Goal: Navigation & Orientation: Understand site structure

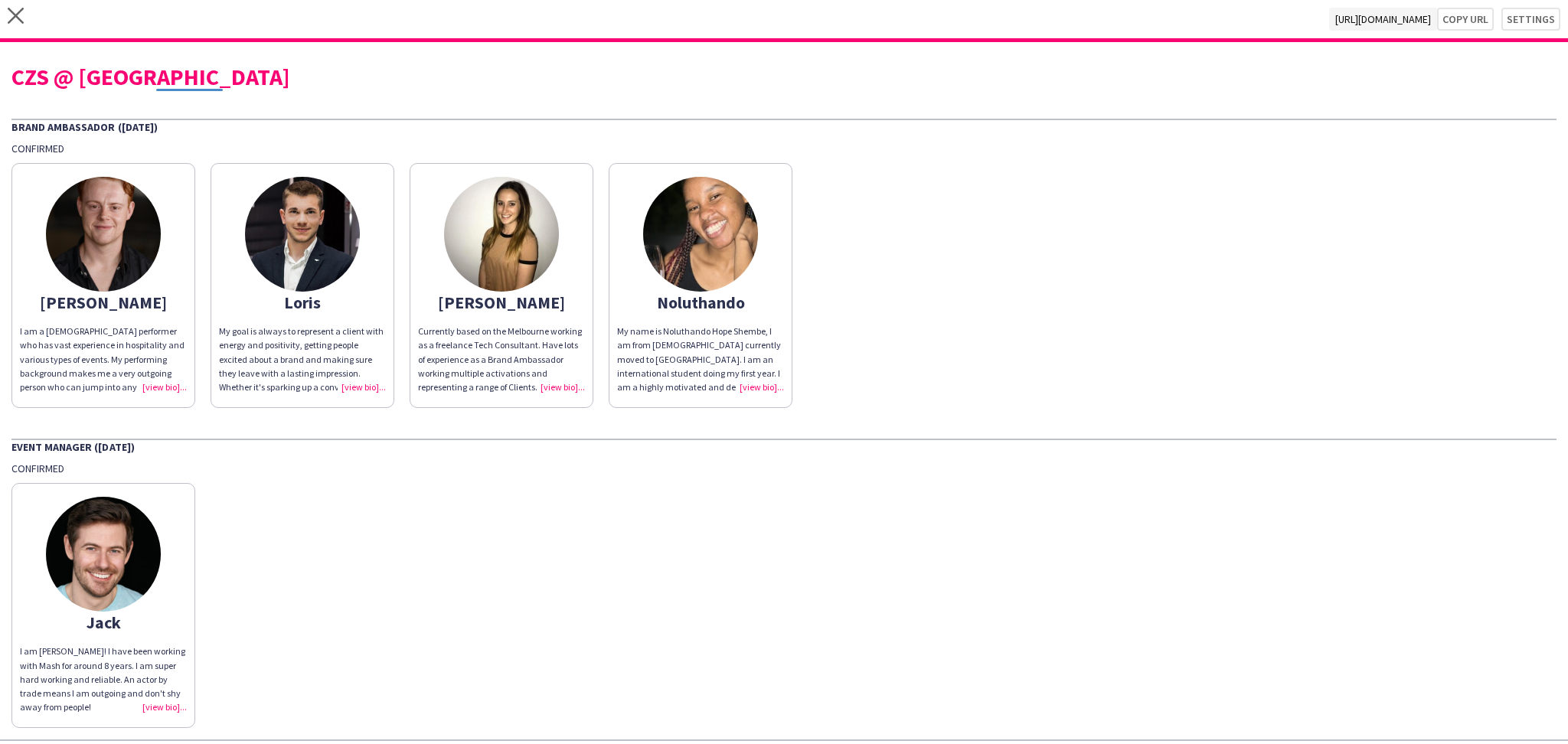
click at [2, 4] on div "close [URL][DOMAIN_NAME] Copy url Settings" at bounding box center [784, 21] width 1568 height 42
click at [8, 13] on icon "close" at bounding box center [16, 16] width 16 height 16
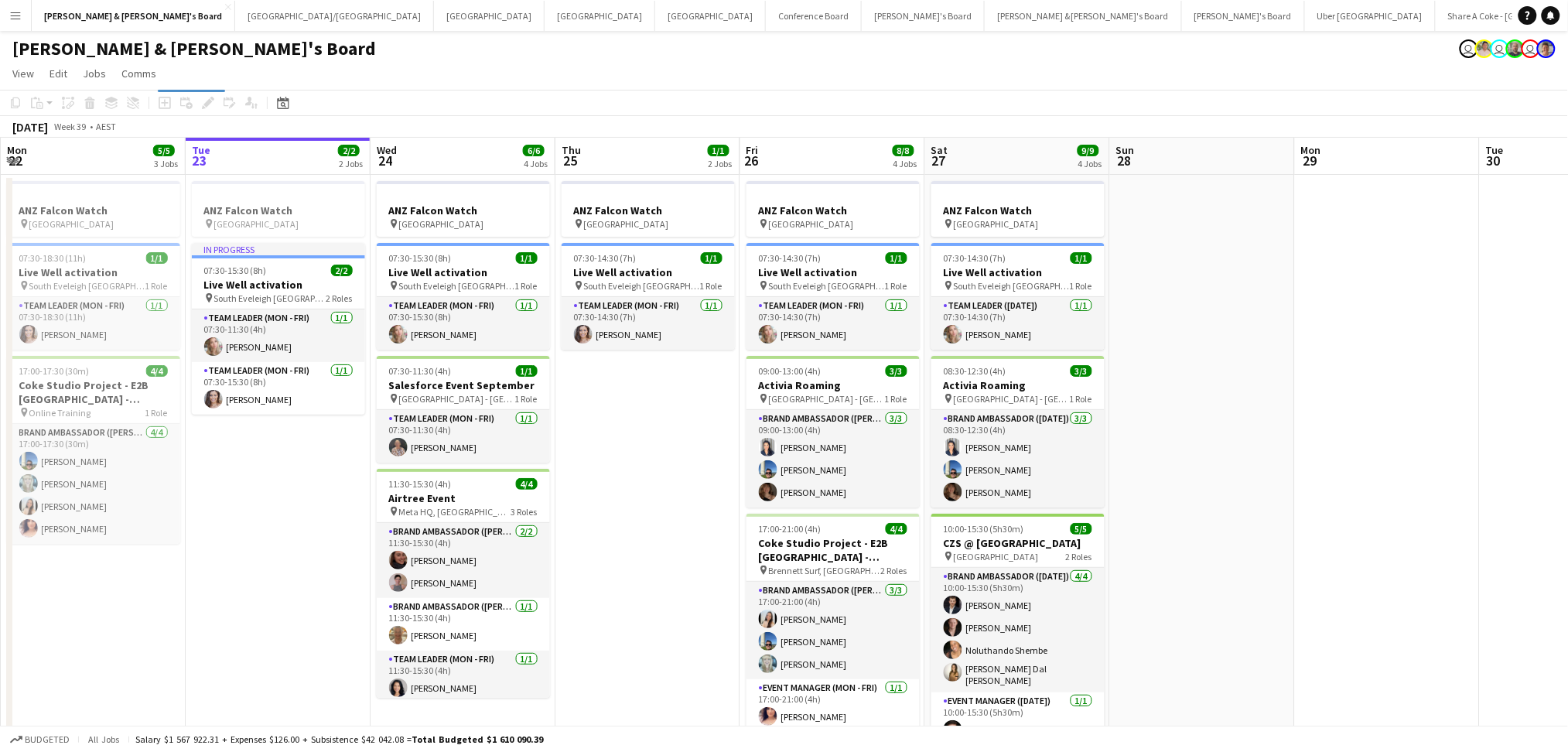
drag, startPoint x: 1327, startPoint y: 520, endPoint x: 602, endPoint y: 485, distance: 725.8
click at [586, 489] on app-calendar-viewport "Sat 20 2/2 3 Jobs Sun 21 1/1 2 Jobs Mon 22 5/5 3 Jobs Tue 23 2/2 2 Jobs Wed 24 …" at bounding box center [784, 549] width 1568 height 822
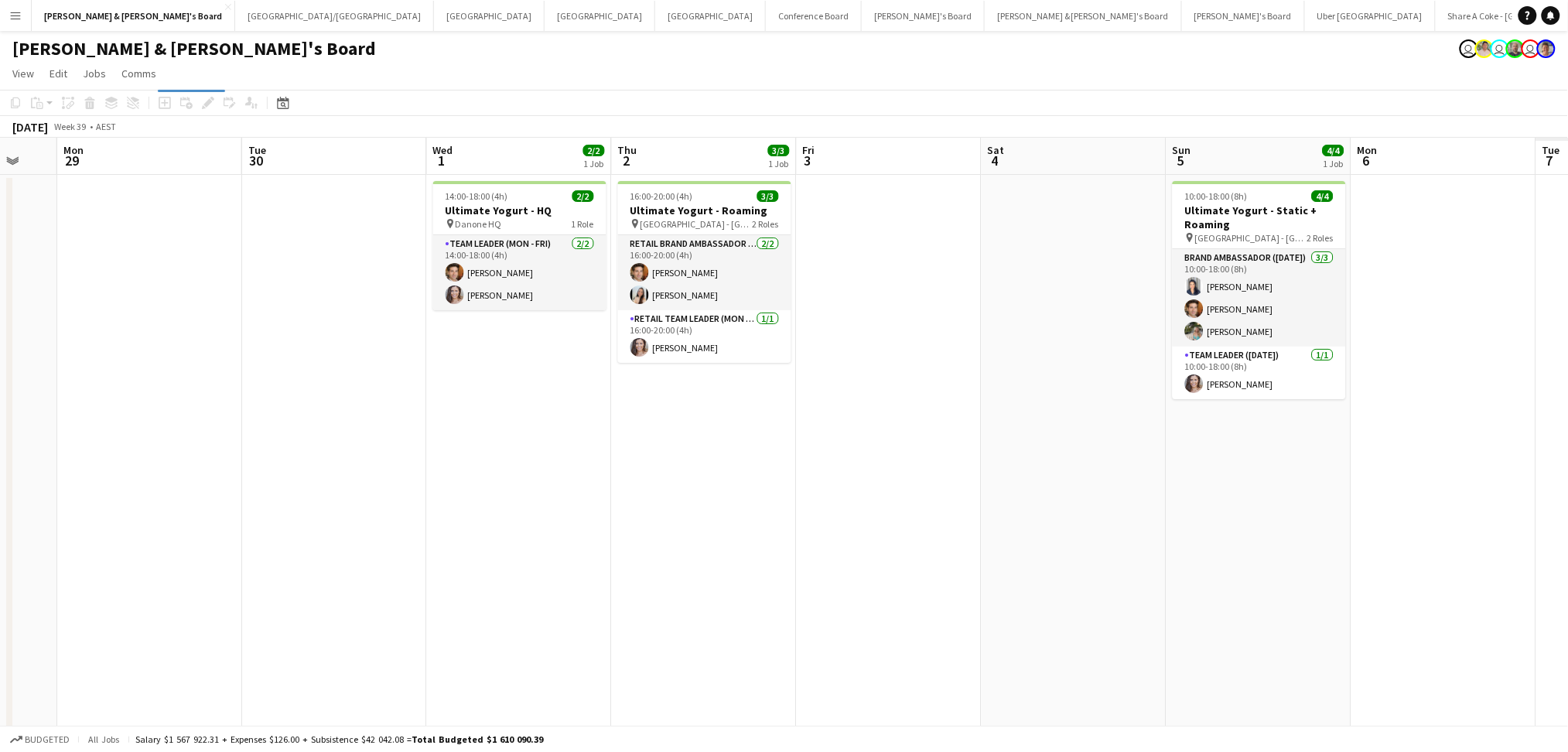
drag, startPoint x: 1050, startPoint y: 557, endPoint x: 552, endPoint y: 541, distance: 498.3
click at [552, 541] on app-calendar-viewport "Thu 25 1/1 2 Jobs Fri 26 8/8 4 Jobs Sat 27 9/9 4 Jobs Sun 28 Mon 29 Tue 30 Wed …" at bounding box center [784, 549] width 1568 height 822
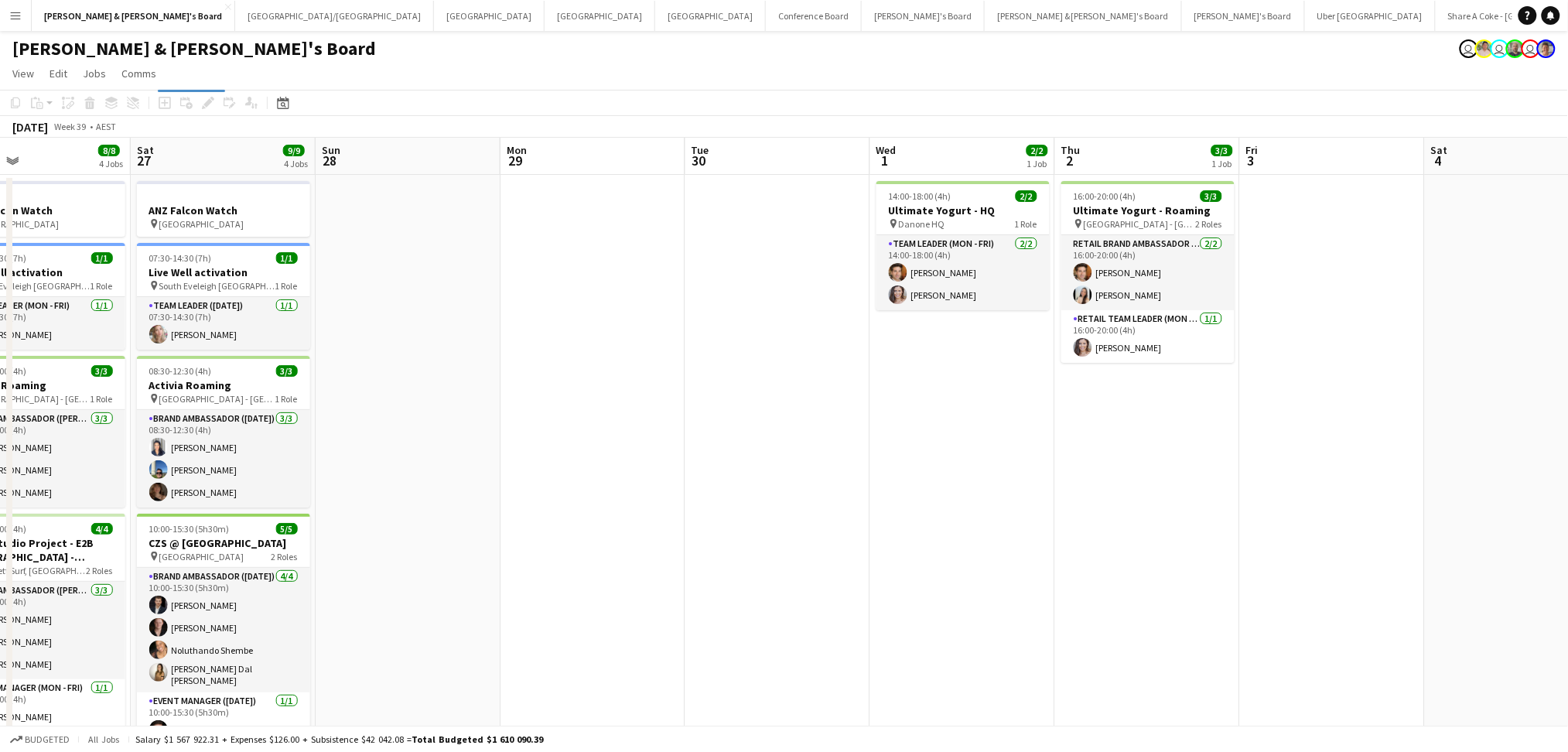
scroll to position [0, 437]
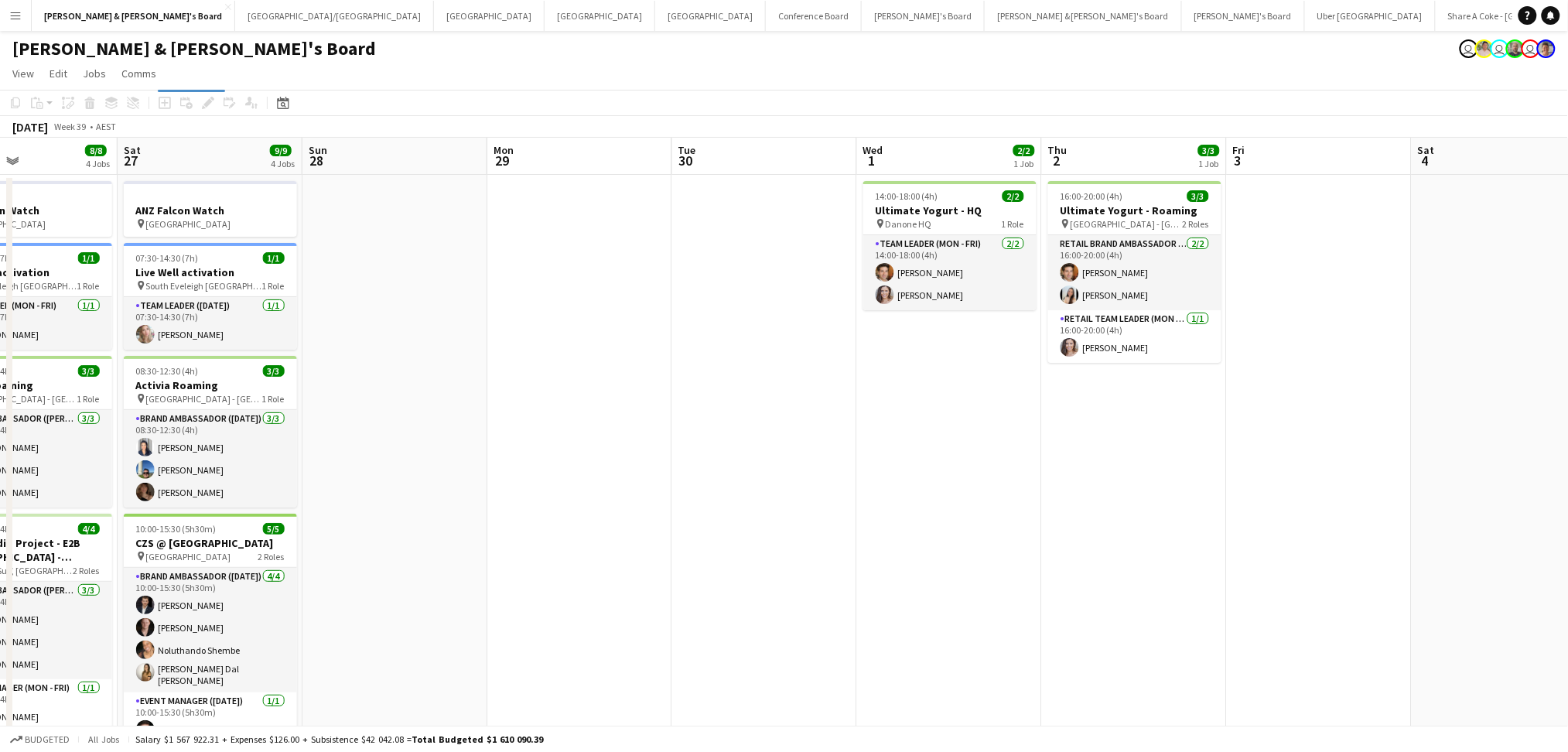
drag, startPoint x: 530, startPoint y: 548, endPoint x: 961, endPoint y: 554, distance: 431.0
click at [961, 554] on app-calendar-viewport "Wed 24 6/6 4 Jobs Thu 25 1/1 2 Jobs Fri 26 8/8 4 Jobs Sat 27 9/9 4 Jobs Sun 28 …" at bounding box center [784, 549] width 1568 height 822
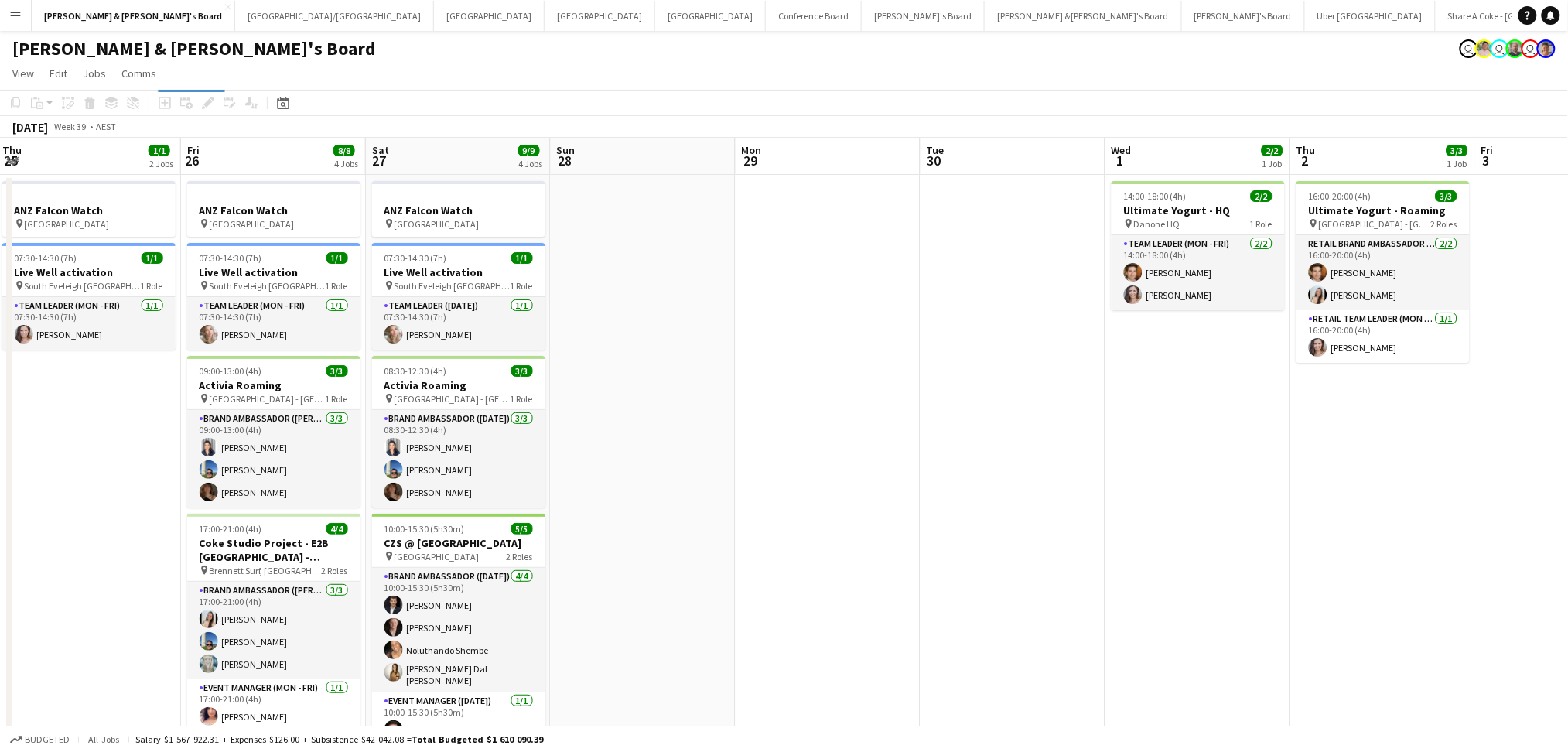
drag, startPoint x: 390, startPoint y: 549, endPoint x: 215, endPoint y: 514, distance: 178.5
click at [215, 514] on app-calendar-viewport "Mon 22 5/5 3 Jobs Tue 23 2/2 2 Jobs Wed 24 6/6 4 Jobs Thu 25 1/1 2 Jobs Fri 26 …" at bounding box center [784, 549] width 1568 height 822
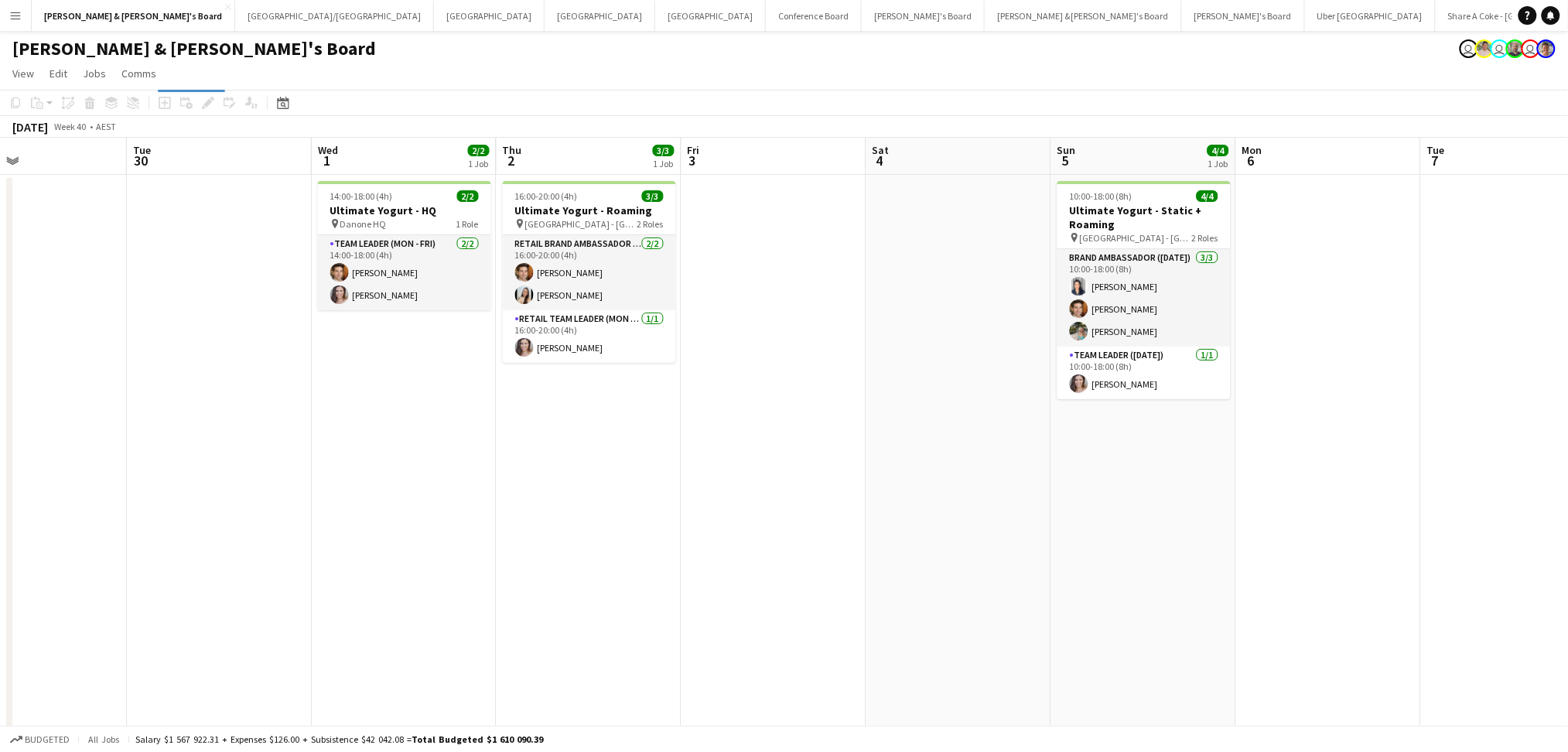
scroll to position [0, 652]
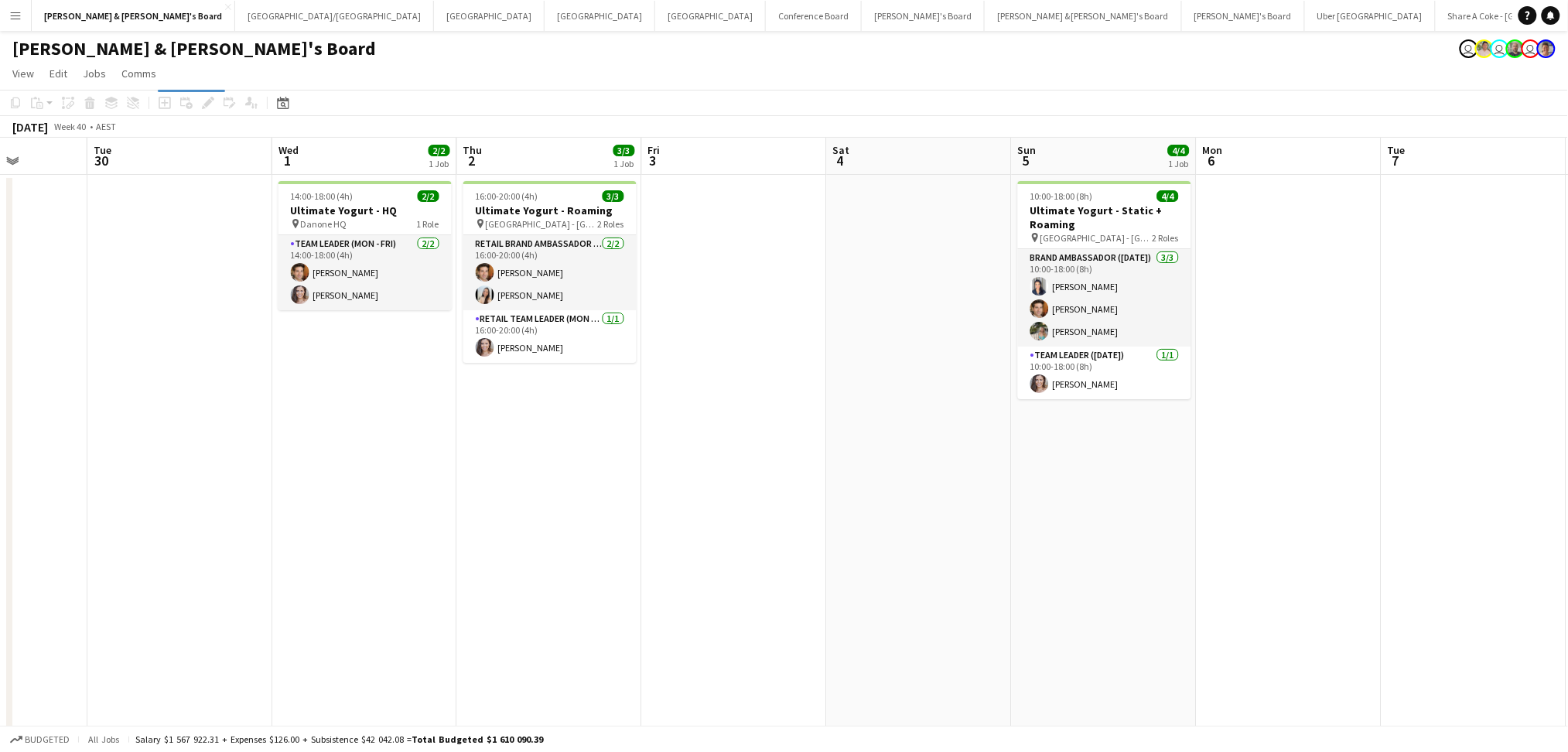
drag, startPoint x: 847, startPoint y: 634, endPoint x: 438, endPoint y: 574, distance: 413.4
click at [438, 574] on app-calendar-viewport "Fri 26 8/8 4 Jobs Sat 27 9/9 4 Jobs Sun 28 Mon 29 Tue 30 Wed 1 2/2 1 Job Thu 2 …" at bounding box center [784, 549] width 1568 height 822
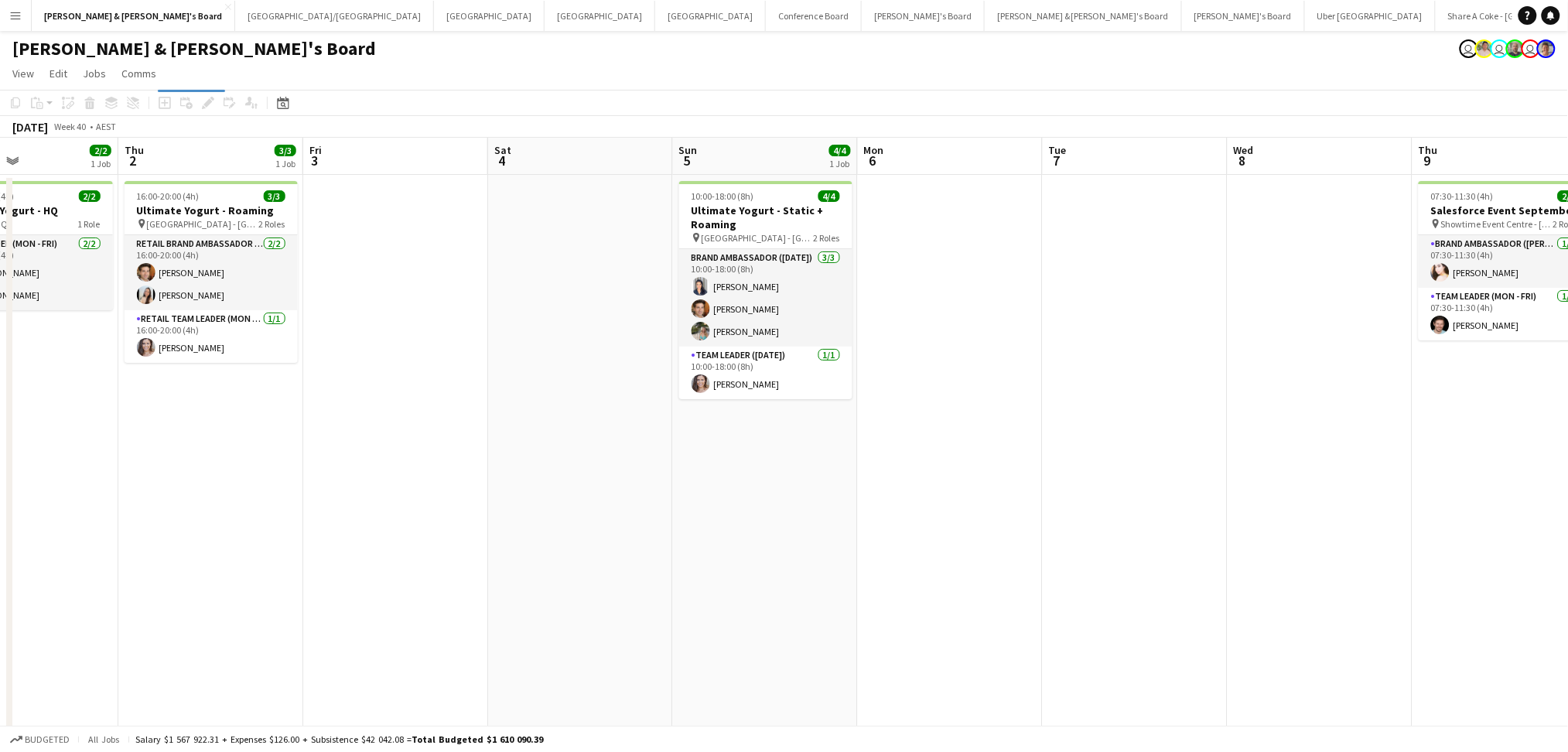
scroll to position [0, 504]
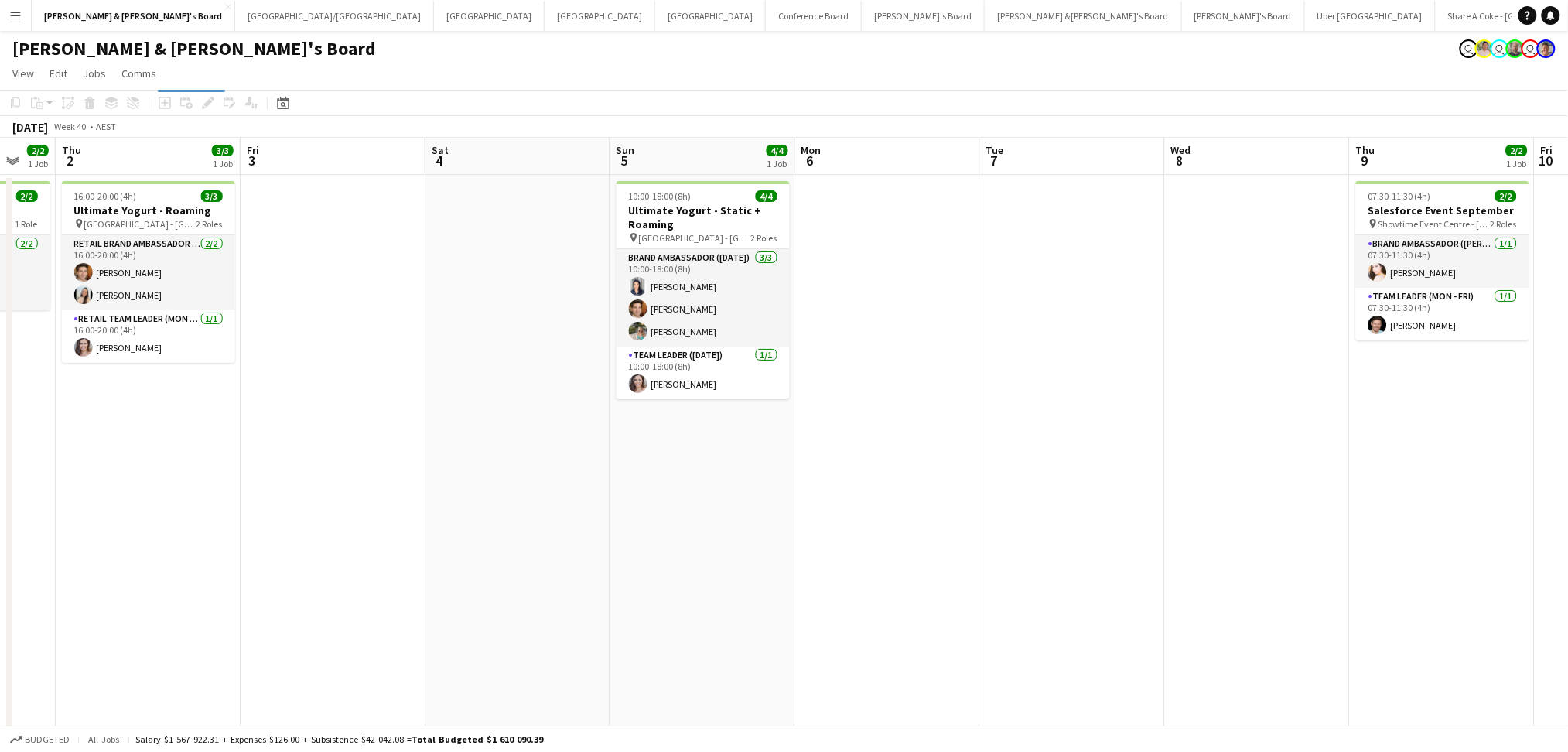
drag, startPoint x: 713, startPoint y: 633, endPoint x: 307, endPoint y: 575, distance: 410.1
click at [307, 575] on app-calendar-viewport "Mon 29 Tue 30 Wed 1 2/2 1 Job Thu 2 3/3 1 Job Fri 3 Sat 4 Sun 5 4/4 1 Job Mon 6…" at bounding box center [784, 549] width 1568 height 822
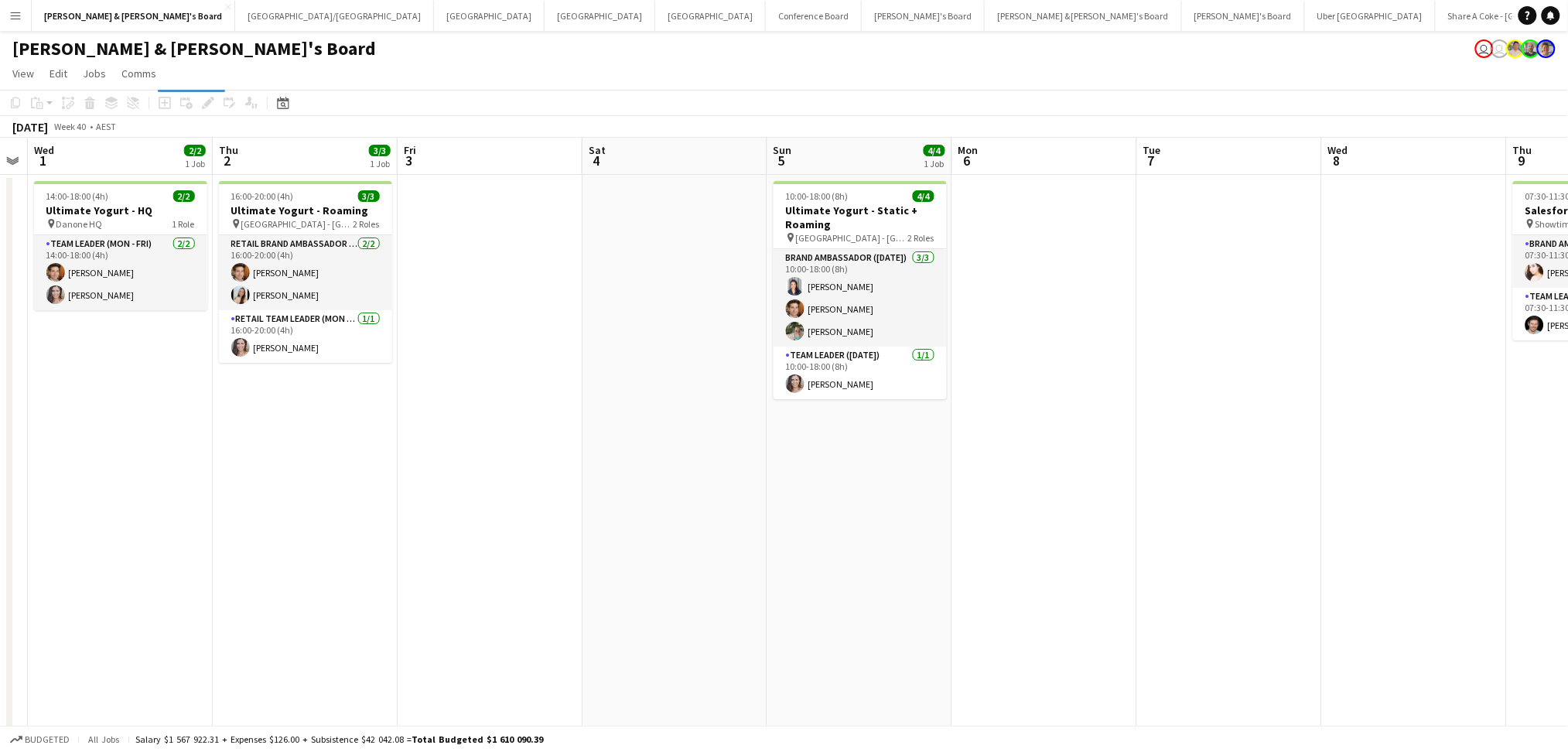
scroll to position [0, 461]
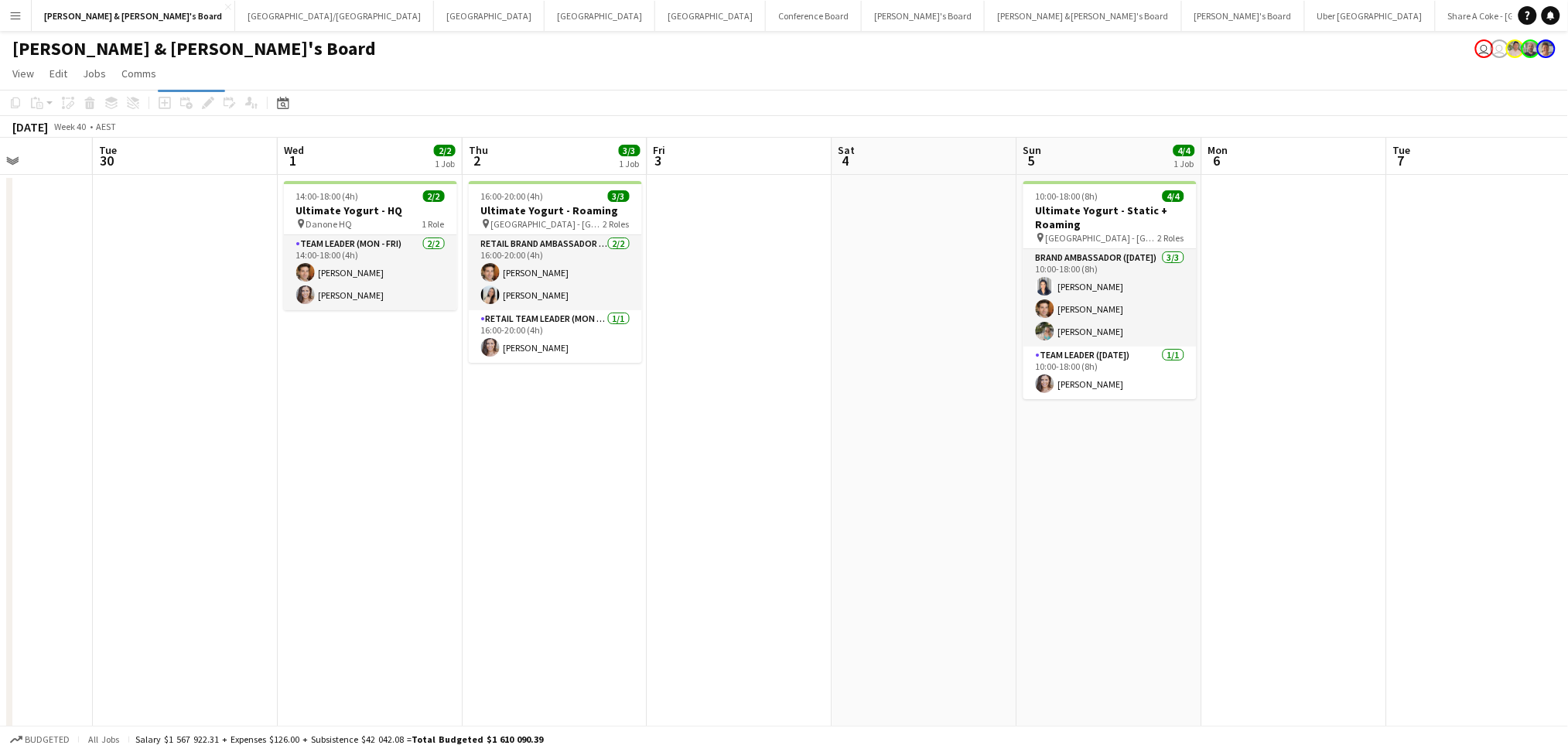
drag, startPoint x: 355, startPoint y: 557, endPoint x: 768, endPoint y: 555, distance: 413.0
click at [768, 555] on app-calendar-viewport "Sat 27 9/9 4 Jobs Sun 28 Mon 29 Tue 30 Wed 1 2/2 1 Job Thu 2 3/3 1 Job Fri 3 Sa…" at bounding box center [784, 549] width 1568 height 822
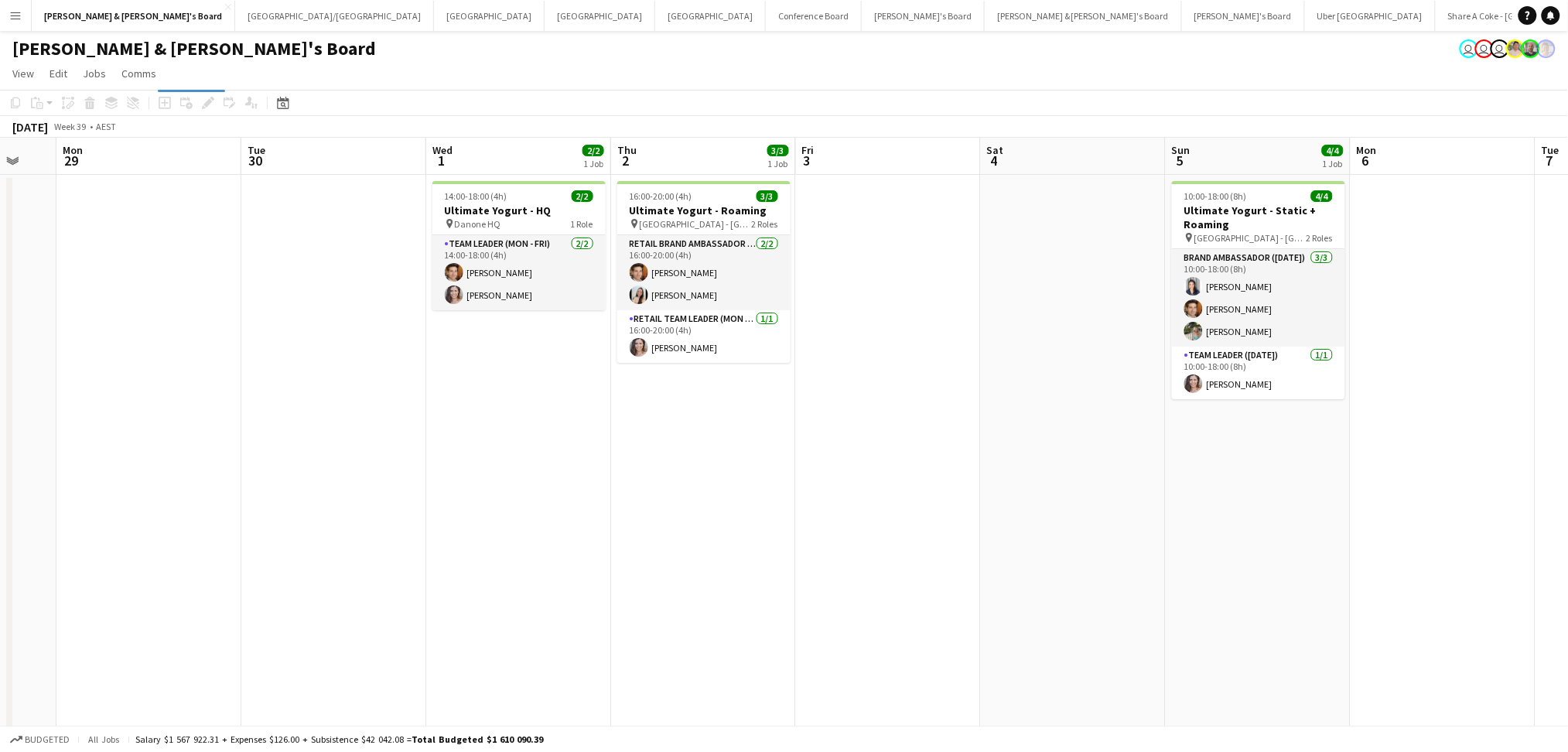
scroll to position [0, 480]
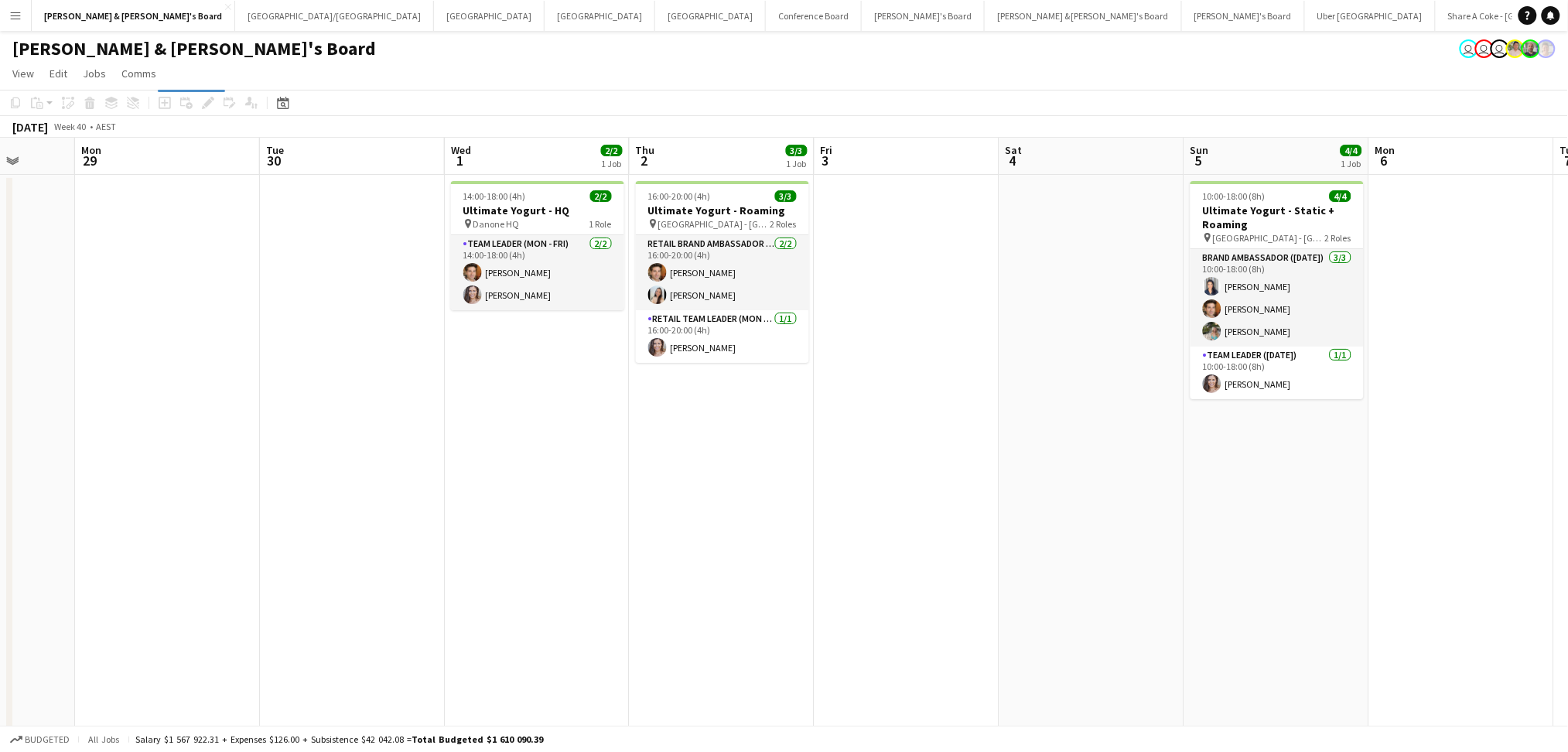
drag, startPoint x: 546, startPoint y: 541, endPoint x: 713, endPoint y: 522, distance: 168.1
click at [713, 522] on app-calendar-viewport "Fri 26 8/8 4 Jobs Sat 27 9/9 4 Jobs Sun 28 Mon 29 Tue 30 Wed 1 2/2 1 Job Thu 2 …" at bounding box center [784, 549] width 1568 height 822
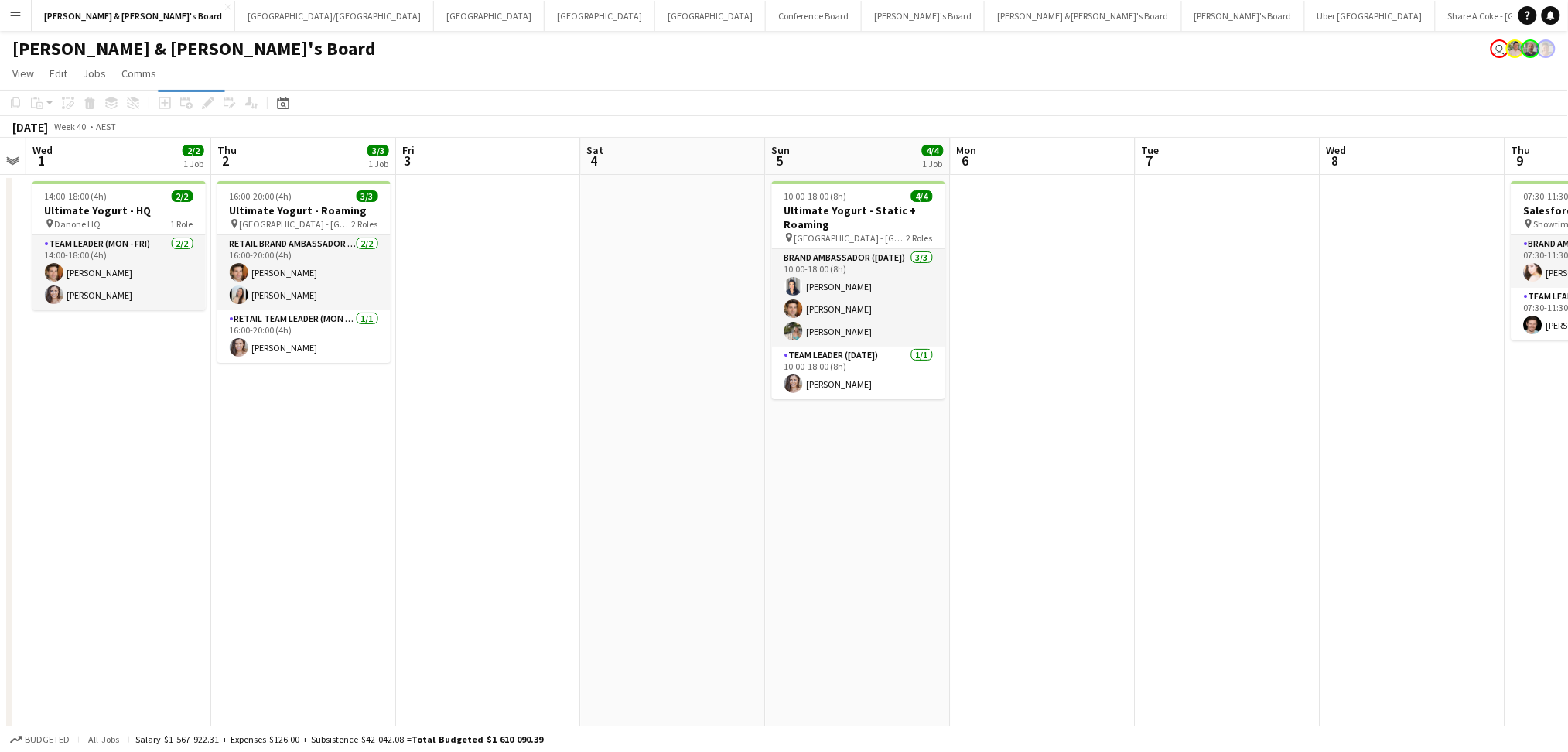
drag, startPoint x: 1062, startPoint y: 556, endPoint x: 644, endPoint y: 531, distance: 418.7
click at [644, 531] on app-calendar-viewport "Sun 28 Mon 29 Tue 30 Wed 1 2/2 1 Job Thu 2 3/3 1 Job Fri 3 Sat 4 Sun 5 4/4 1 Jo…" at bounding box center [784, 549] width 1568 height 822
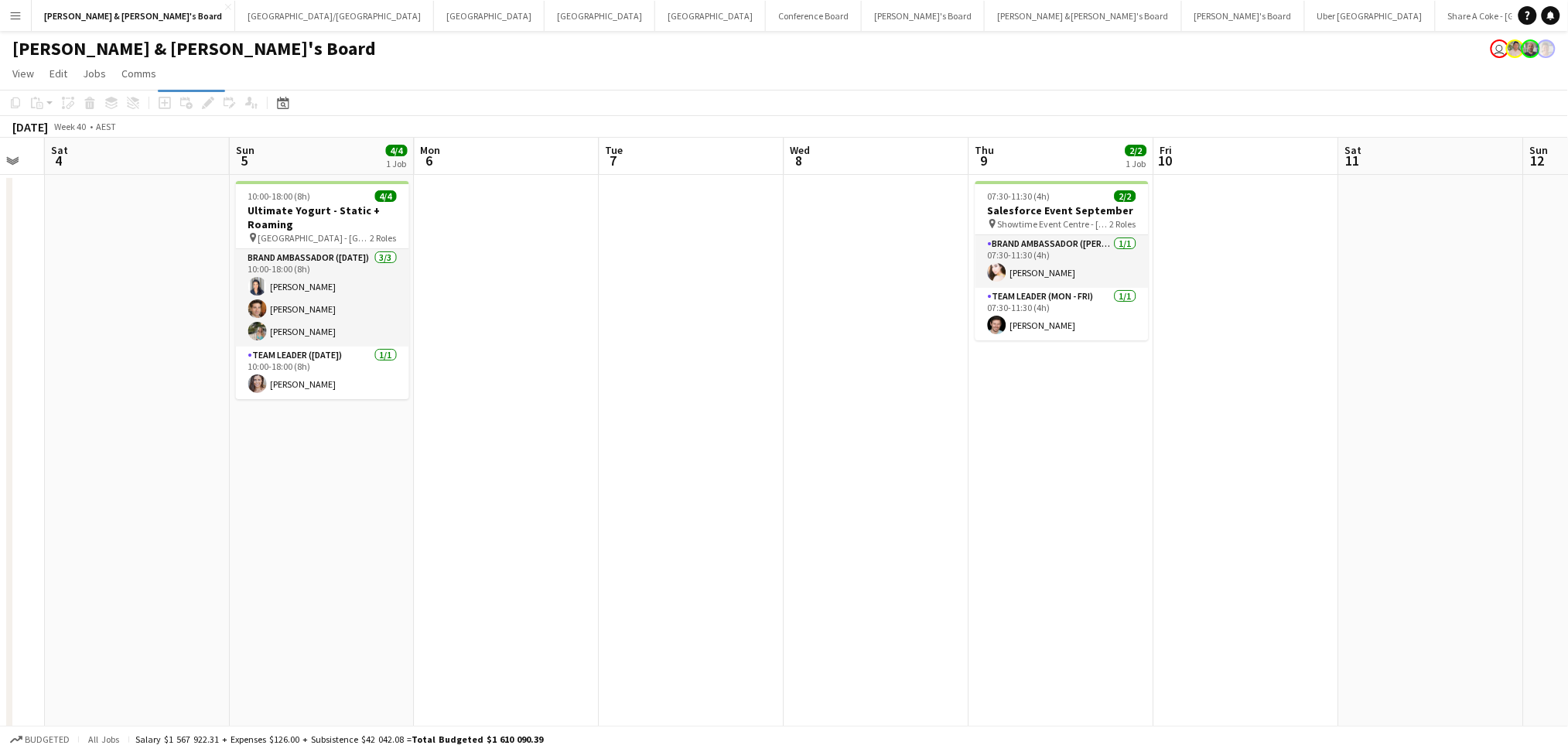
drag, startPoint x: 1189, startPoint y: 610, endPoint x: 653, endPoint y: 572, distance: 537.3
click at [653, 572] on app-calendar-viewport "Tue 30 Wed 1 2/2 1 Job Thu 2 3/3 1 Job Fri 3 Sat 4 Sun 5 4/4 1 Job Mon 6 Tue 7 …" at bounding box center [784, 549] width 1568 height 822
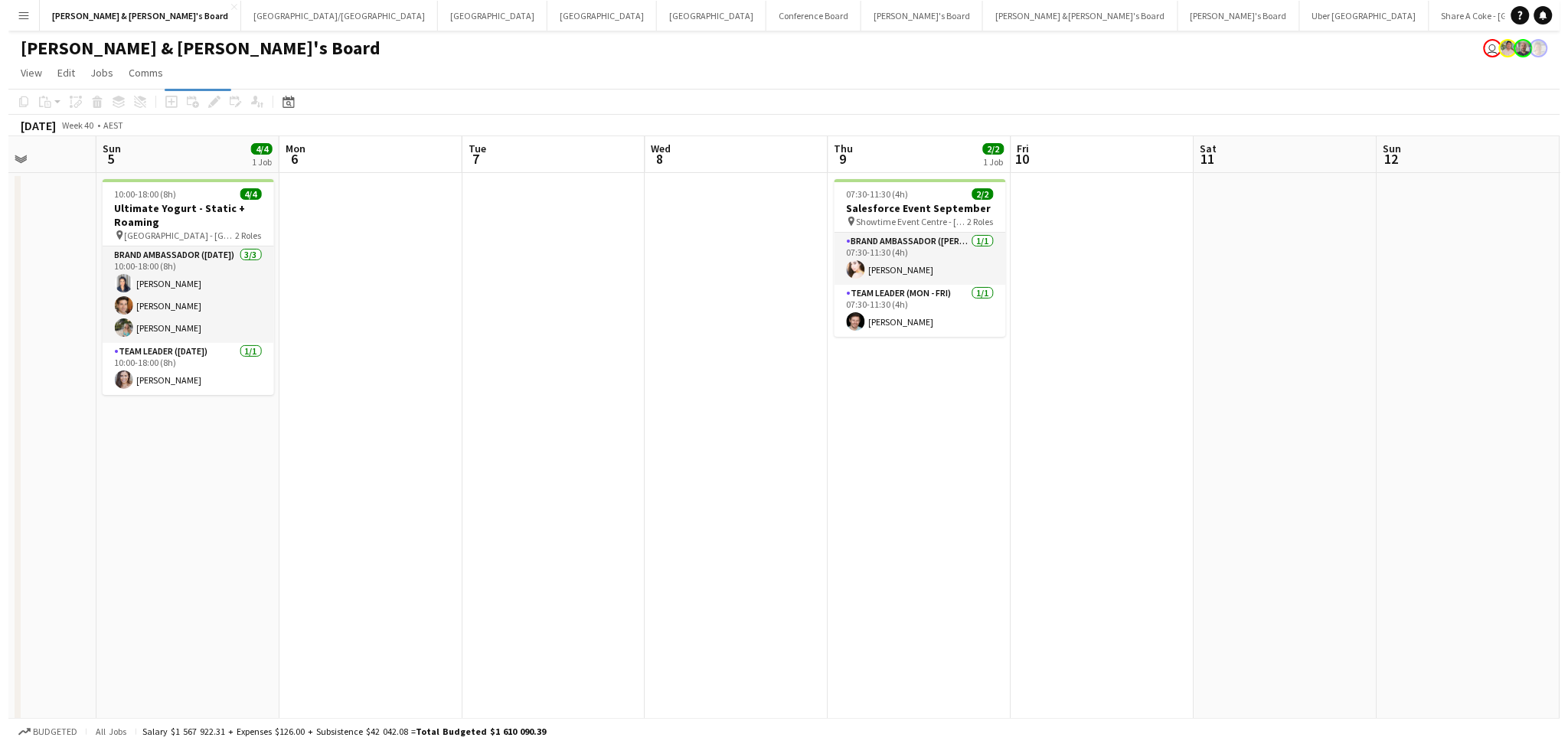
scroll to position [0, 471]
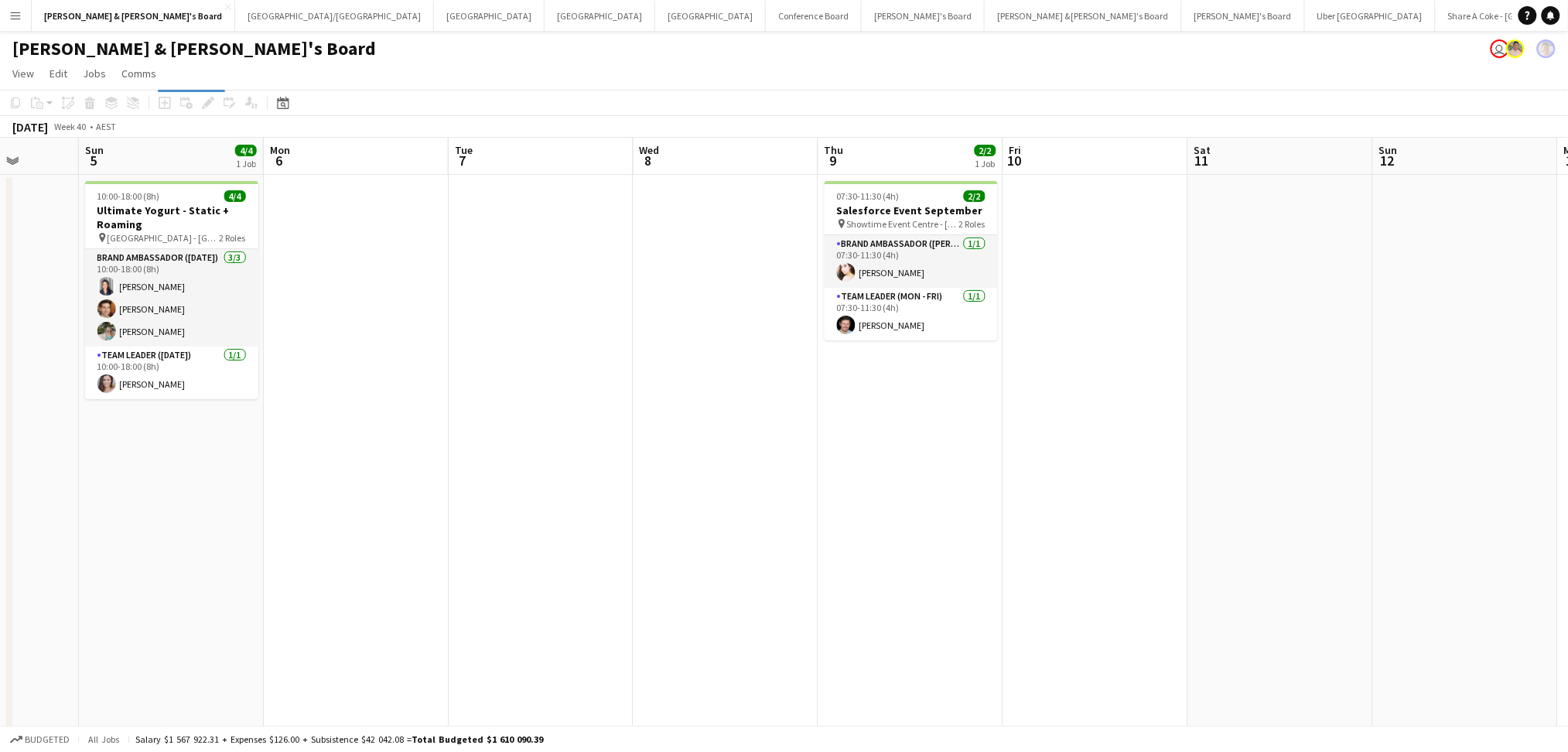
drag, startPoint x: 790, startPoint y: 585, endPoint x: 641, endPoint y: 579, distance: 149.1
click at [641, 579] on app-calendar-viewport "Thu 2 3/3 1 Job Fri 3 Sat 4 Sun 5 4/4 1 Job Mon 6 Tue 7 Wed 8 Thu 9 2/2 1 Job F…" at bounding box center [784, 549] width 1568 height 822
drag, startPoint x: 689, startPoint y: 23, endPoint x: 670, endPoint y: 29, distance: 19.9
click at [984, 23] on button "[PERSON_NAME] & [PERSON_NAME]'s Board Close" at bounding box center [1083, 16] width 197 height 30
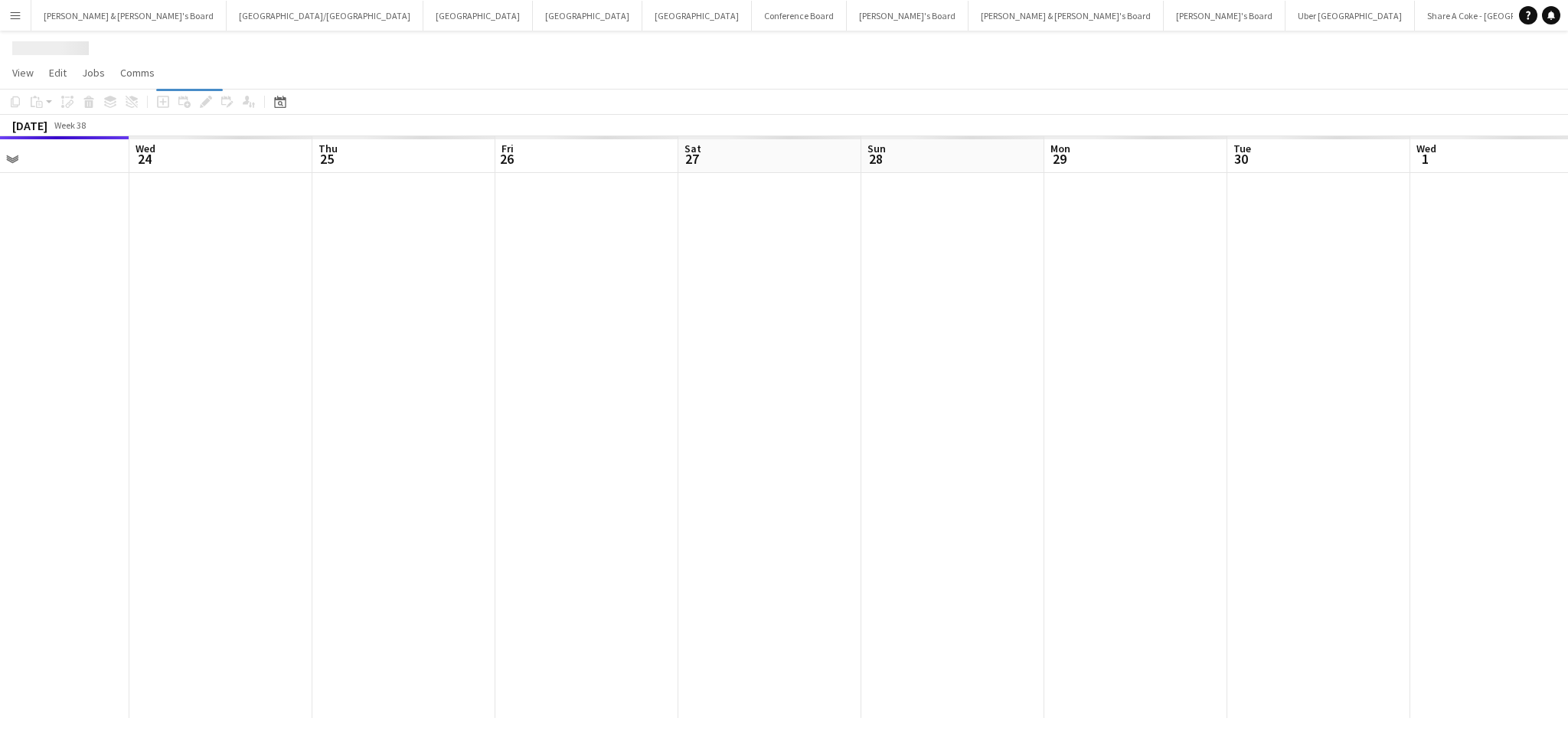
scroll to position [0, 636]
drag, startPoint x: 1167, startPoint y: 435, endPoint x: 896, endPoint y: 438, distance: 271.0
click at [896, 438] on app-calendar-viewport "Sat 20 Sun 21 Mon 22 Tue 23 Wed 24 Thu 25 Fri 26 Sat 27 Sun 28 Mon 29 Tue 30 We…" at bounding box center [784, 427] width 1568 height 582
drag, startPoint x: 1107, startPoint y: 468, endPoint x: 490, endPoint y: 481, distance: 617.1
click at [490, 481] on app-calendar-viewport "Sat 20 Sun 21 Mon 22 Tue 23 Wed 24 Thu 25 Fri 26 Sat 27 Sun 28 Mon 29 Tue 30 We…" at bounding box center [784, 427] width 1568 height 582
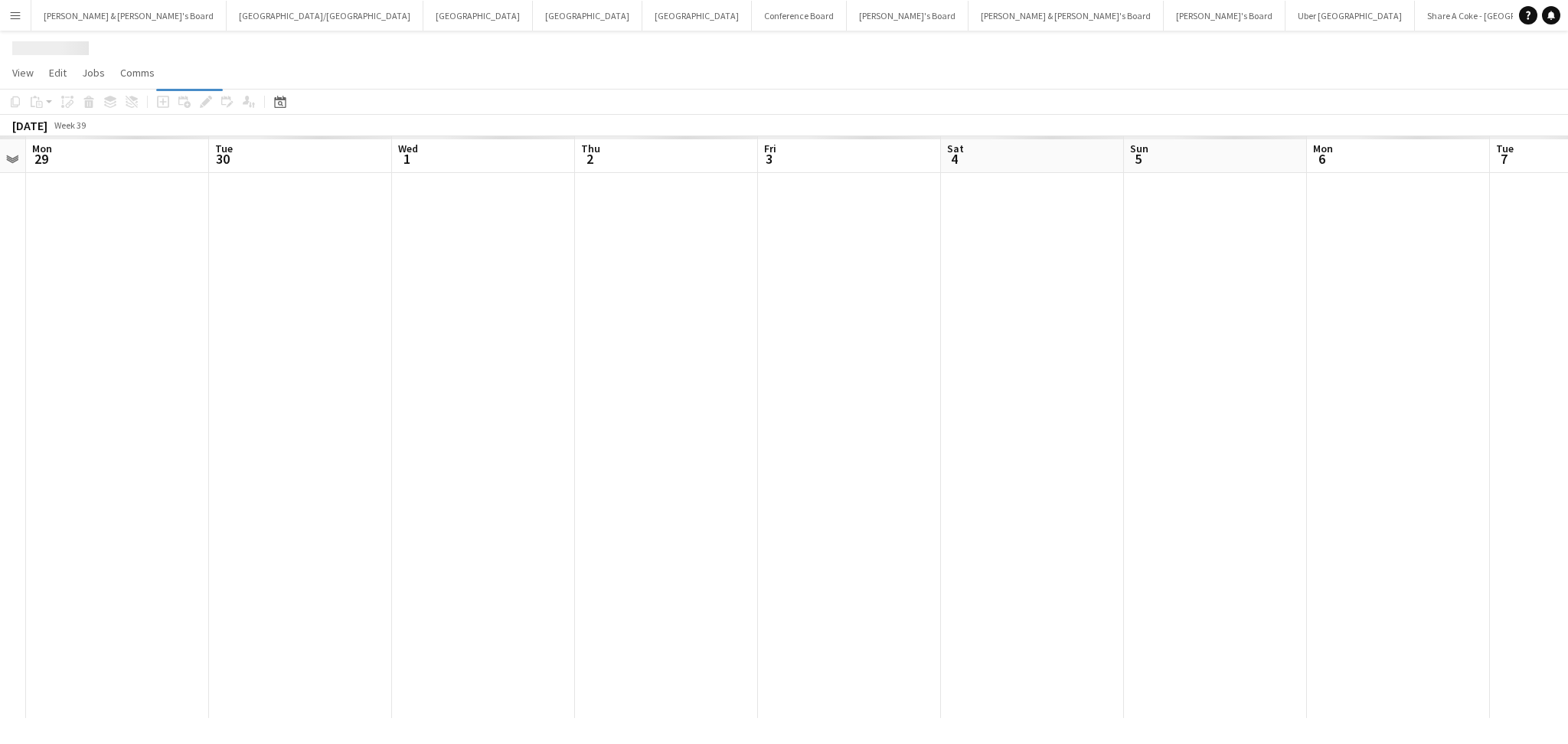
drag, startPoint x: 775, startPoint y: 479, endPoint x: 384, endPoint y: 468, distance: 391.2
click at [384, 468] on app-calendar-viewport "Fri 26 Sat 27 Sun 28 Mon 29 Tue 30 Wed 1 Thu 2 Fri 3 Sat 4 Sun 5 Mon 6 Tue 7 We…" at bounding box center [784, 427] width 1568 height 582
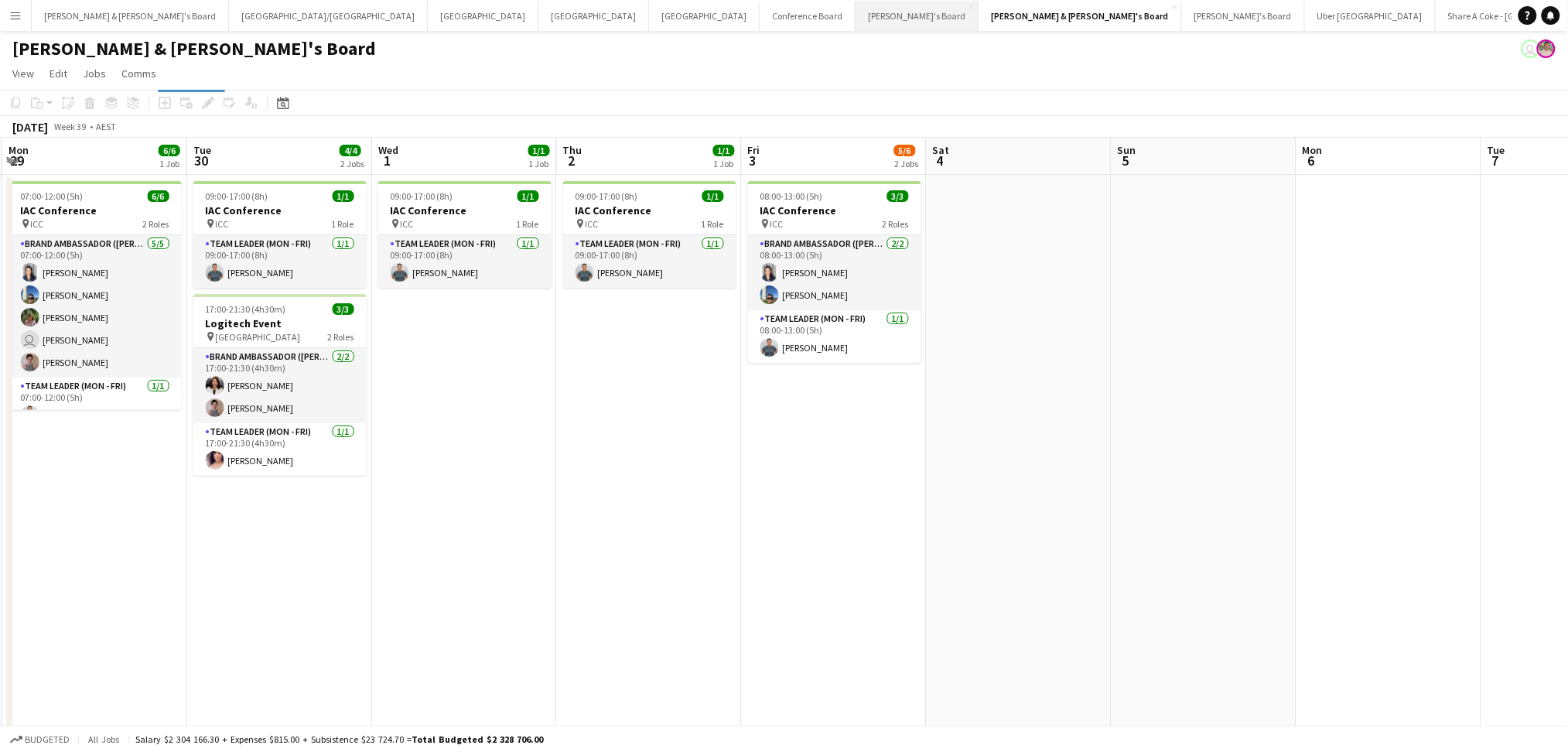
click at [856, 28] on button "Tennille's Board Close" at bounding box center [917, 16] width 123 height 30
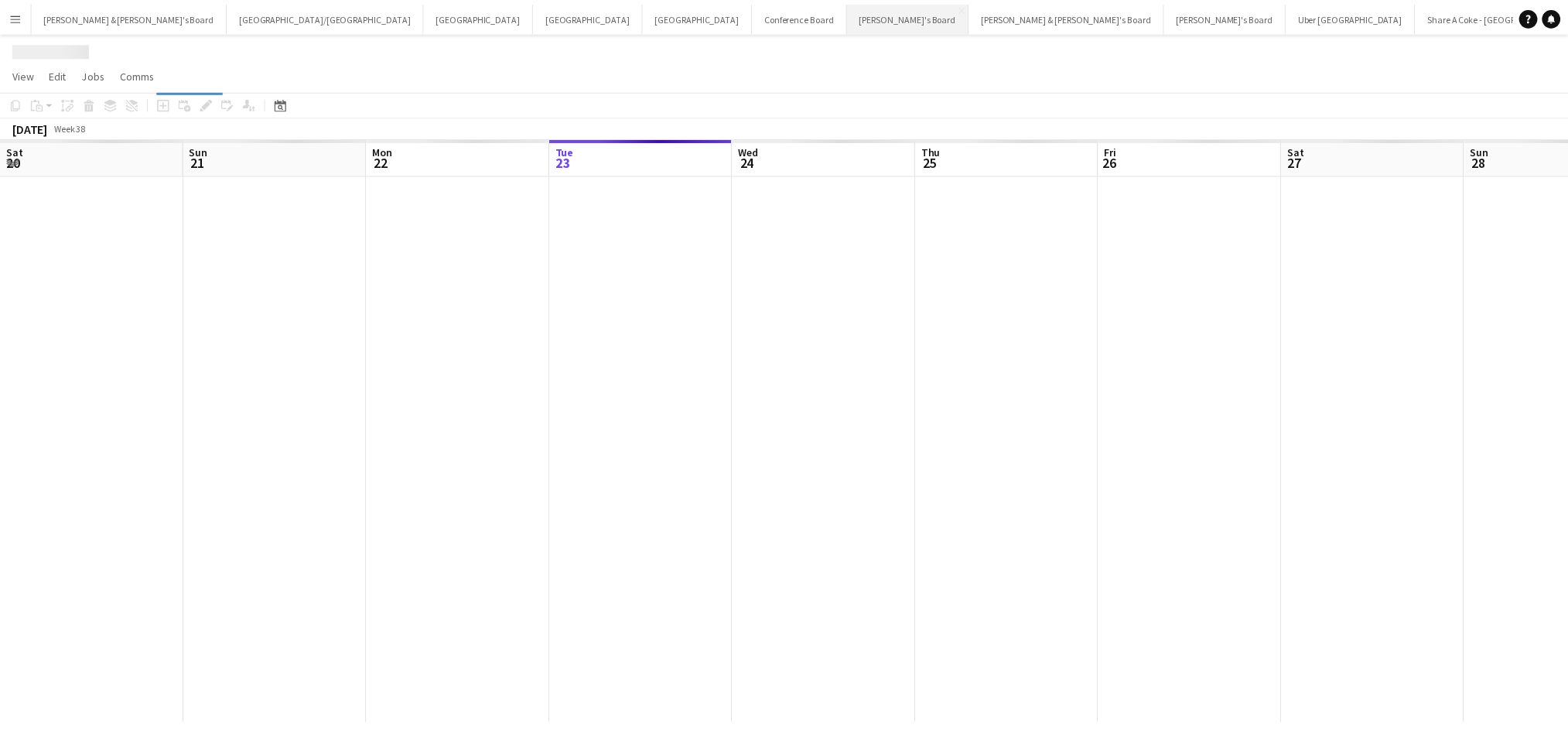
scroll to position [0, 369]
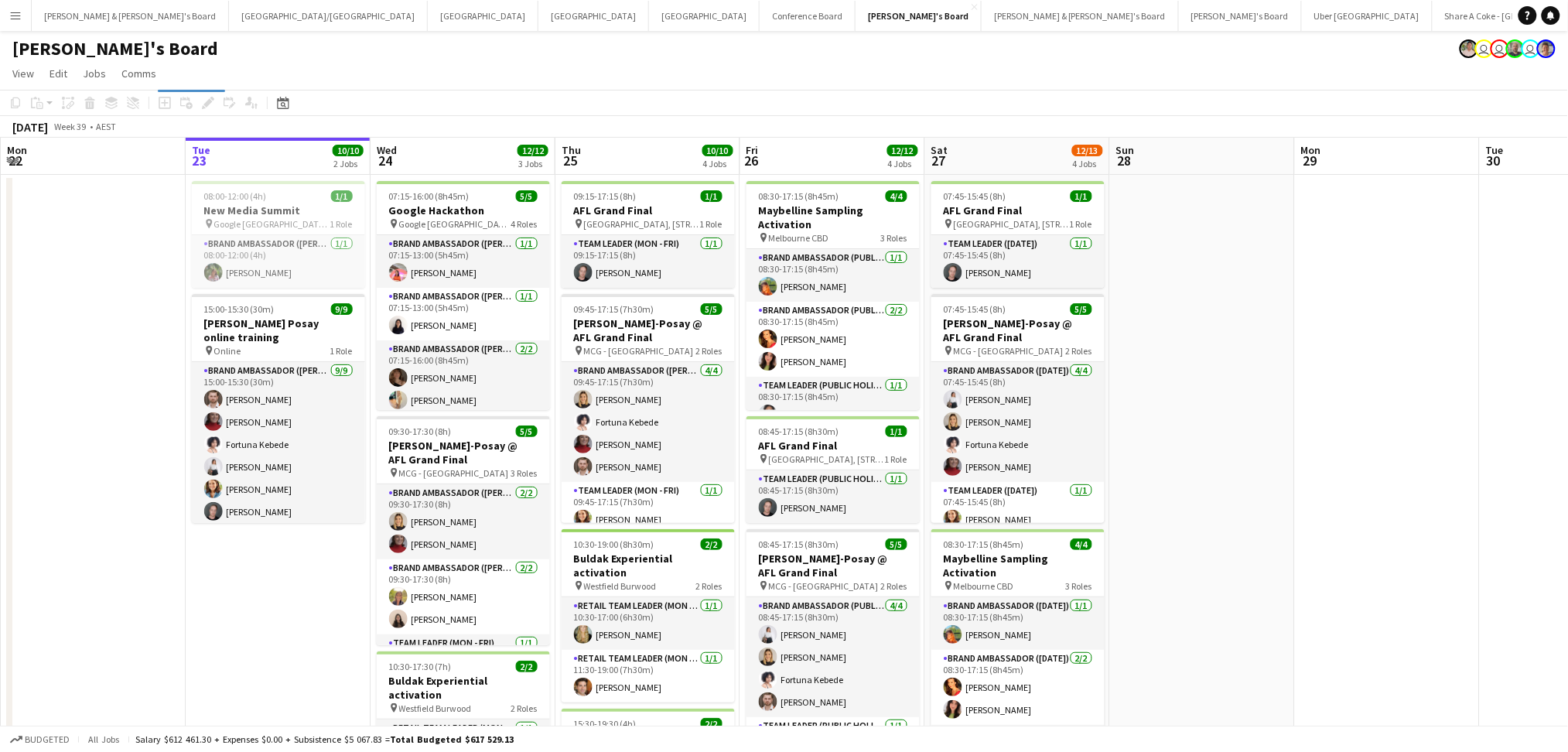
drag, startPoint x: 1316, startPoint y: 555, endPoint x: 909, endPoint y: 508, distance: 409.7
click at [817, 500] on app-calendar-viewport "Sat 20 2/2 1 Job Sun 21 Mon 22 Tue 23 10/10 2 Jobs Wed 24 12/12 3 Jobs Thu 25 1…" at bounding box center [784, 566] width 1568 height 856
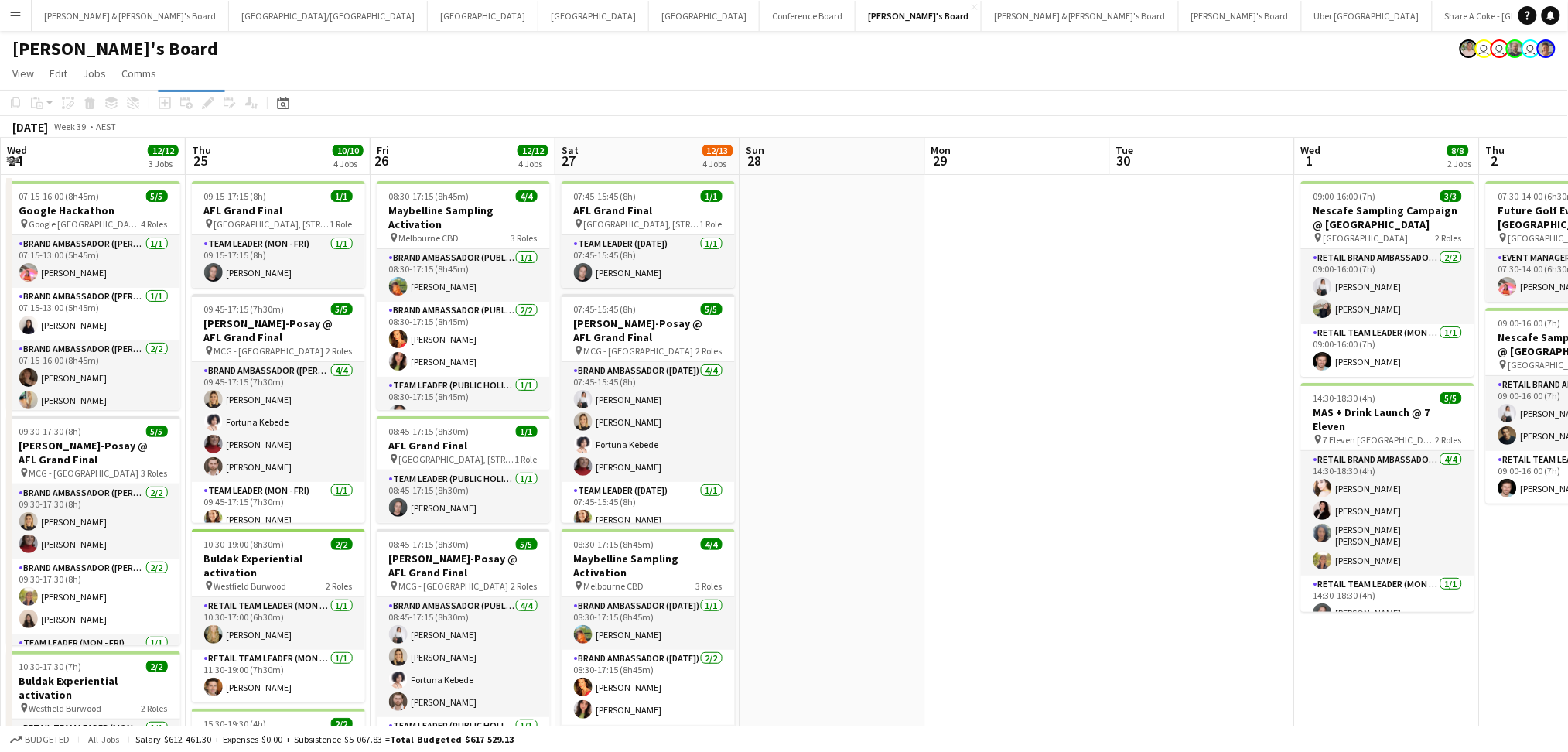
scroll to position [0, 499]
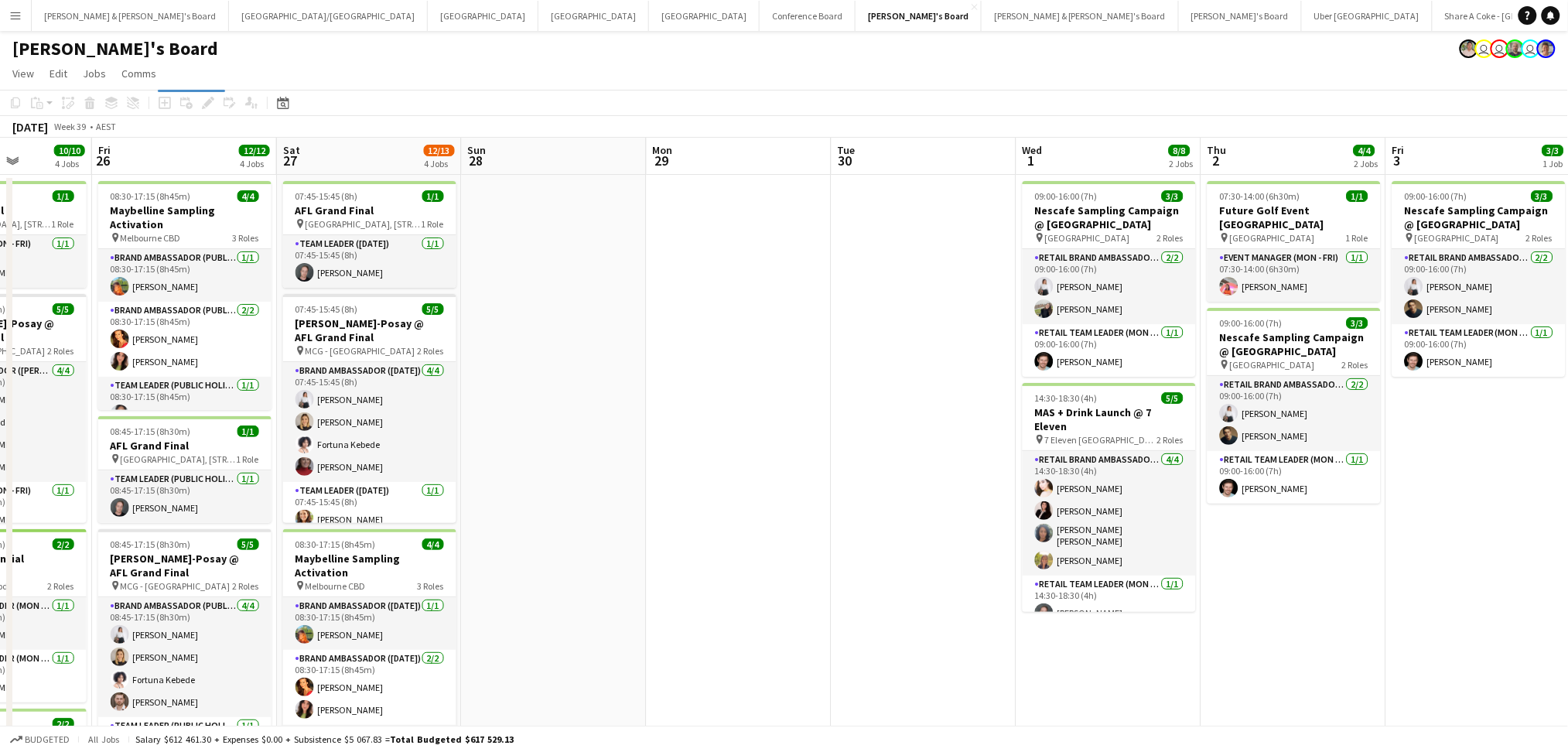
drag, startPoint x: 1052, startPoint y: 645, endPoint x: 730, endPoint y: 609, distance: 324.0
click at [732, 610] on app-calendar-viewport "Mon 22 Tue 23 10/10 2 Jobs Wed 24 12/12 3 Jobs Thu 25 10/10 4 Jobs Fri 26 12/12…" at bounding box center [784, 566] width 1568 height 856
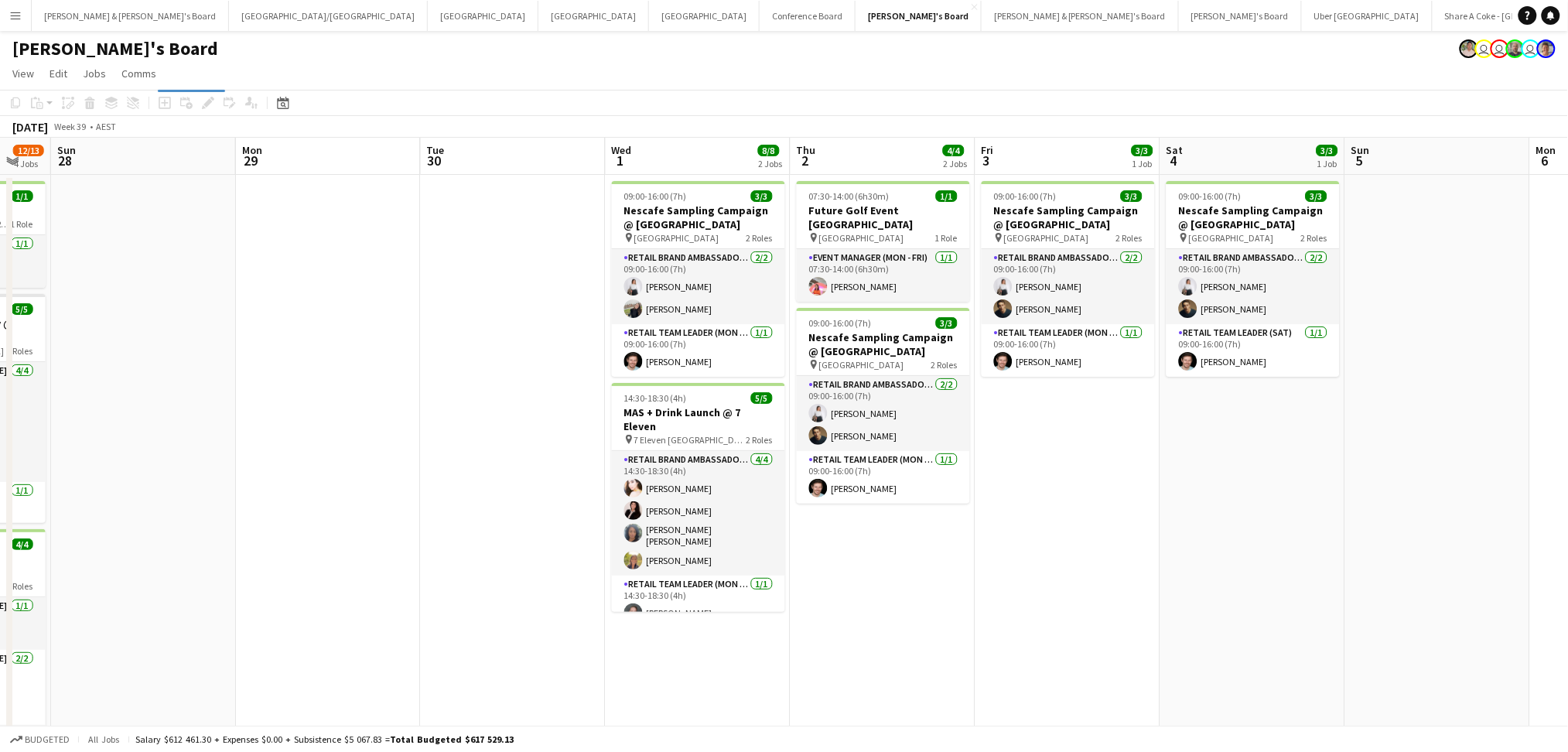
scroll to position [0, 696]
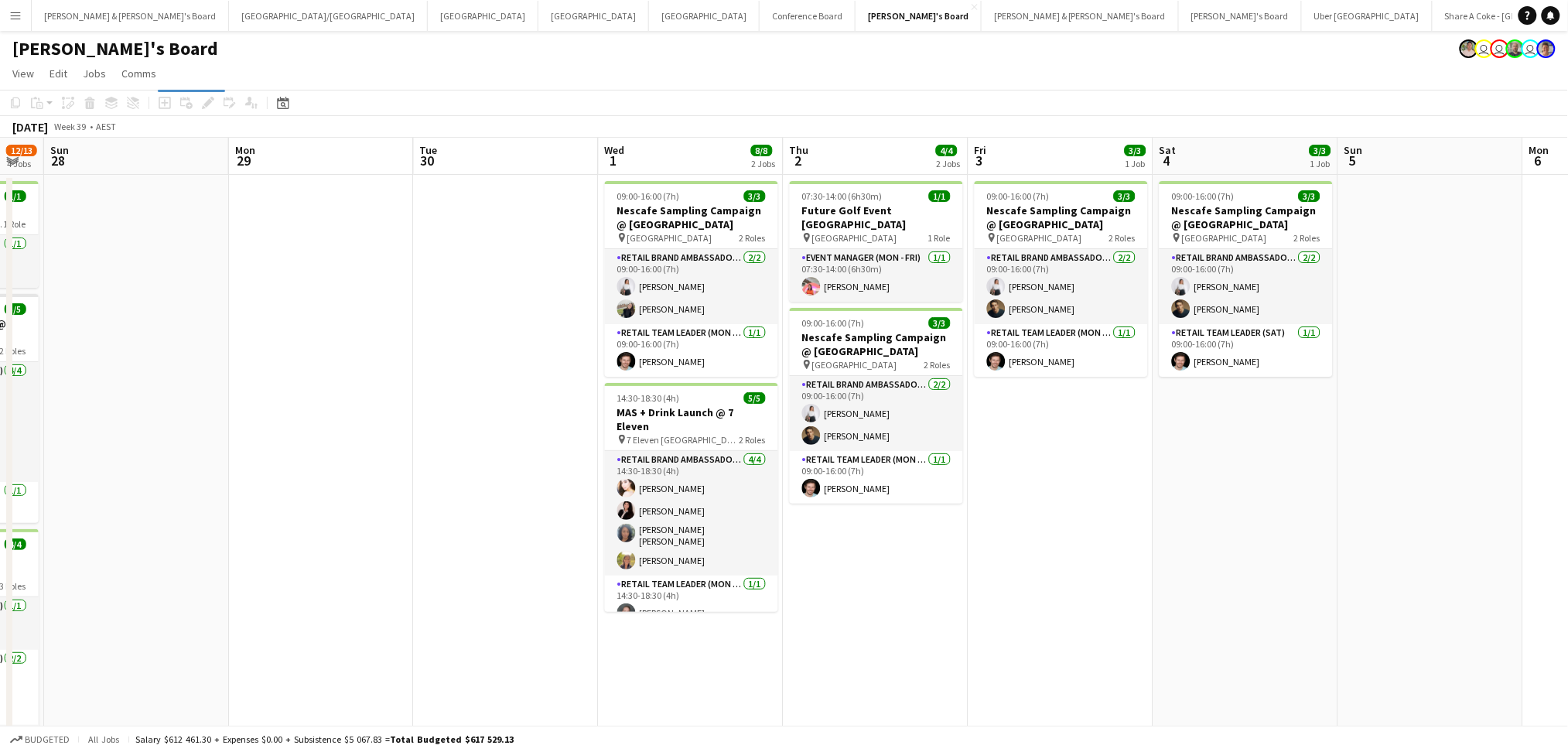
drag, startPoint x: 1028, startPoint y: 646, endPoint x: 913, endPoint y: 634, distance: 115.6
click at [913, 634] on app-calendar-viewport "Wed 24 12/12 3 Jobs Thu 25 10/10 4 Jobs Fri 26 12/12 4 Jobs Sat 27 12/13 4 Jobs…" at bounding box center [784, 566] width 1568 height 856
drag, startPoint x: 1027, startPoint y: 638, endPoint x: 903, endPoint y: 631, distance: 124.2
click at [903, 631] on app-calendar-viewport "Wed 24 12/12 3 Jobs Thu 25 10/10 4 Jobs Fri 26 12/12 4 Jobs Sat 27 12/13 4 Jobs…" at bounding box center [784, 566] width 1568 height 856
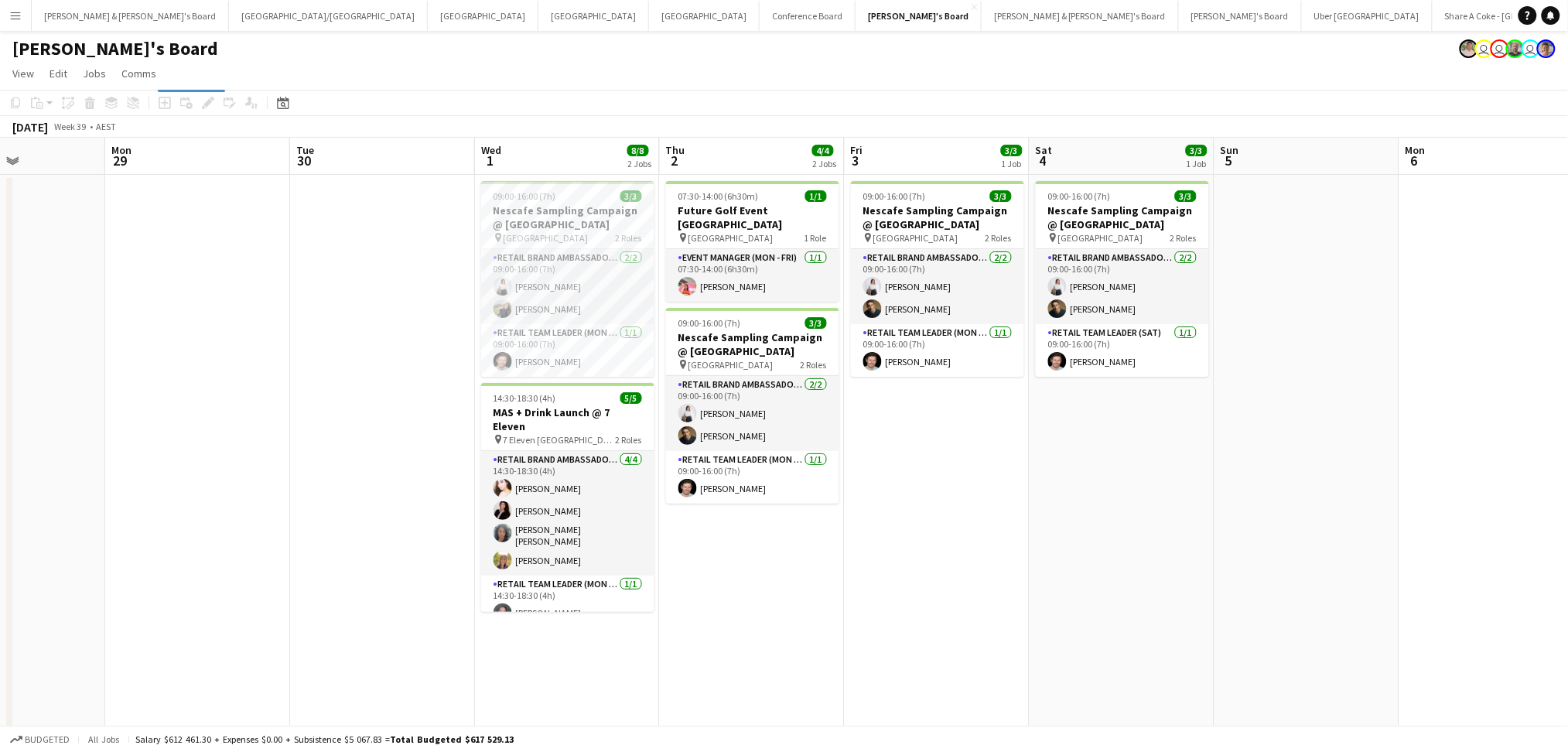
scroll to position [0, 509]
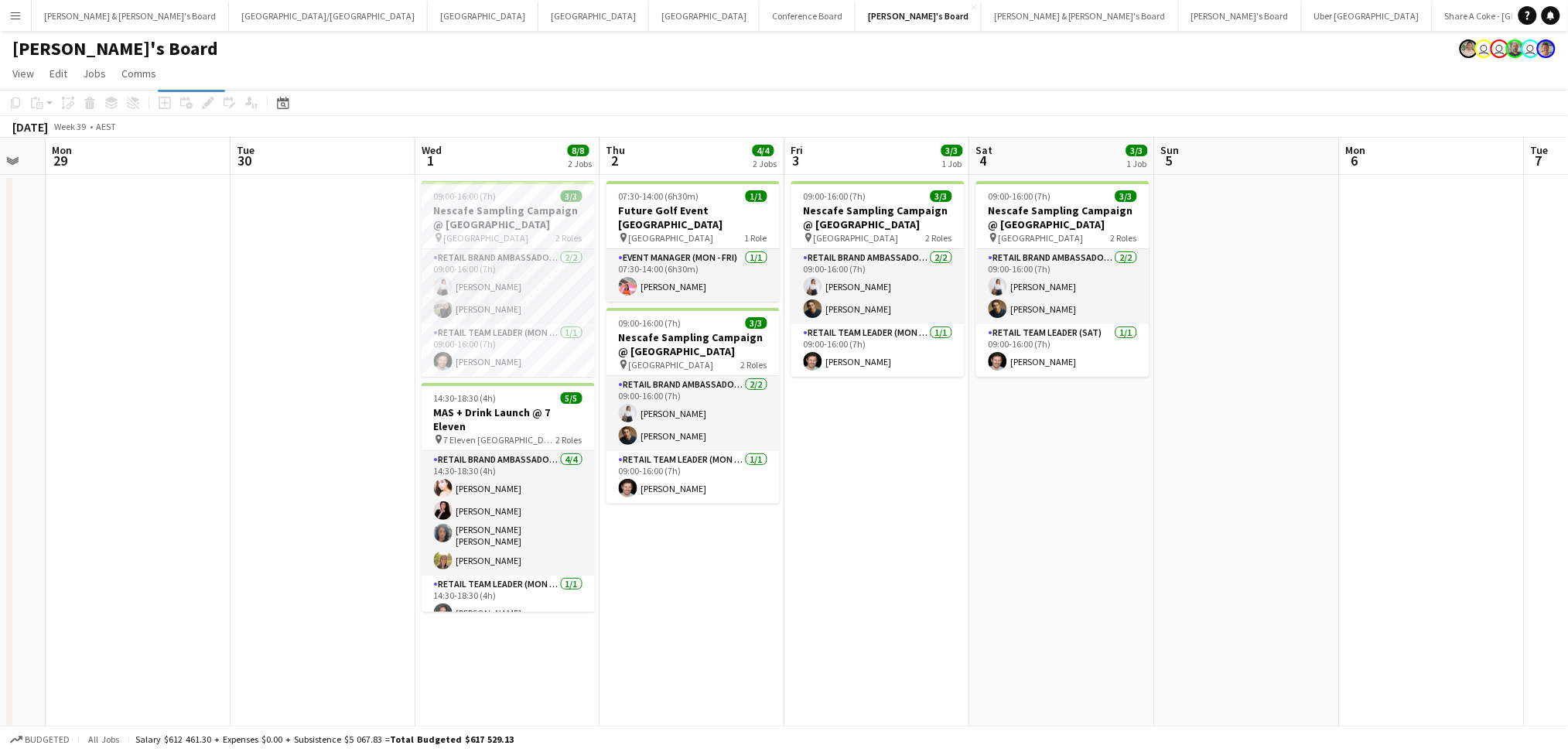
drag, startPoint x: 1316, startPoint y: 615, endPoint x: 1256, endPoint y: 605, distance: 60.8
click at [1256, 605] on app-calendar-viewport "Fri 26 12/12 4 Jobs Sat 27 12/13 4 Jobs Sun 28 Mon 29 Tue 30 Wed 1 8/8 2 Jobs T…" at bounding box center [784, 566] width 1568 height 856
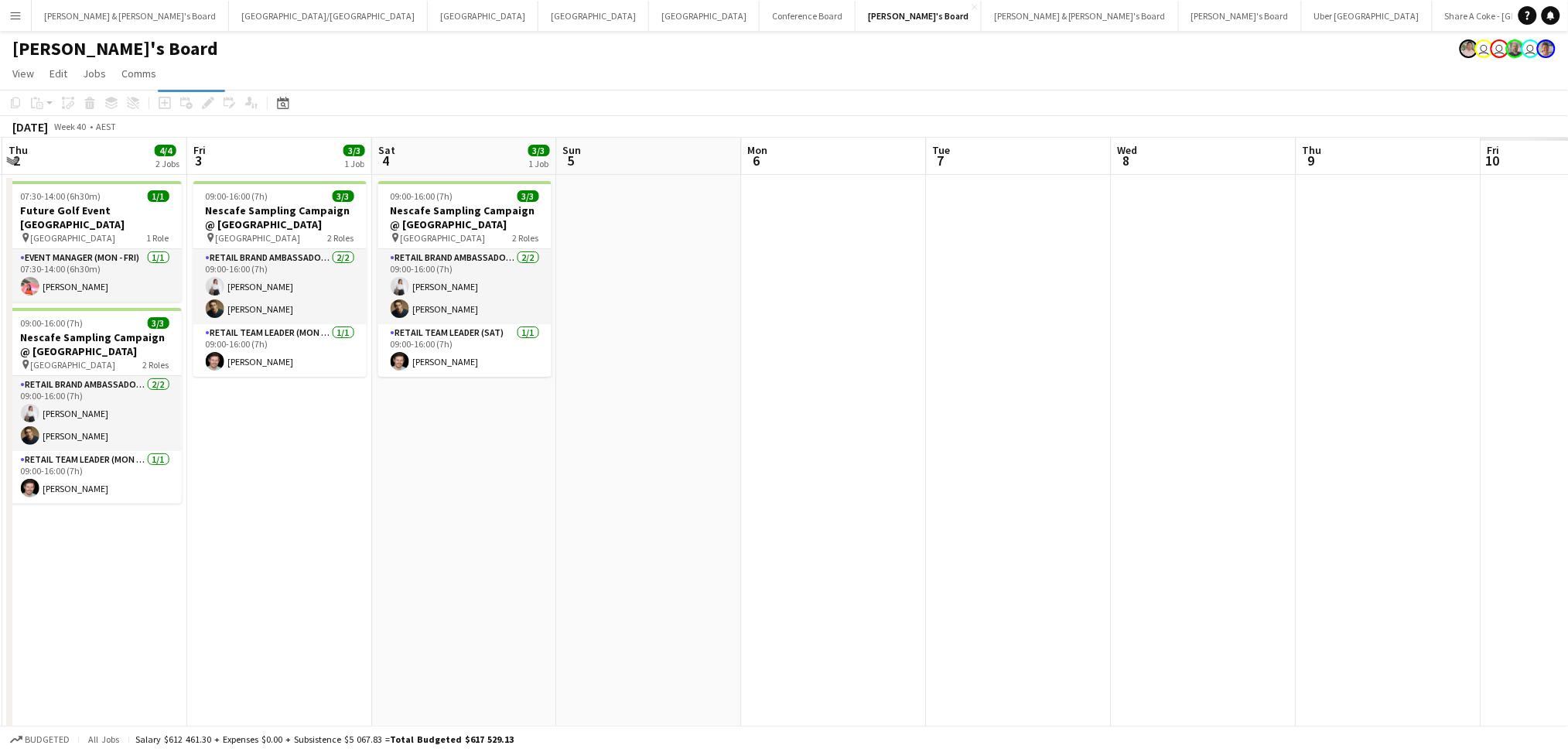
drag, startPoint x: 1271, startPoint y: 605, endPoint x: 648, endPoint y: 584, distance: 623.4
click at [648, 584] on app-calendar-viewport "Mon 29 Tue 30 Wed 1 8/8 2 Jobs Thu 2 4/4 2 Jobs Fri 3 3/3 1 Job Sat 4 3/3 1 Job…" at bounding box center [784, 566] width 1568 height 856
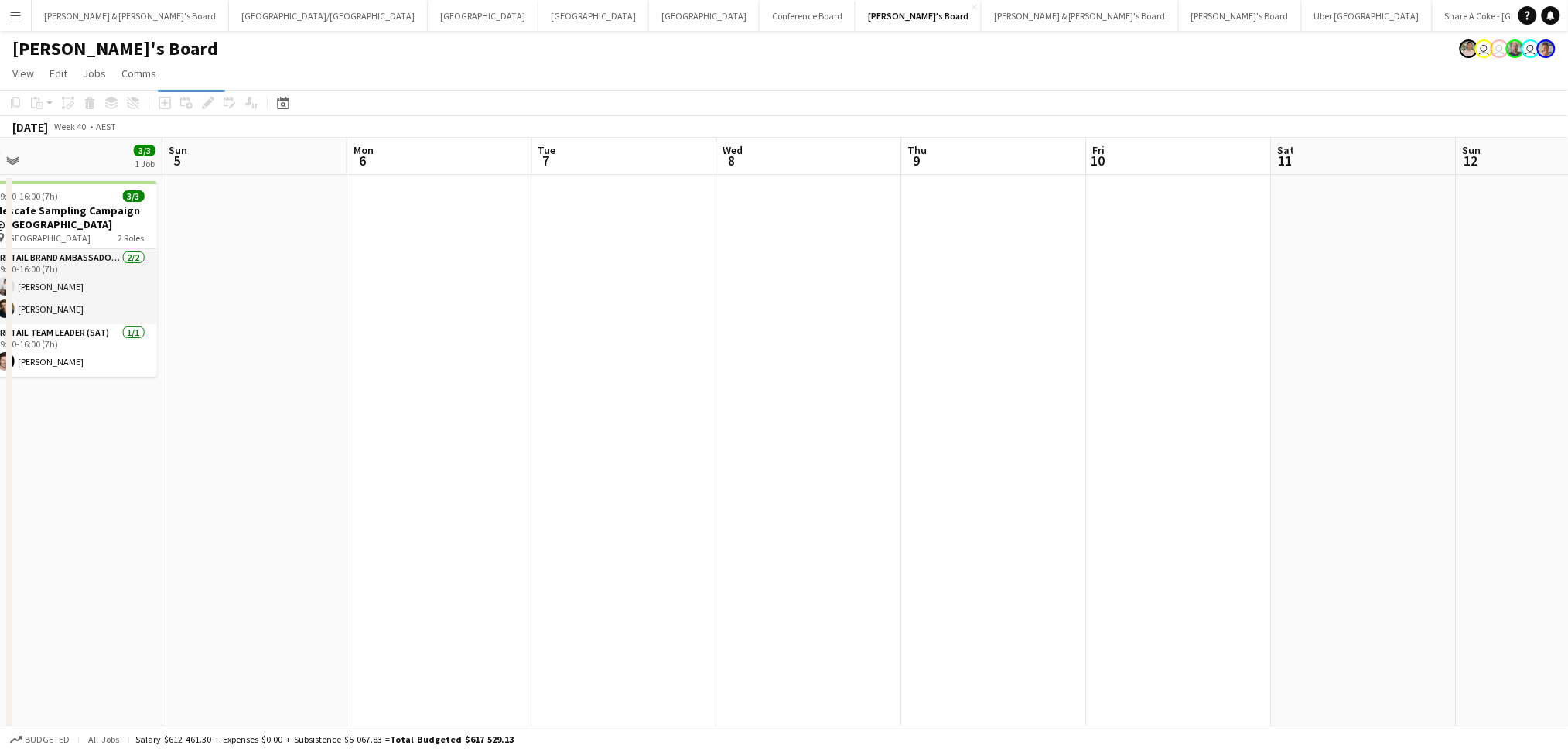
scroll to position [0, 525]
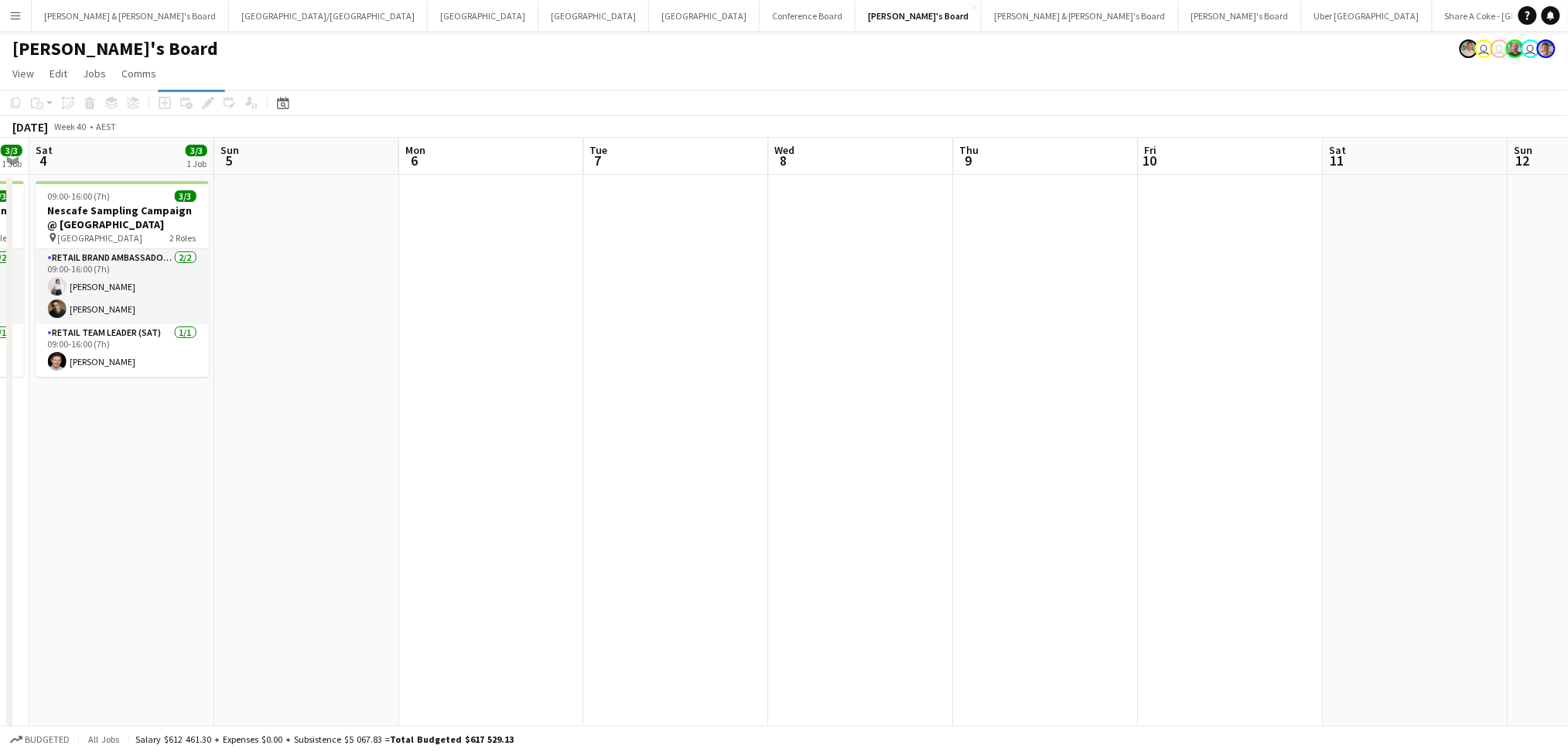
drag, startPoint x: 1040, startPoint y: 580, endPoint x: 722, endPoint y: 589, distance: 318.1
click at [722, 589] on app-calendar-viewport "Wed 1 8/8 2 Jobs Thu 2 4/4 2 Jobs Fri 3 3/3 1 Job Sat 4 3/3 1 Job Sun 5 Mon 6 T…" at bounding box center [784, 566] width 1568 height 856
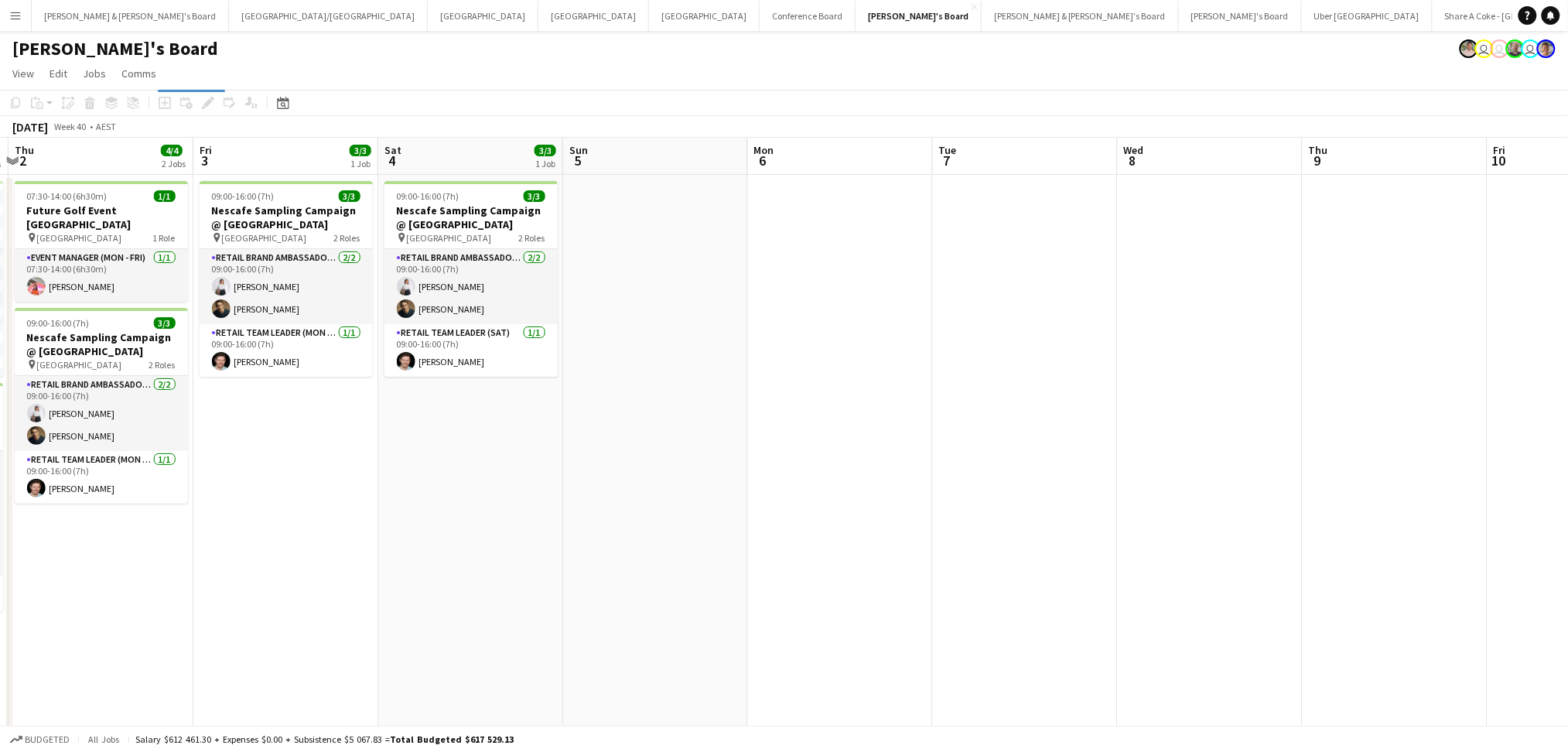
drag, startPoint x: 521, startPoint y: 595, endPoint x: 1081, endPoint y: 572, distance: 560.5
click at [1071, 577] on app-calendar-viewport "Tue 30 Wed 1 8/8 2 Jobs Thu 2 4/4 2 Jobs Fri 3 3/3 1 Job Sat 4 3/3 1 Job Sun 5 …" at bounding box center [784, 566] width 1568 height 856
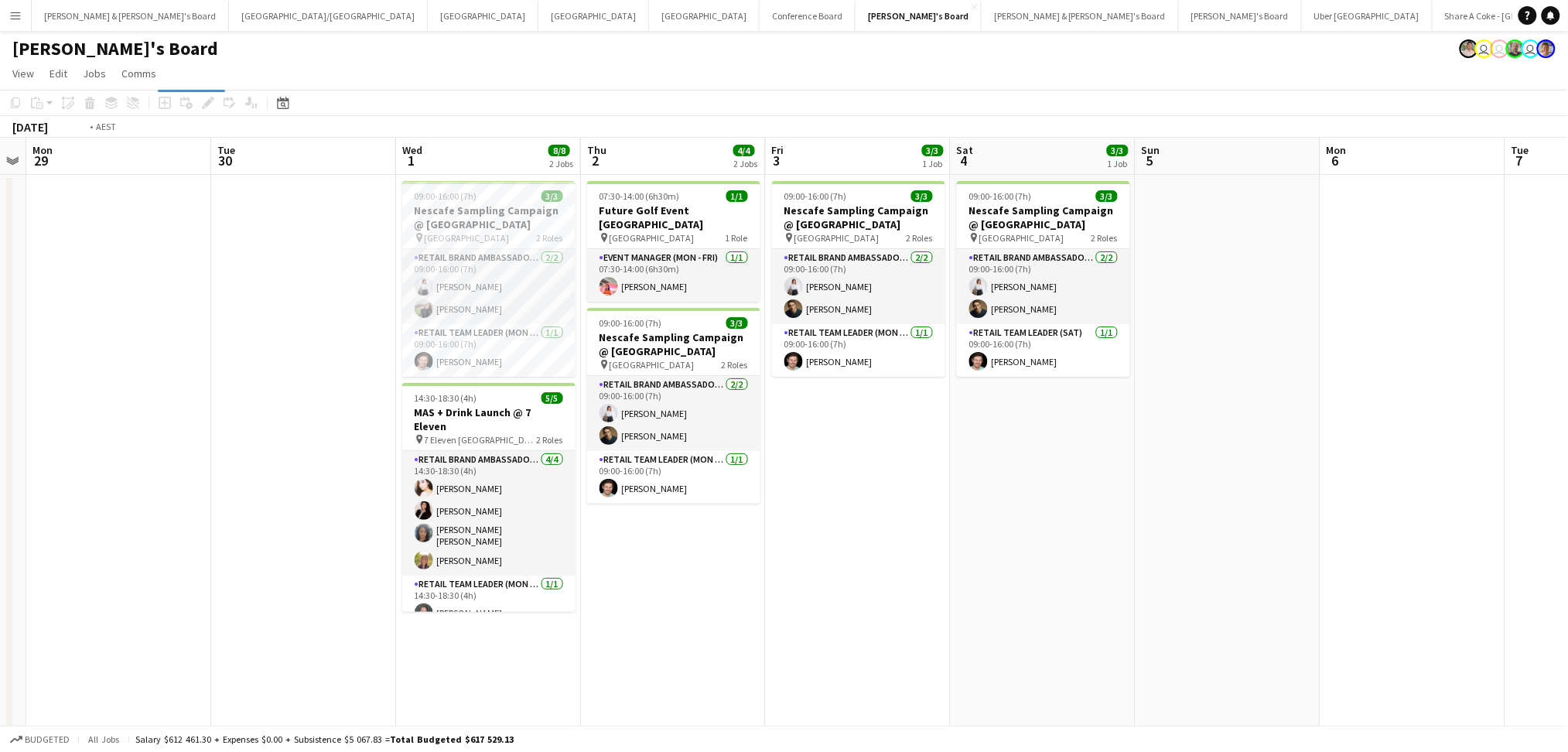
drag, startPoint x: 646, startPoint y: 584, endPoint x: 1095, endPoint y: 599, distance: 449.3
click at [1154, 593] on app-calendar-viewport "Sat 27 12/13 4 Jobs Sun 28 Mon 29 Tue 30 Wed 1 8/8 2 Jobs Thu 2 4/4 2 Jobs Fri …" at bounding box center [784, 566] width 1568 height 856
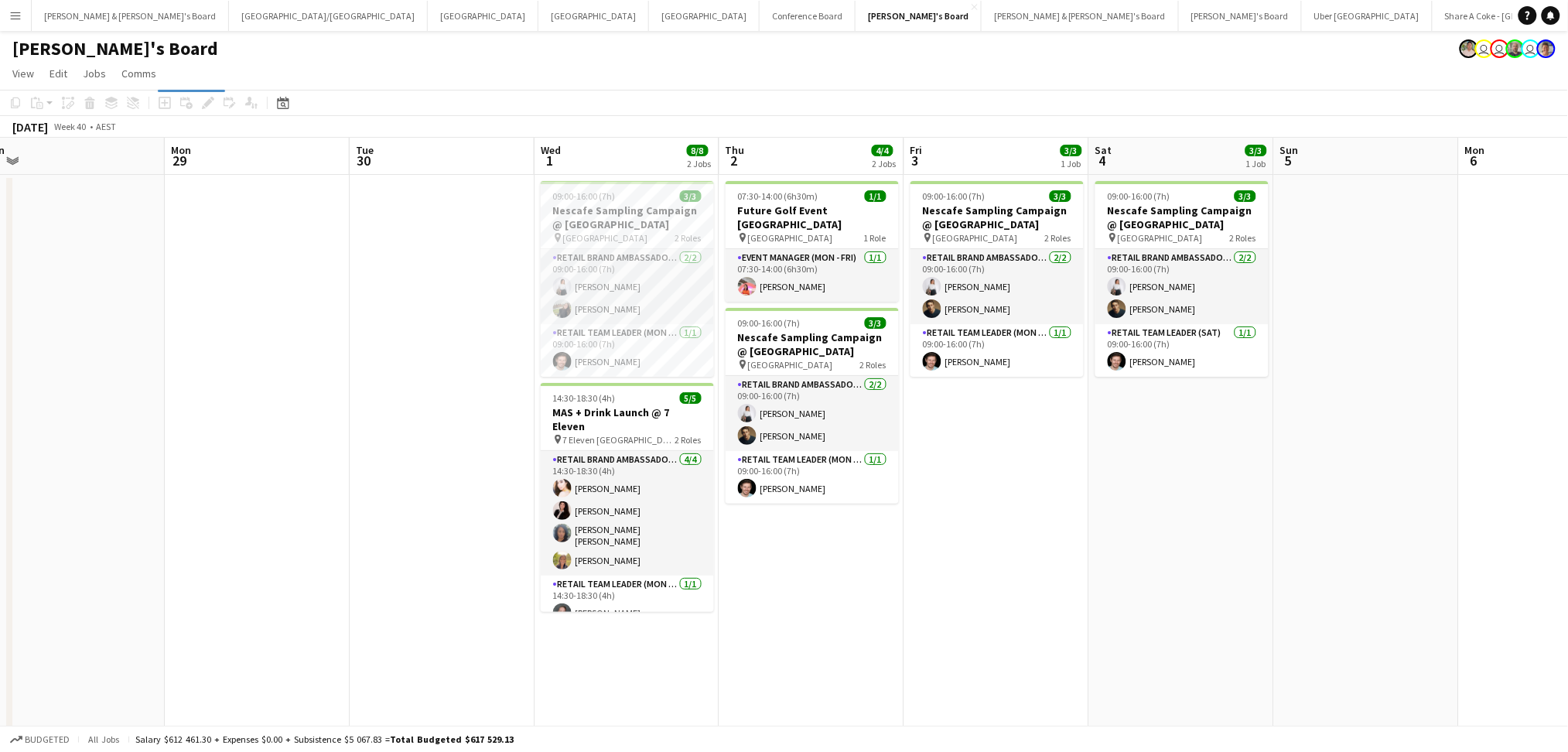
click at [949, 638] on app-calendar-viewport "Fri 26 12/12 4 Jobs Sat 27 12/13 4 Jobs Sun 28 Mon 29 Tue 30 Wed 1 8/8 2 Jobs T…" at bounding box center [784, 566] width 1568 height 856
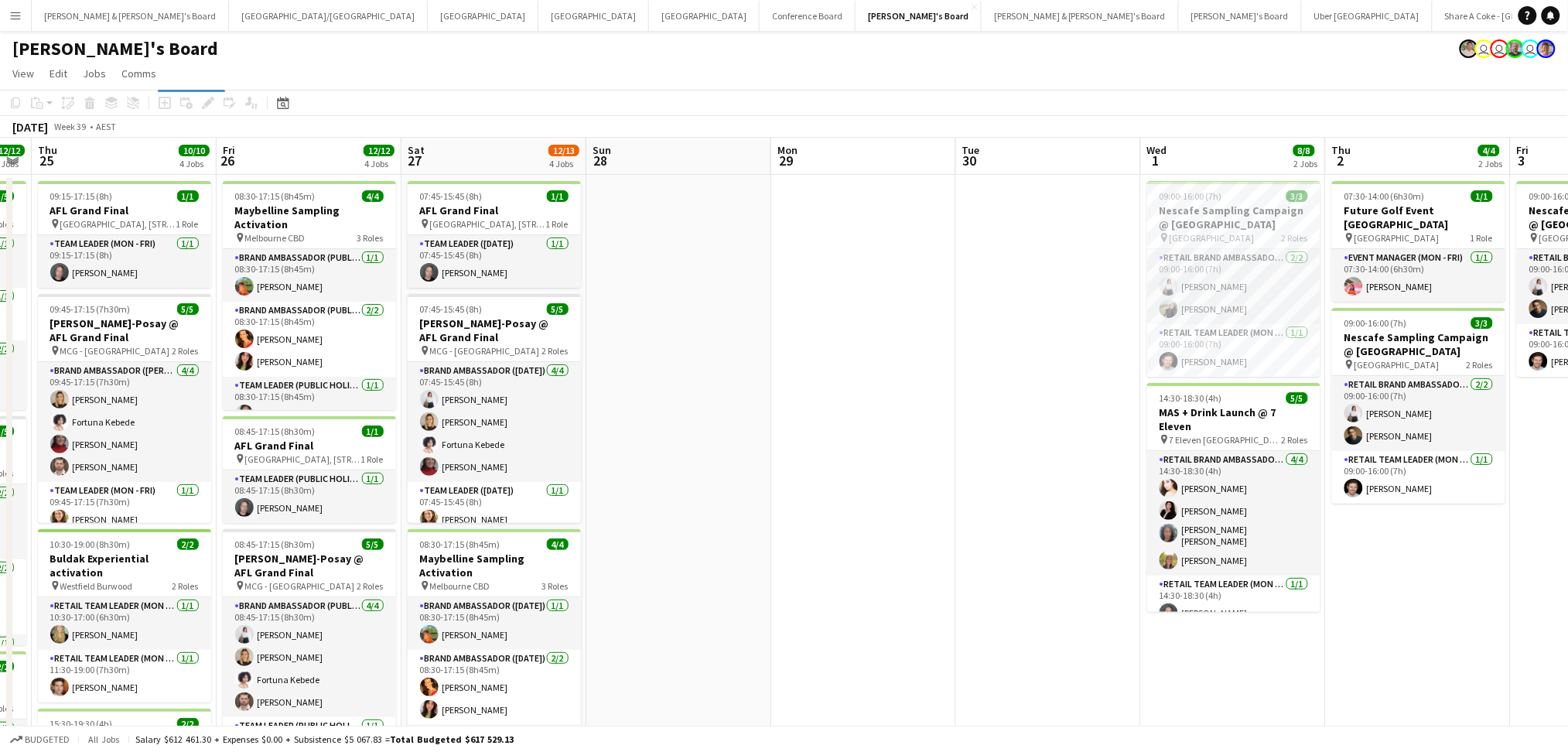
click at [758, 642] on app-calendar-viewport "Wed 24 12/12 3 Jobs Thu 25 10/10 4 Jobs Fri 26 12/12 4 Jobs Sat 27 12/13 4 Jobs…" at bounding box center [784, 566] width 1568 height 856
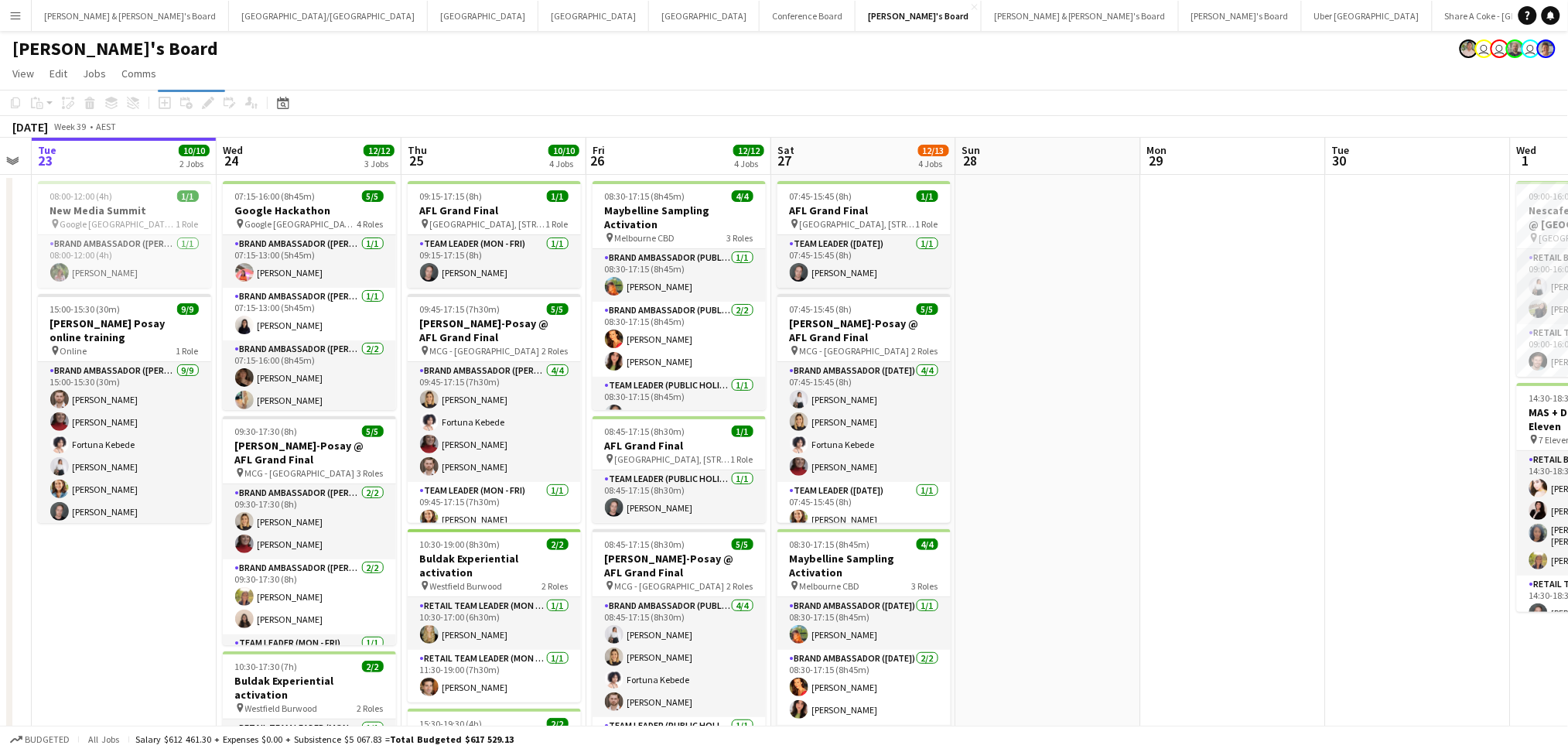
scroll to position [0, 523]
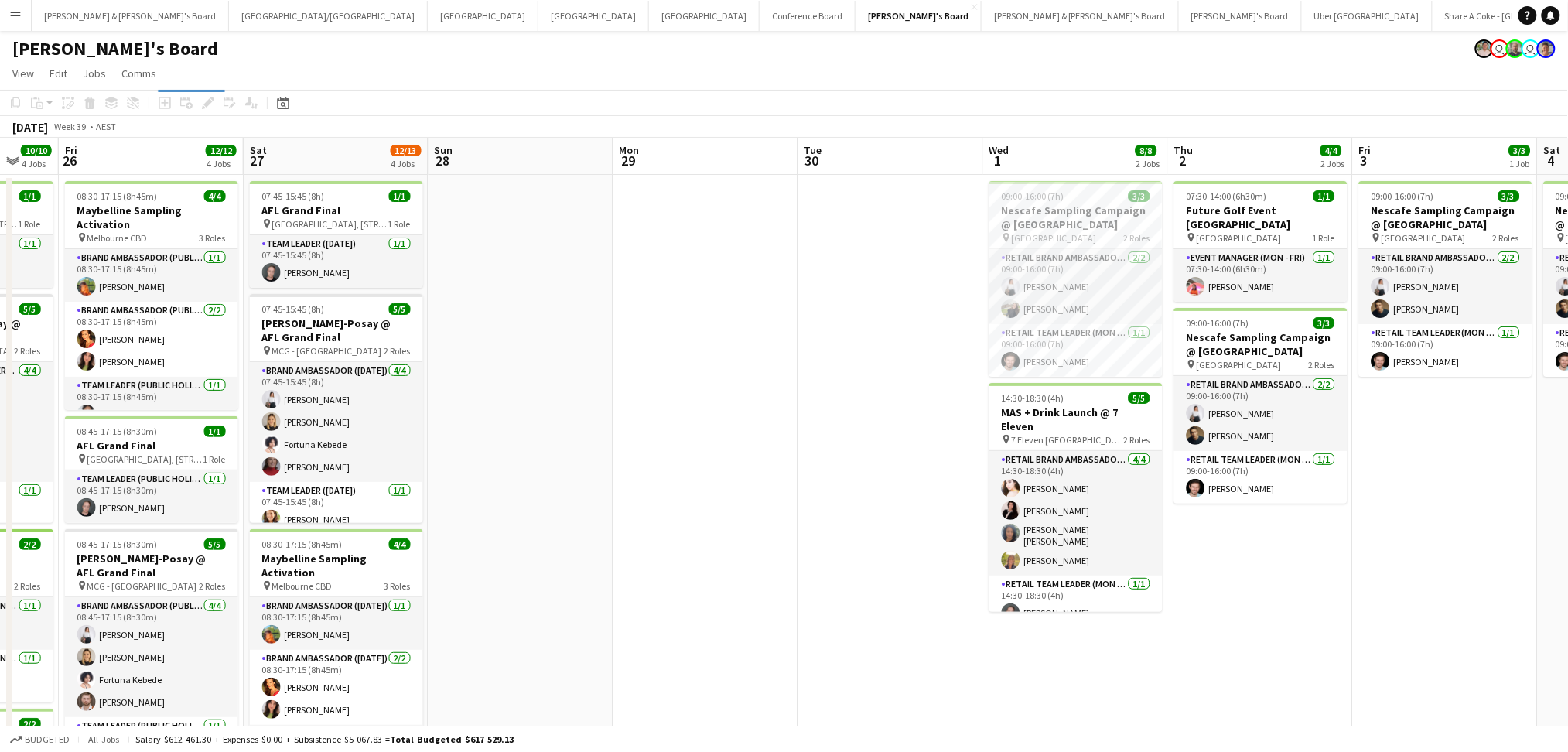
drag, startPoint x: 916, startPoint y: 569, endPoint x: 747, endPoint y: 586, distance: 169.9
click at [749, 586] on app-calendar-viewport "Mon 22 Tue 23 10/10 2 Jobs Wed 24 12/12 3 Jobs Thu 25 10/10 4 Jobs Fri 26 12/12…" at bounding box center [784, 566] width 1568 height 856
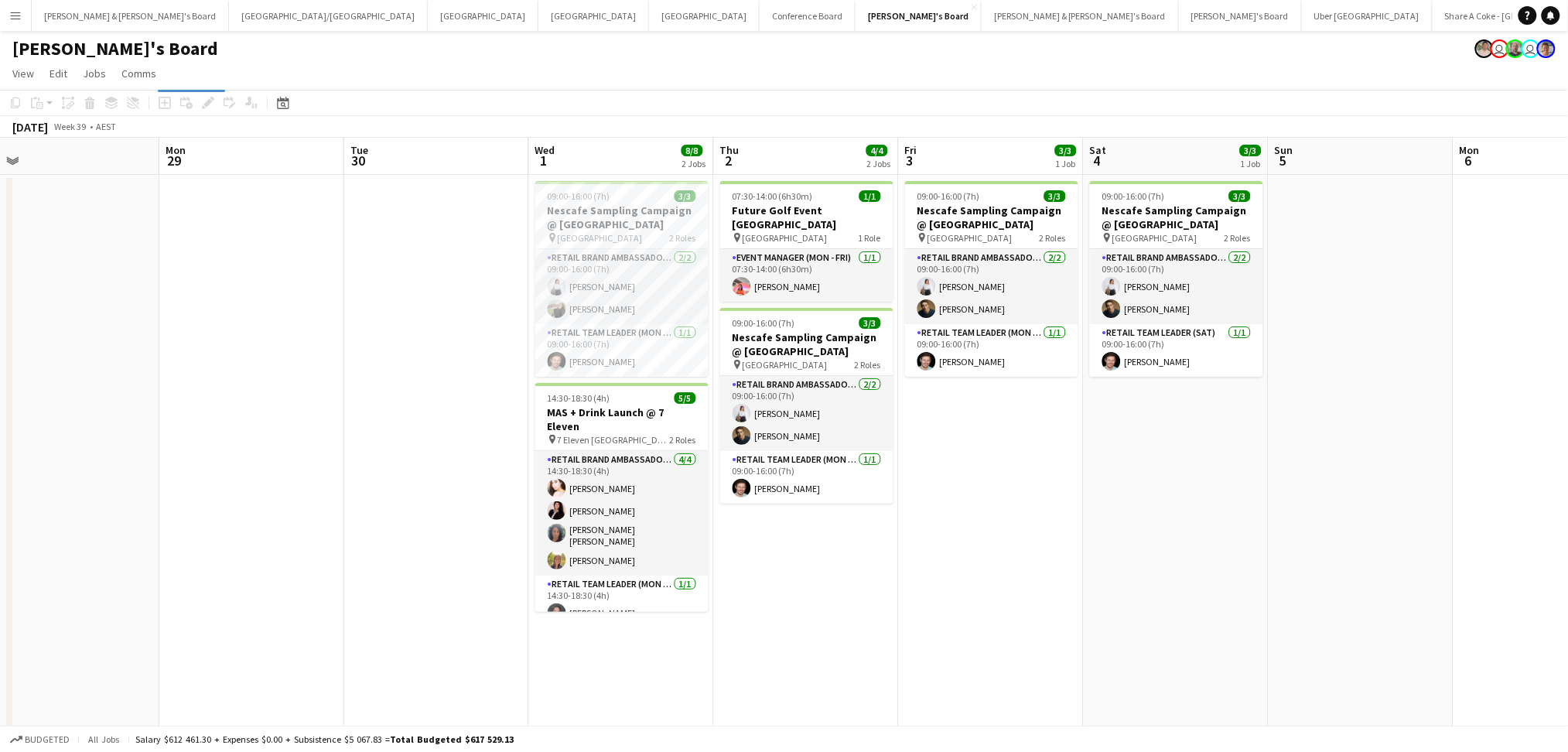
drag, startPoint x: 1236, startPoint y: 672, endPoint x: 775, endPoint y: 659, distance: 461.2
click at [778, 660] on app-calendar-viewport "Thu 25 10/10 4 Jobs Fri 26 12/12 4 Jobs Sat 27 12/13 4 Jobs Sun 28 Mon 29 Tue 3…" at bounding box center [784, 566] width 1568 height 856
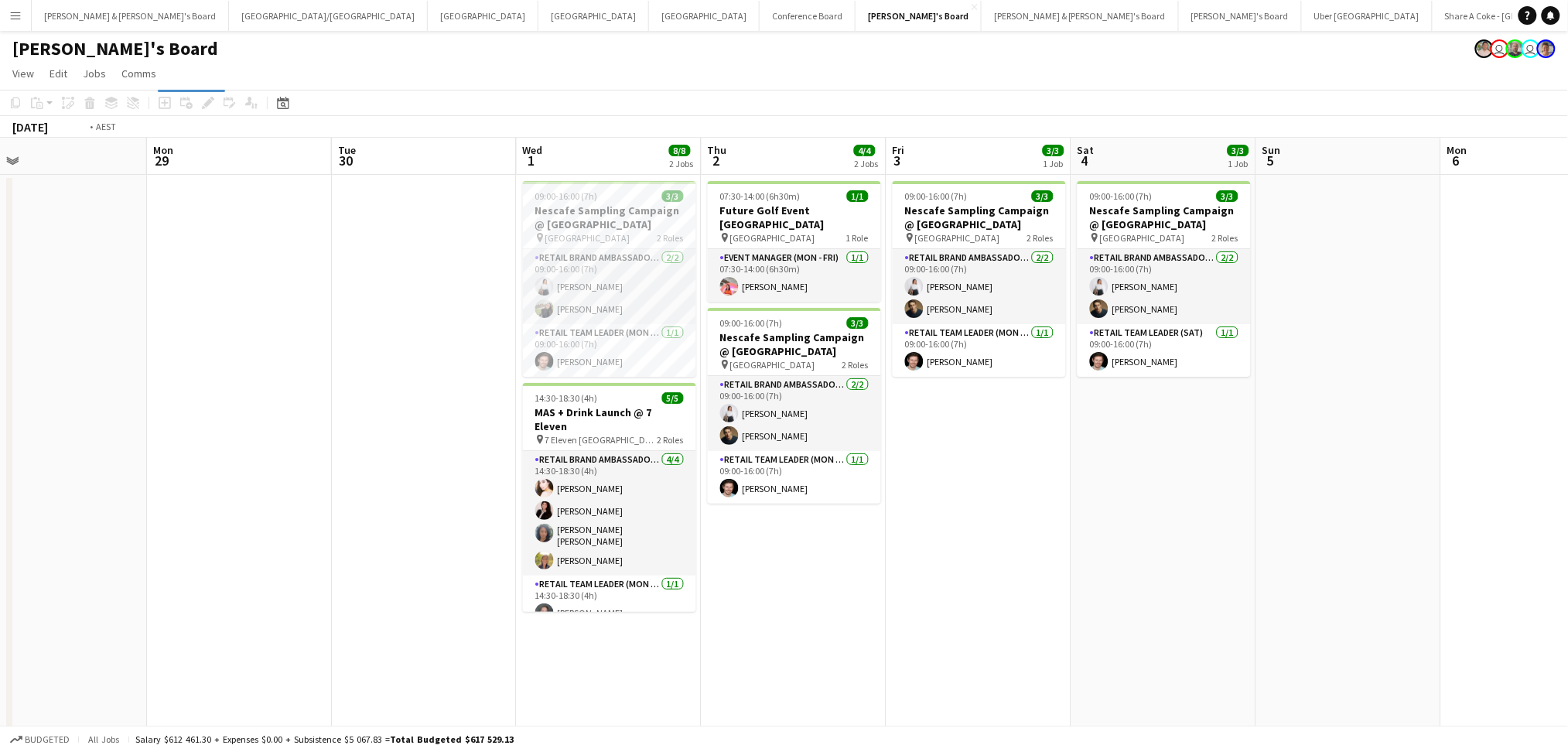
drag, startPoint x: 1031, startPoint y: 681, endPoint x: 460, endPoint y: 674, distance: 571.0
click at [461, 674] on app-calendar-viewport "Thu 25 10/10 4 Jobs Fri 26 12/12 4 Jobs Sat 27 12/13 4 Jobs Sun 28 Mon 29 Tue 3…" at bounding box center [784, 566] width 1568 height 856
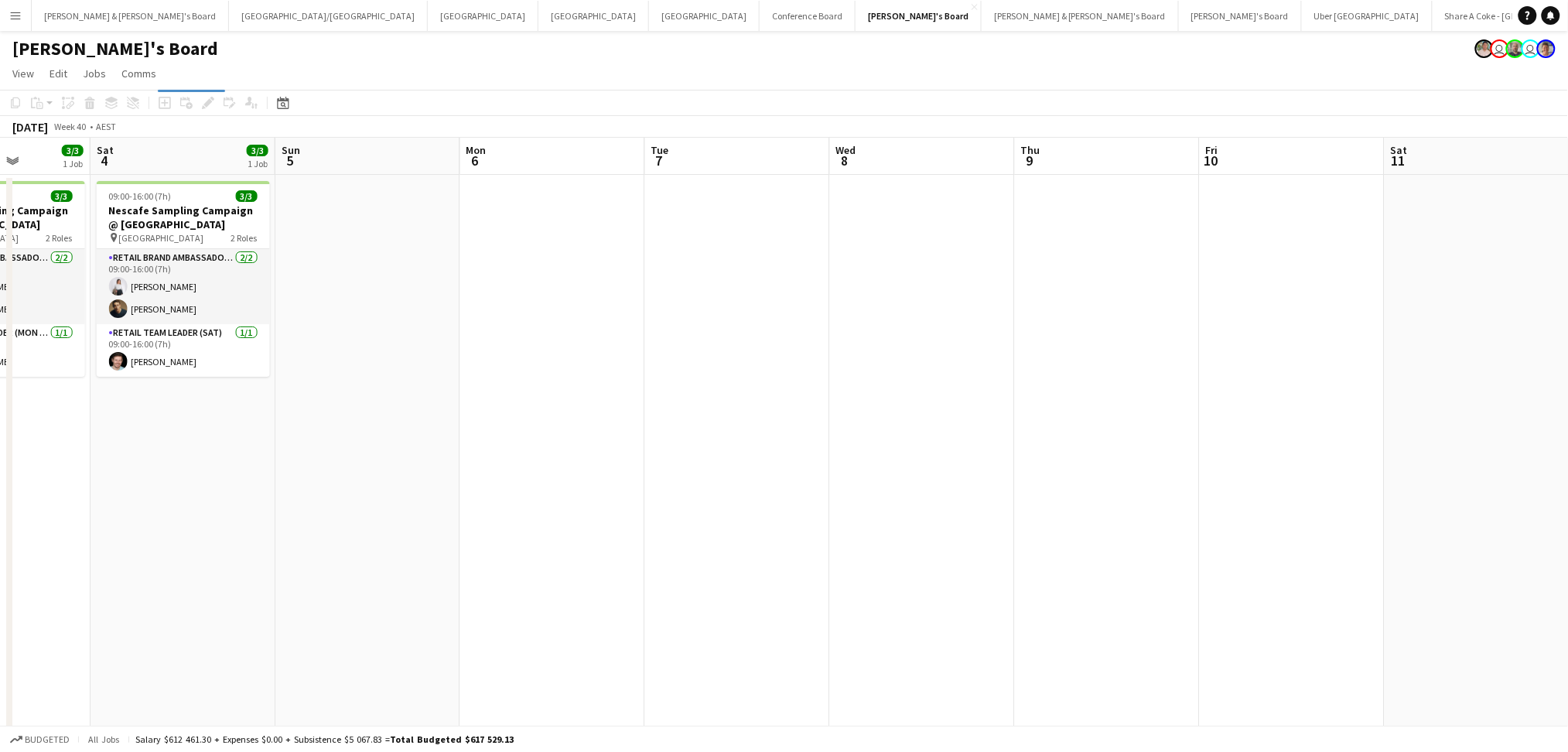
drag, startPoint x: 900, startPoint y: 687, endPoint x: 486, endPoint y: 673, distance: 414.2
click at [486, 673] on app-calendar-viewport "Tue 30 Wed 1 8/8 2 Jobs Thu 2 4/4 2 Jobs Fri 3 3/3 1 Job Sat 4 3/3 1 Job Sun 5 …" at bounding box center [784, 566] width 1568 height 856
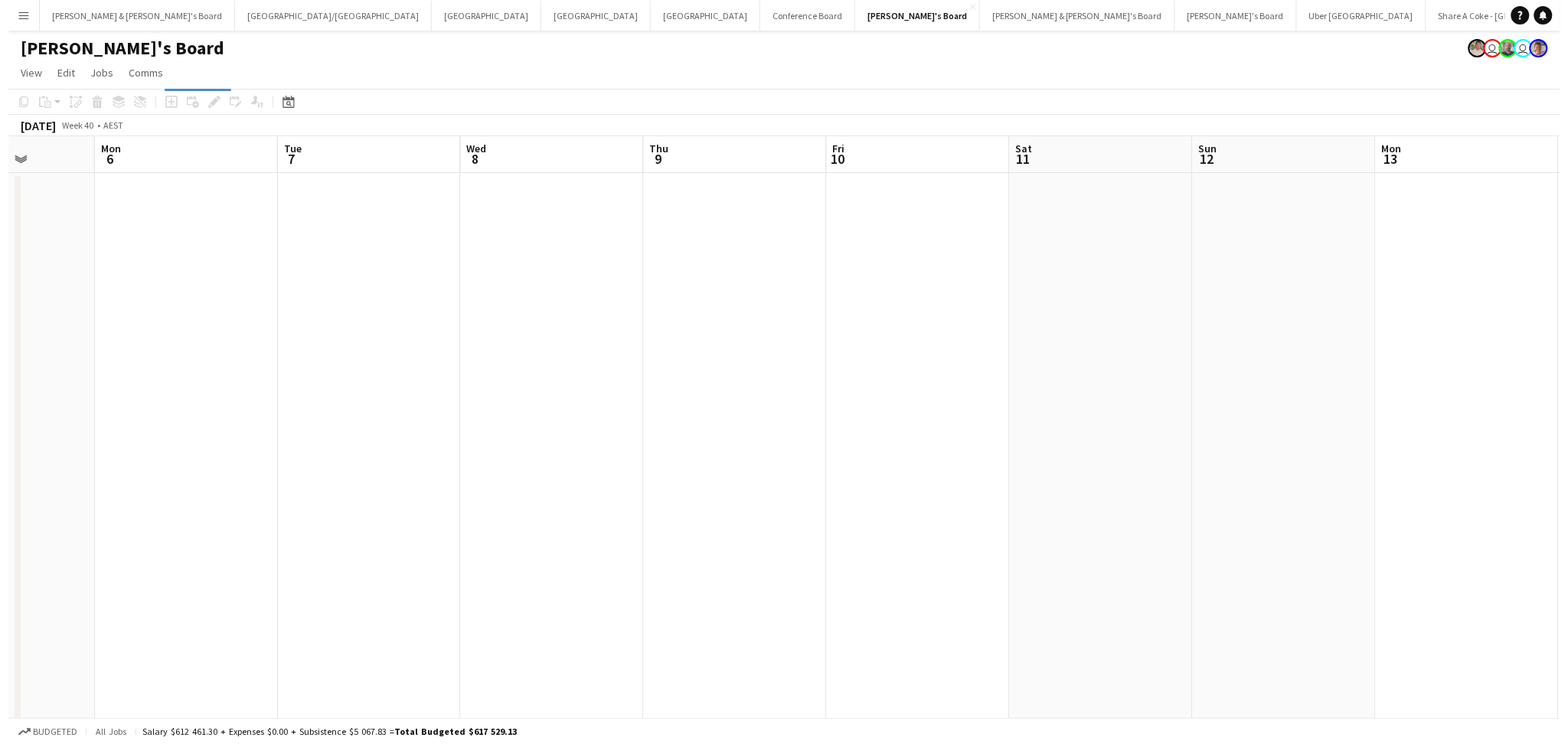
scroll to position [0, 486]
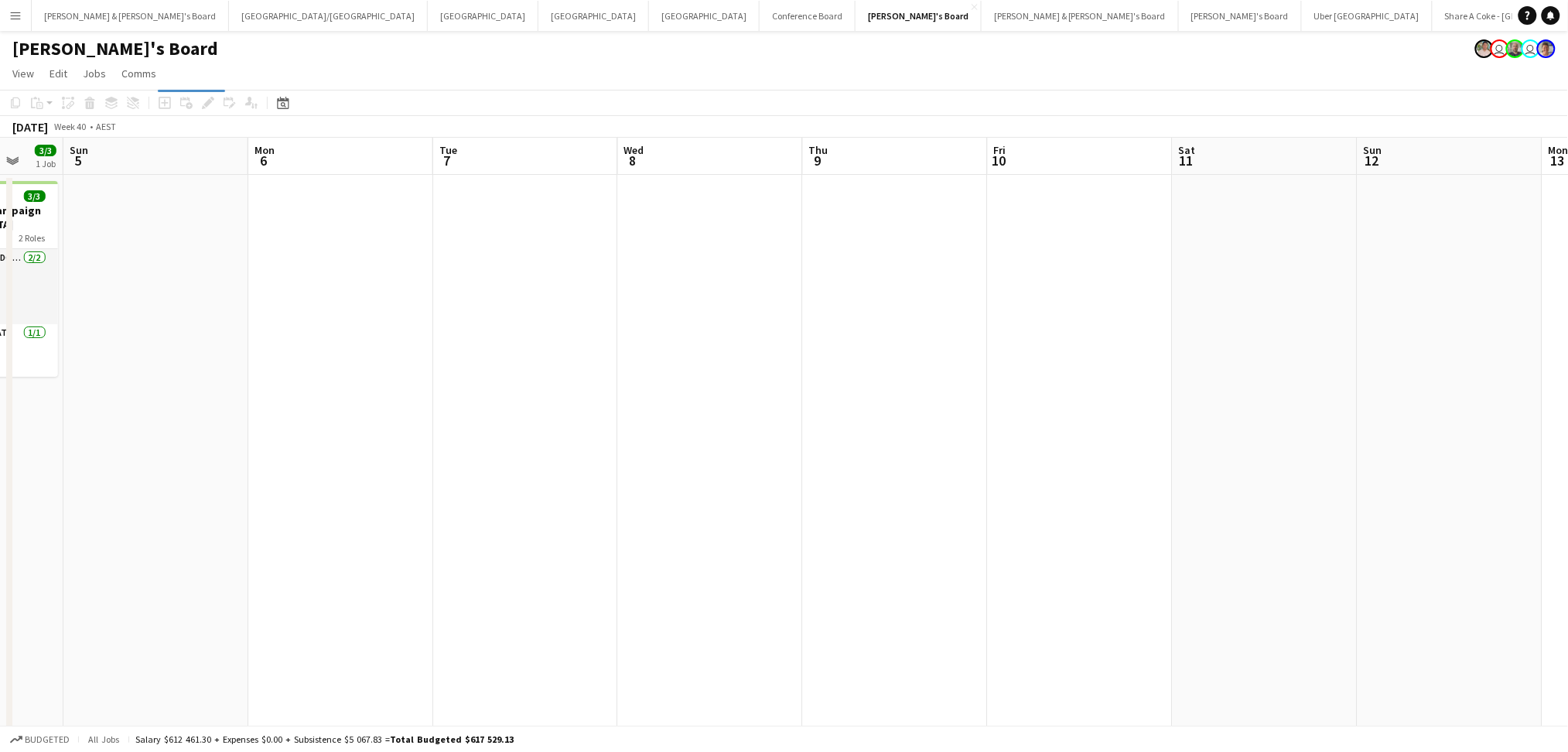
drag, startPoint x: 917, startPoint y: 664, endPoint x: 708, endPoint y: 652, distance: 209.3
click at [708, 652] on app-calendar-viewport "Thu 2 4/4 2 Jobs Fri 3 3/3 1 Job Sat 4 3/3 1 Job Sun 5 Mon 6 Tue 7 Wed 8 Thu 9 …" at bounding box center [784, 566] width 1568 height 856
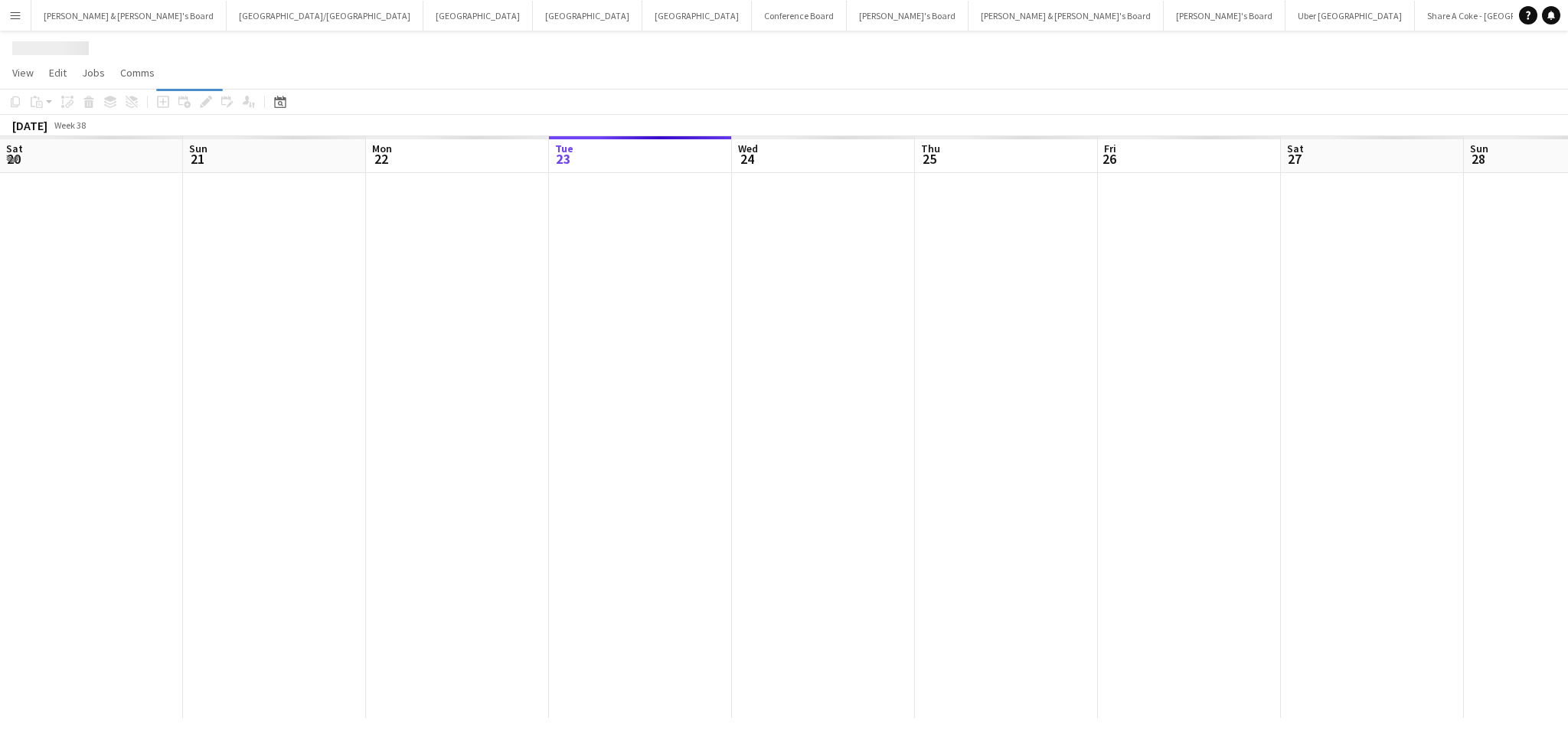
scroll to position [0, 365]
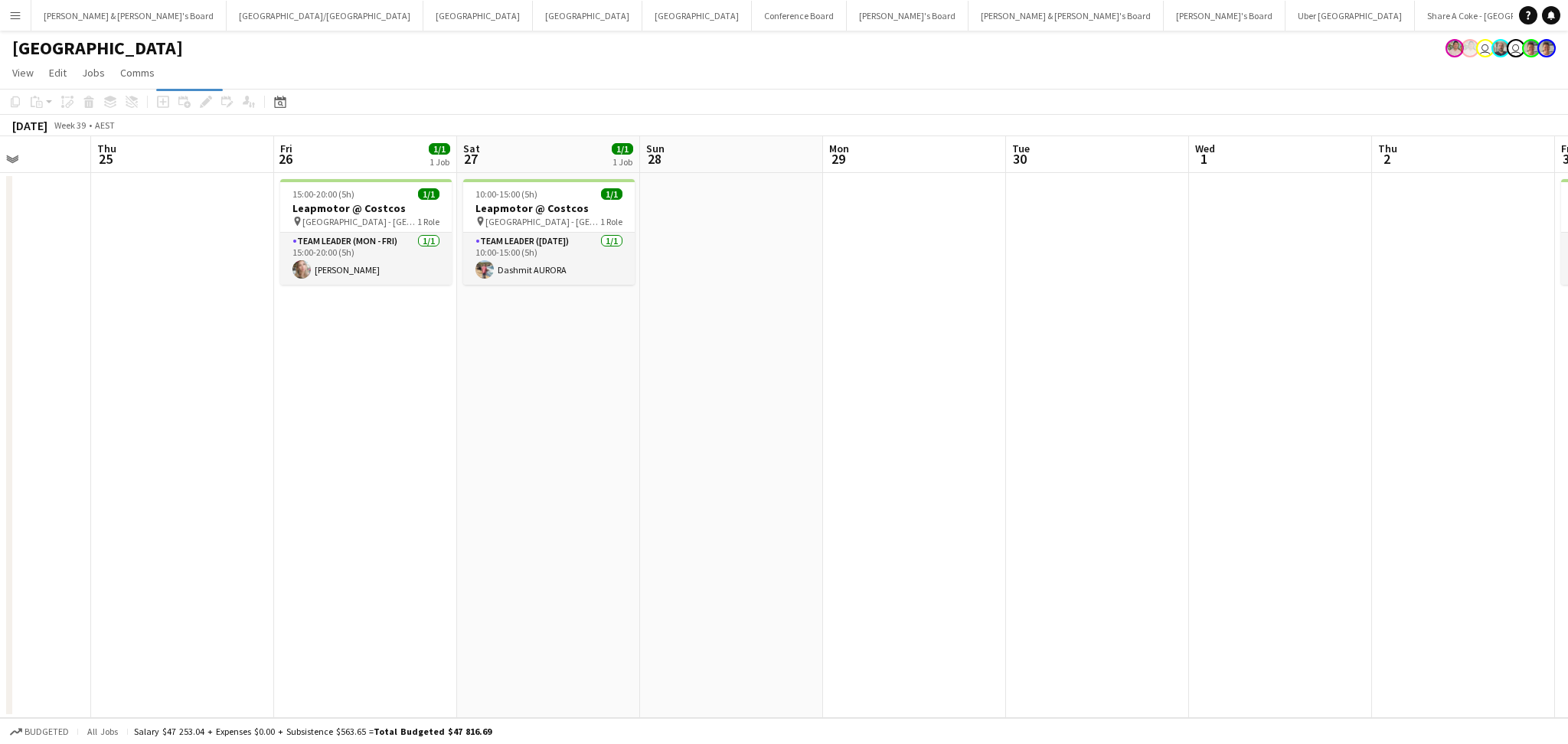
drag, startPoint x: 1238, startPoint y: 508, endPoint x: 398, endPoint y: 476, distance: 840.6
click at [401, 476] on app-calendar-viewport "Mon 22 Tue 23 Wed 24 Thu 25 Fri 26 1/1 1 Job Sat 27 1/1 1 Job Sun 28 Mon 29 Tue…" at bounding box center [784, 427] width 1568 height 582
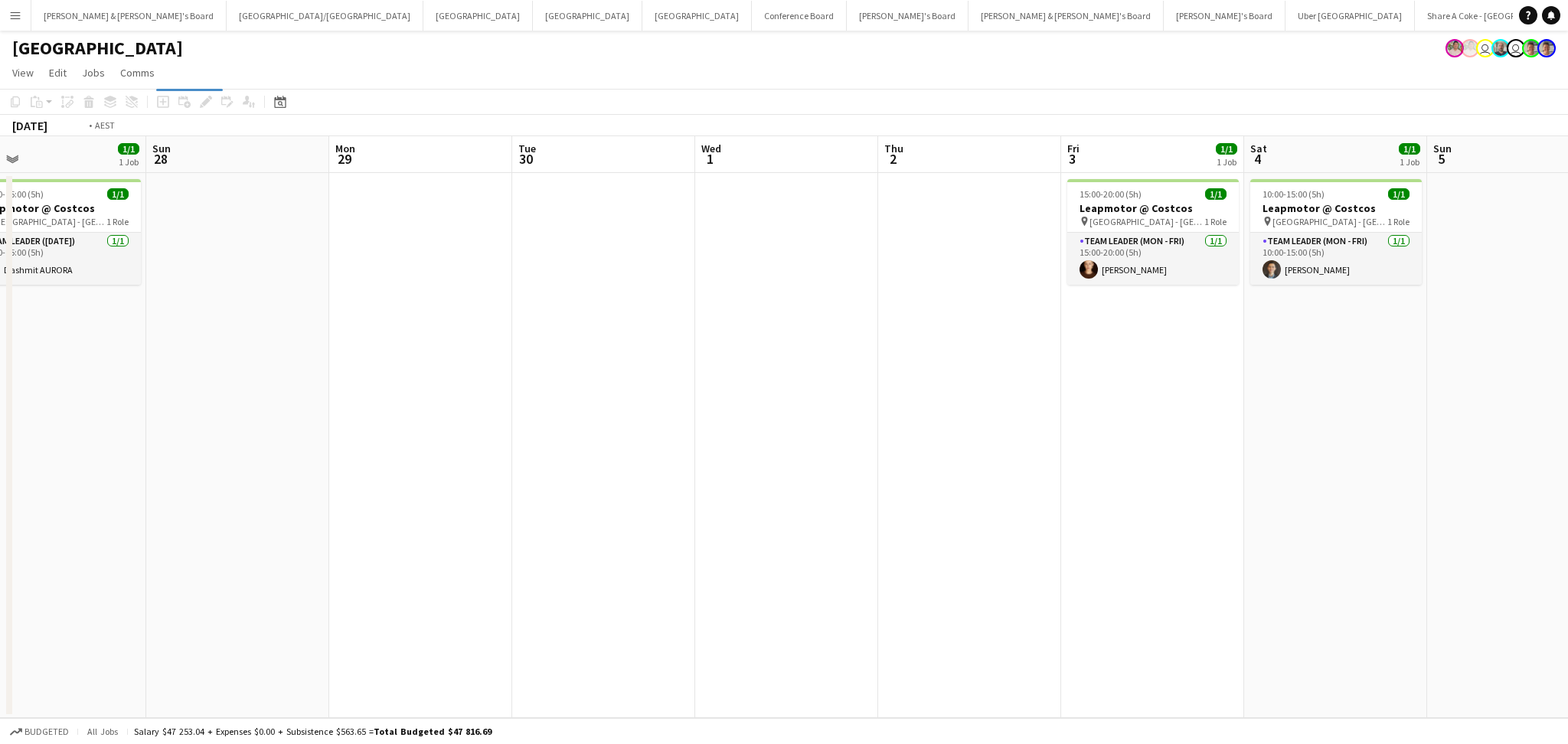
drag, startPoint x: 975, startPoint y: 529, endPoint x: 311, endPoint y: 522, distance: 664.0
click at [311, 522] on app-calendar-viewport "Wed 24 Thu 25 Fri 26 1/1 1 Job Sat 27 1/1 1 Job Sun 28 Mon 29 Tue 30 Wed 1 Thu …" at bounding box center [784, 427] width 1568 height 582
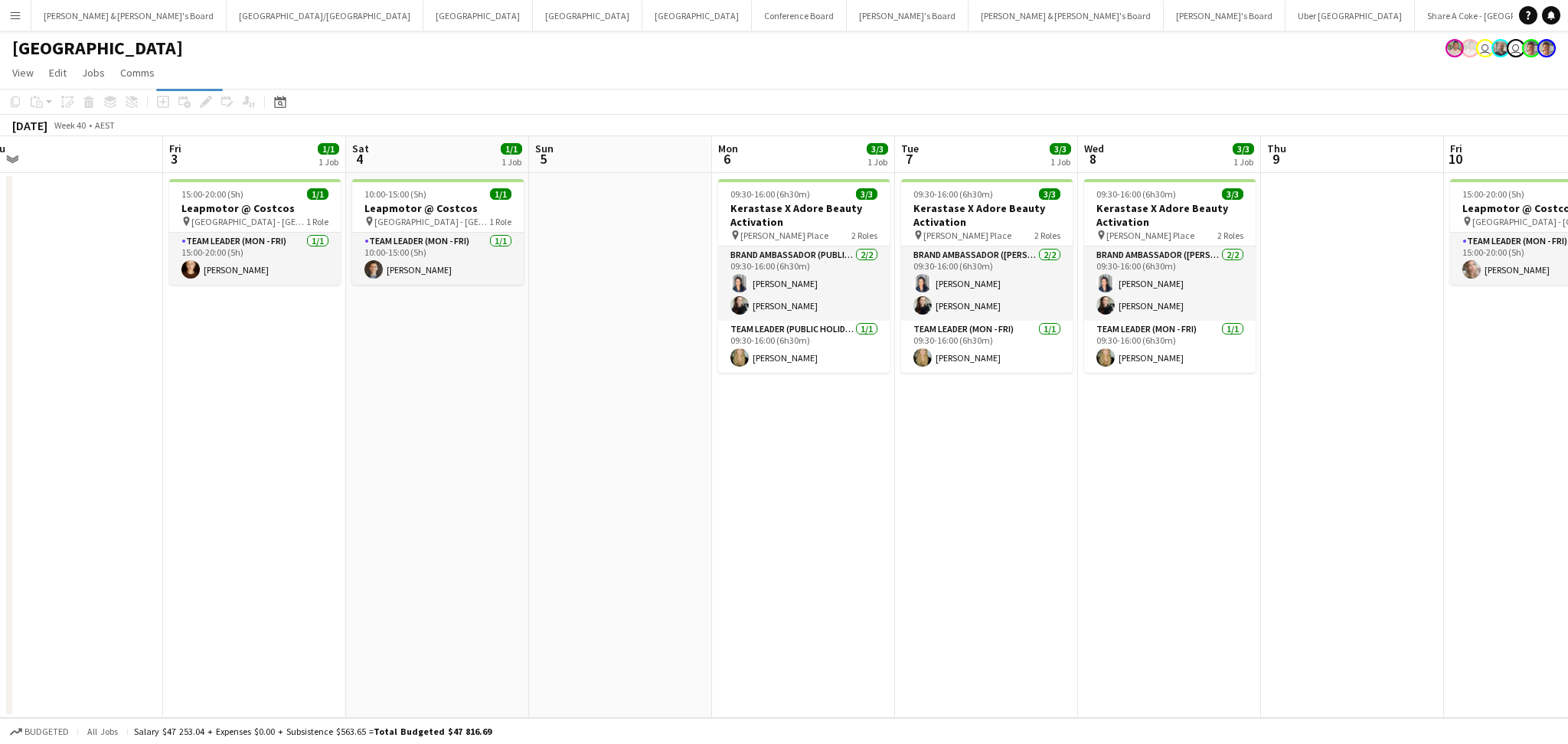
scroll to position [0, 596]
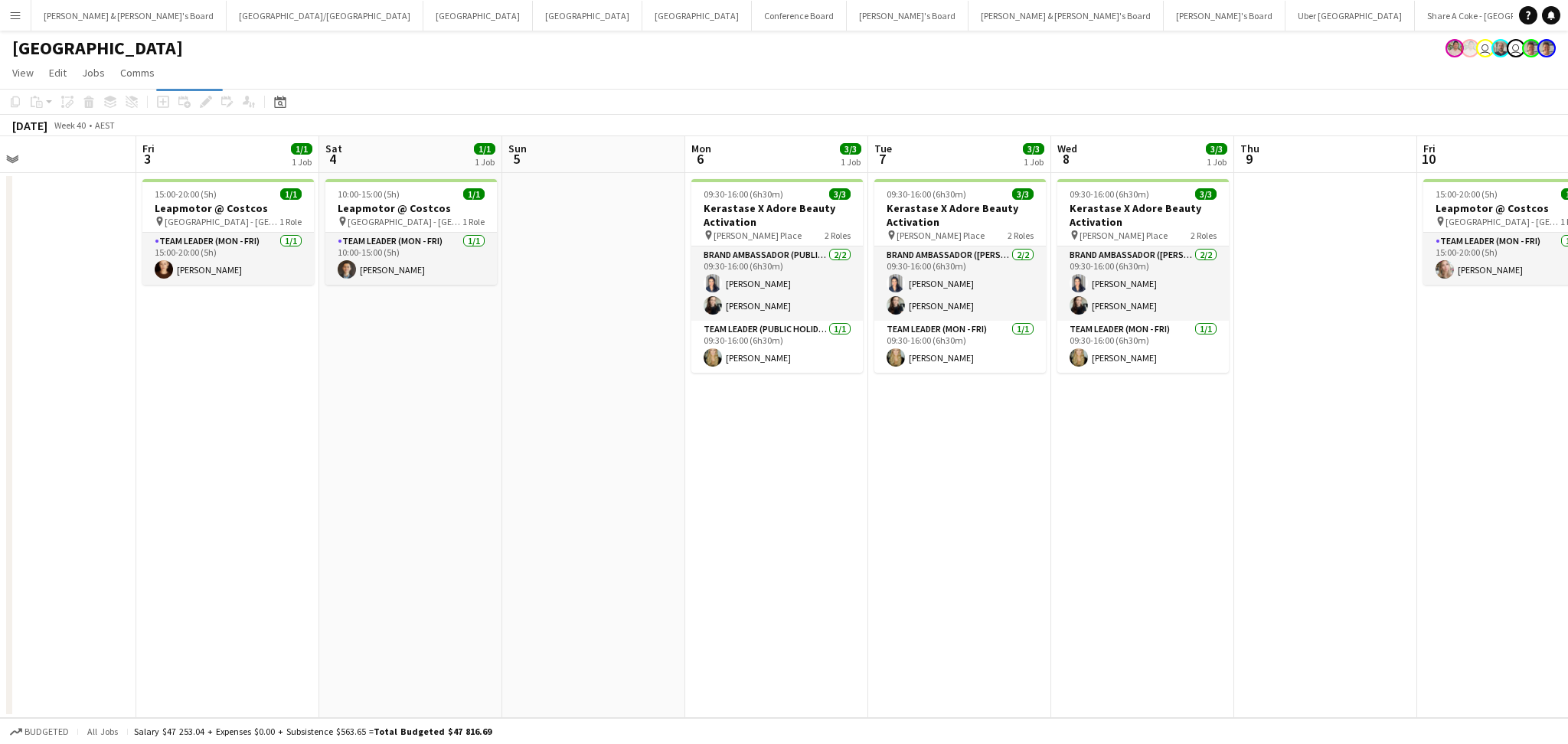
drag, startPoint x: 665, startPoint y: 556, endPoint x: 470, endPoint y: 536, distance: 196.0
click at [470, 536] on app-calendar-viewport "Mon 29 Tue 30 Wed 1 Thu 2 Fri 3 1/1 1 Job Sat 4 1/1 1 Job Sun 5 Mon 6 3/3 1 Job…" at bounding box center [784, 427] width 1568 height 582
drag, startPoint x: 839, startPoint y: 566, endPoint x: 519, endPoint y: 568, distance: 320.0
click at [519, 568] on app-calendar-viewport "Mon 29 Tue 30 Wed 1 Thu 2 Fri 3 1/1 1 Job Sat 4 1/1 1 Job Sun 5 Mon 6 3/3 1 Job…" at bounding box center [784, 427] width 1568 height 582
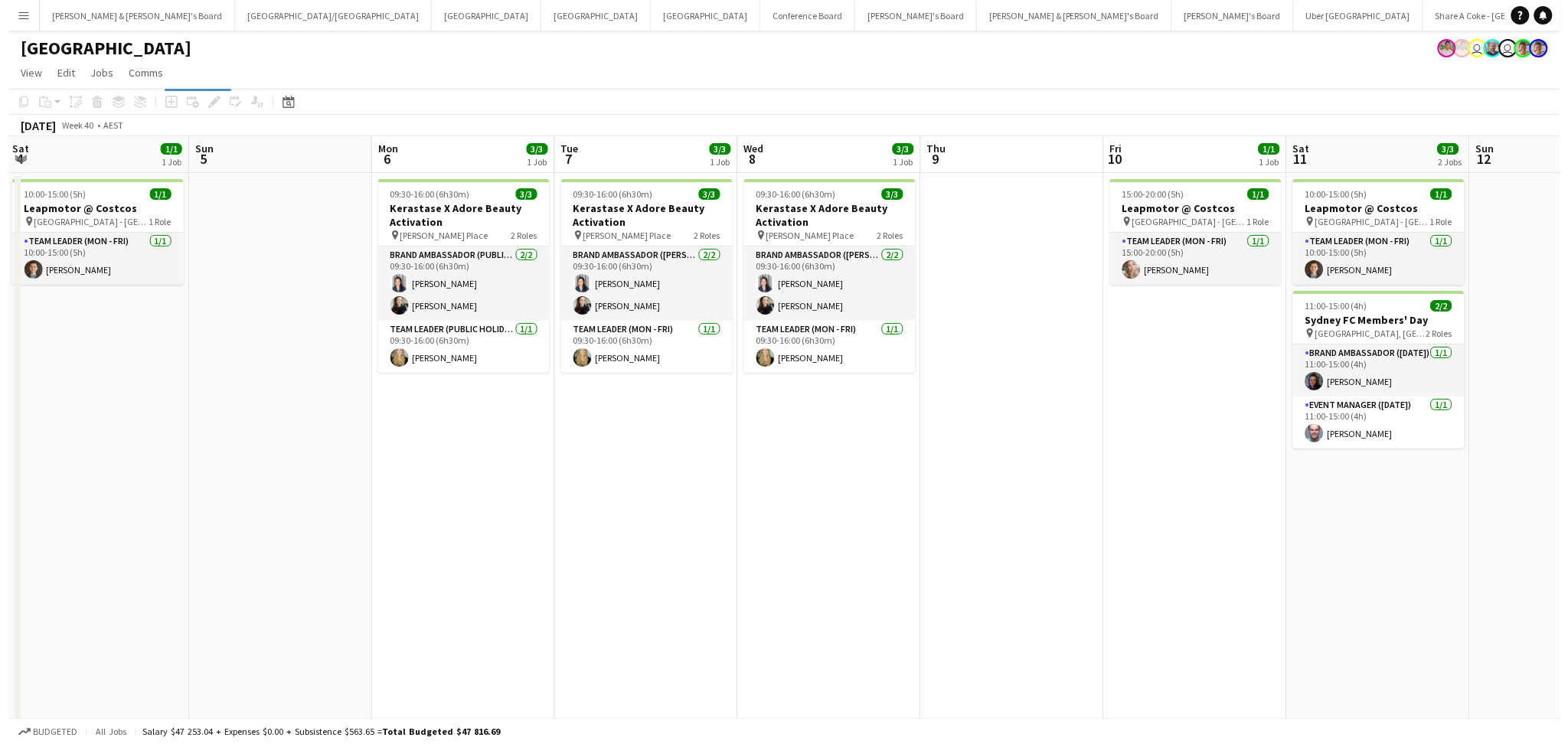
scroll to position [0, 406]
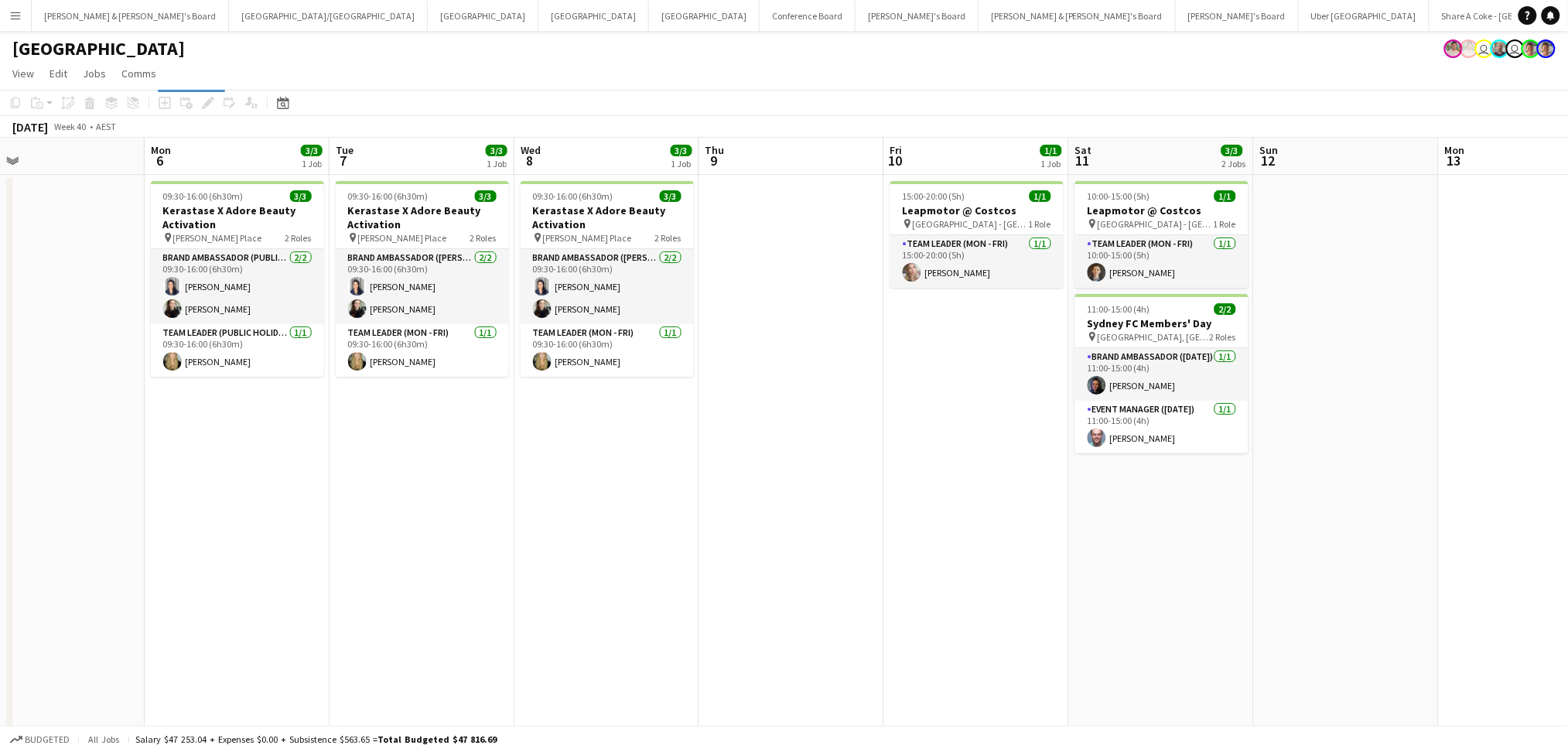
drag, startPoint x: 678, startPoint y: 620, endPoint x: 663, endPoint y: 619, distance: 15.0
click at [663, 619] on app-calendar-viewport "Fri 3 1/1 1 Job Sat 4 1/1 1 Job Sun 5 Mon 6 3/3 1 Job Tue 7 3/3 1 Job Wed 8 3/3…" at bounding box center [784, 568] width 1568 height 861
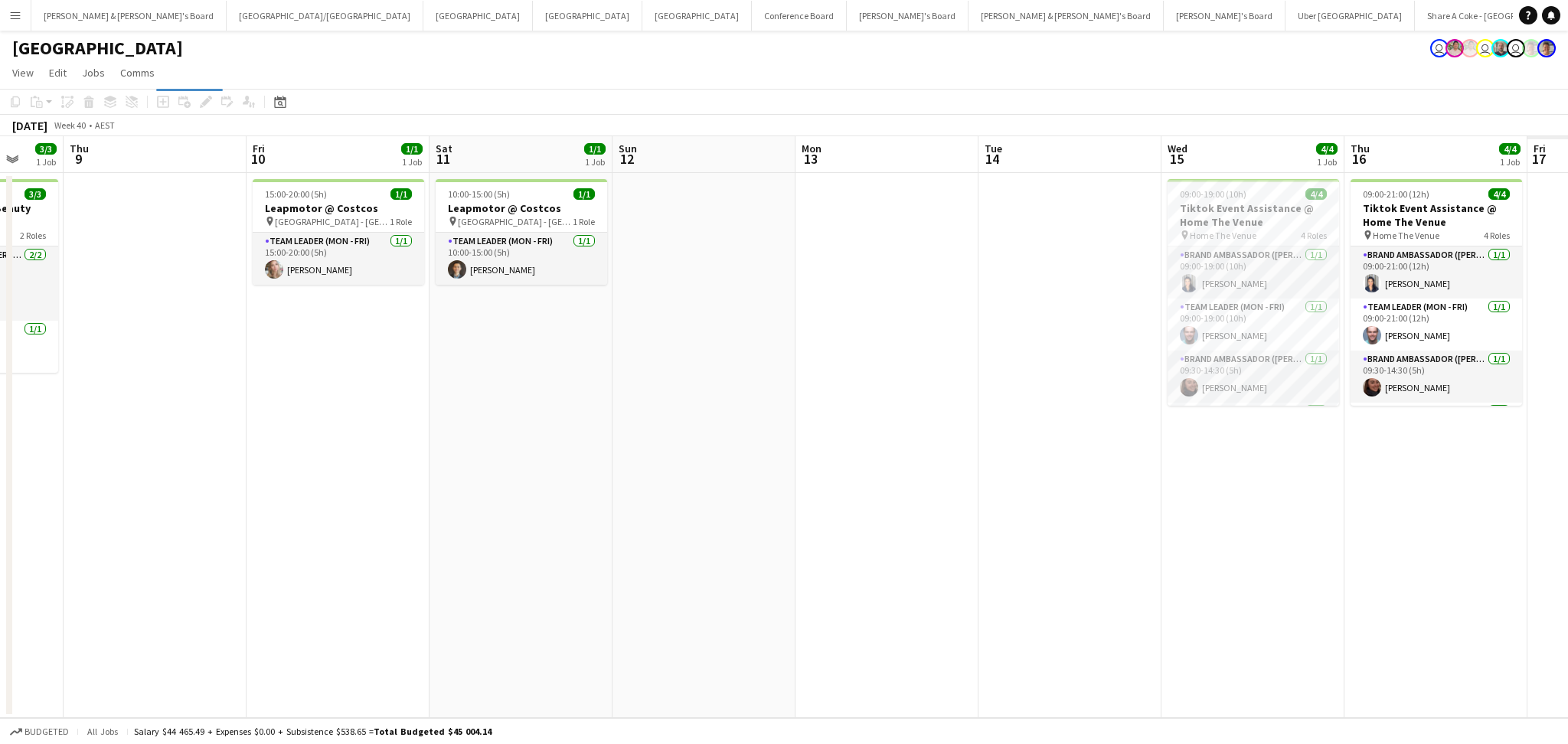
drag, startPoint x: 1281, startPoint y: 614, endPoint x: 576, endPoint y: 622, distance: 705.0
click at [580, 622] on app-calendar-viewport "Sun 5 Mon 6 3/3 1 Job Tue 7 3/3 1 Job Wed 8 3/3 1 Job Thu 9 Fri 10 1/1 1 Job Sa…" at bounding box center [784, 427] width 1568 height 582
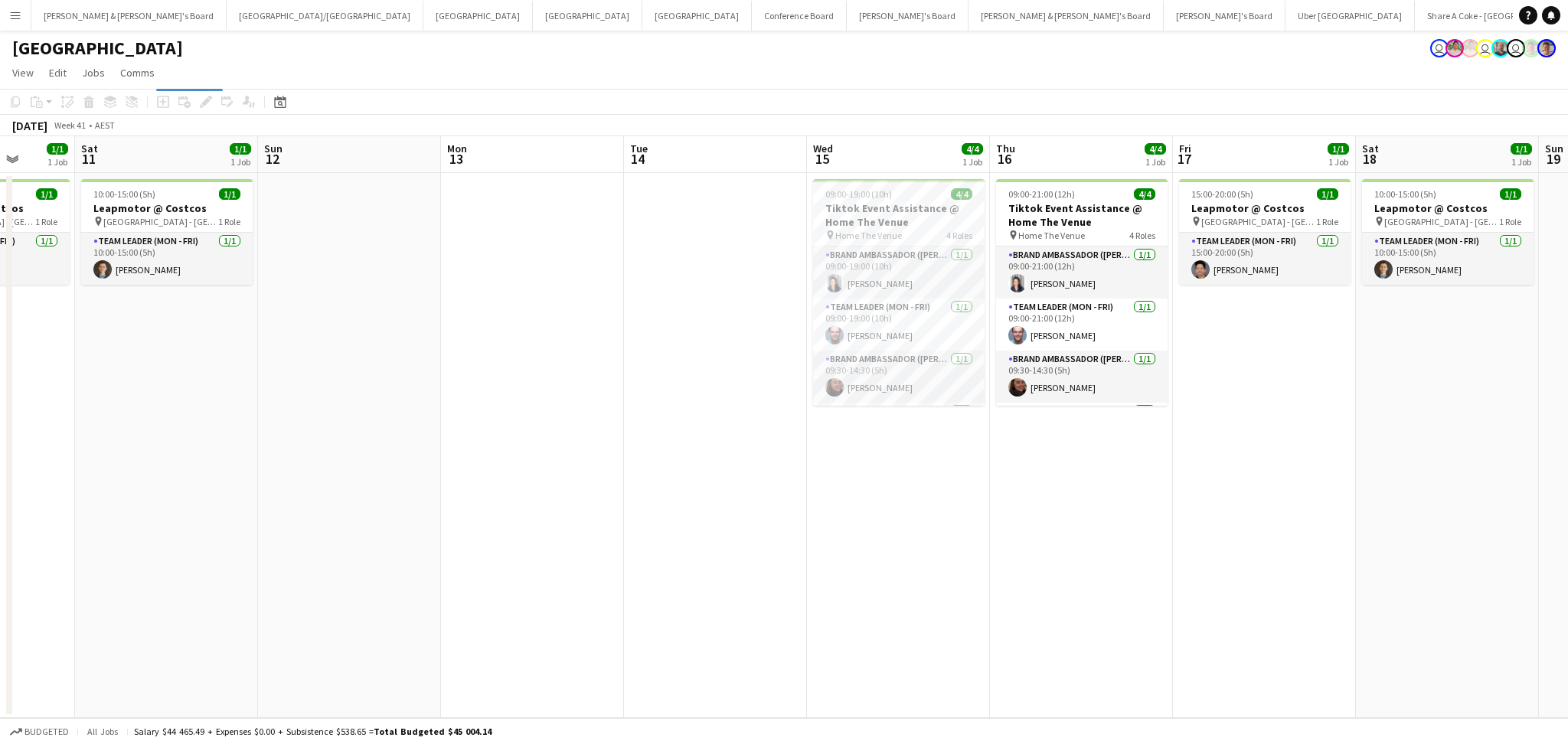
drag, startPoint x: 1008, startPoint y: 632, endPoint x: 843, endPoint y: 629, distance: 165.0
click at [843, 629] on app-calendar-viewport "Wed 8 3/3 1 Job Thu 9 Fri 10 1/1 1 Job Sat 11 1/1 1 Job Sun 12 Mon 13 Tue 14 We…" at bounding box center [784, 427] width 1568 height 582
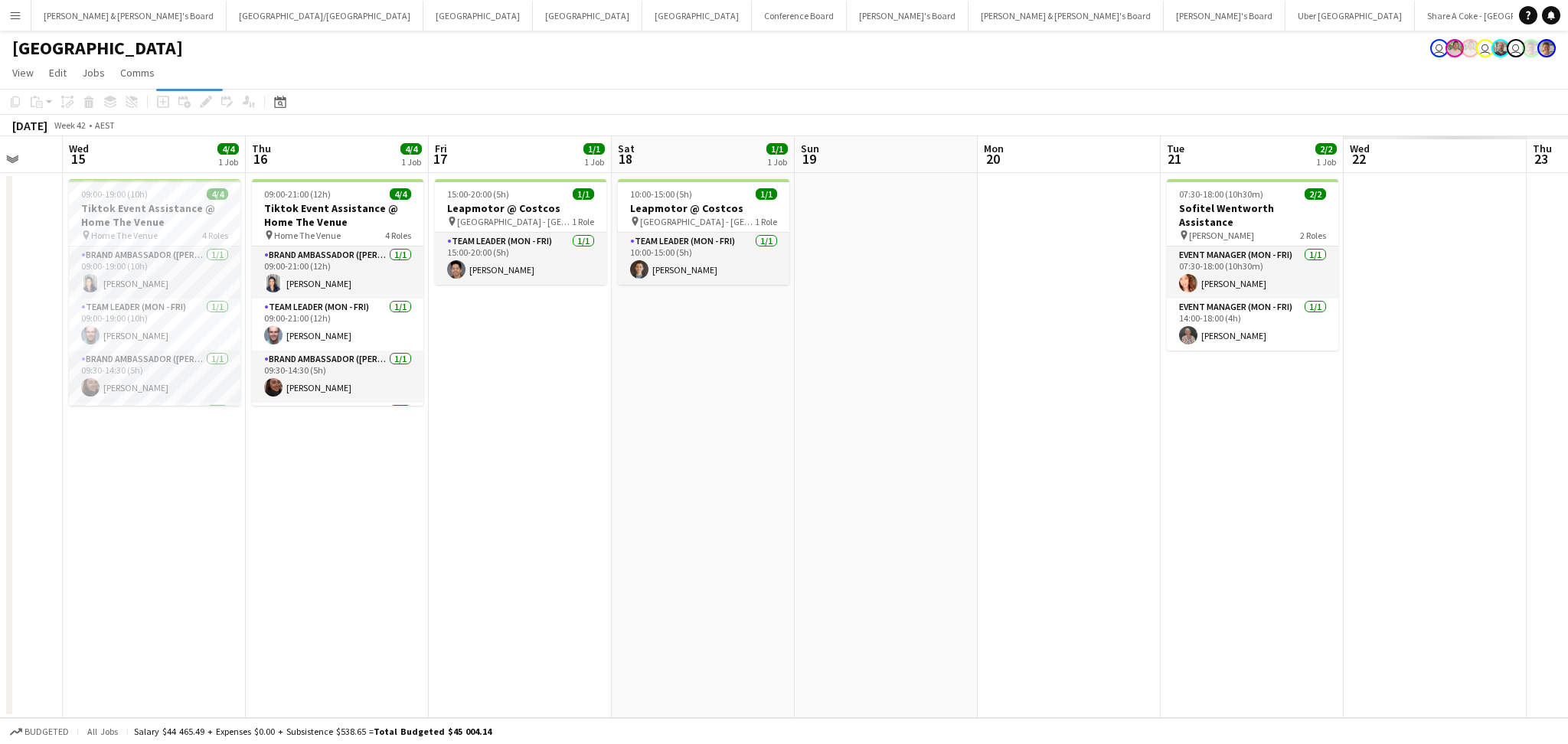
drag, startPoint x: 1176, startPoint y: 635, endPoint x: 474, endPoint y: 634, distance: 702.0
click at [474, 634] on app-calendar-viewport "Sun 12 Mon 13 Tue 14 Wed 15 4/4 1 Job Thu 16 4/4 1 Job Fri 17 1/1 1 Job Sat 18 …" at bounding box center [784, 427] width 1568 height 582
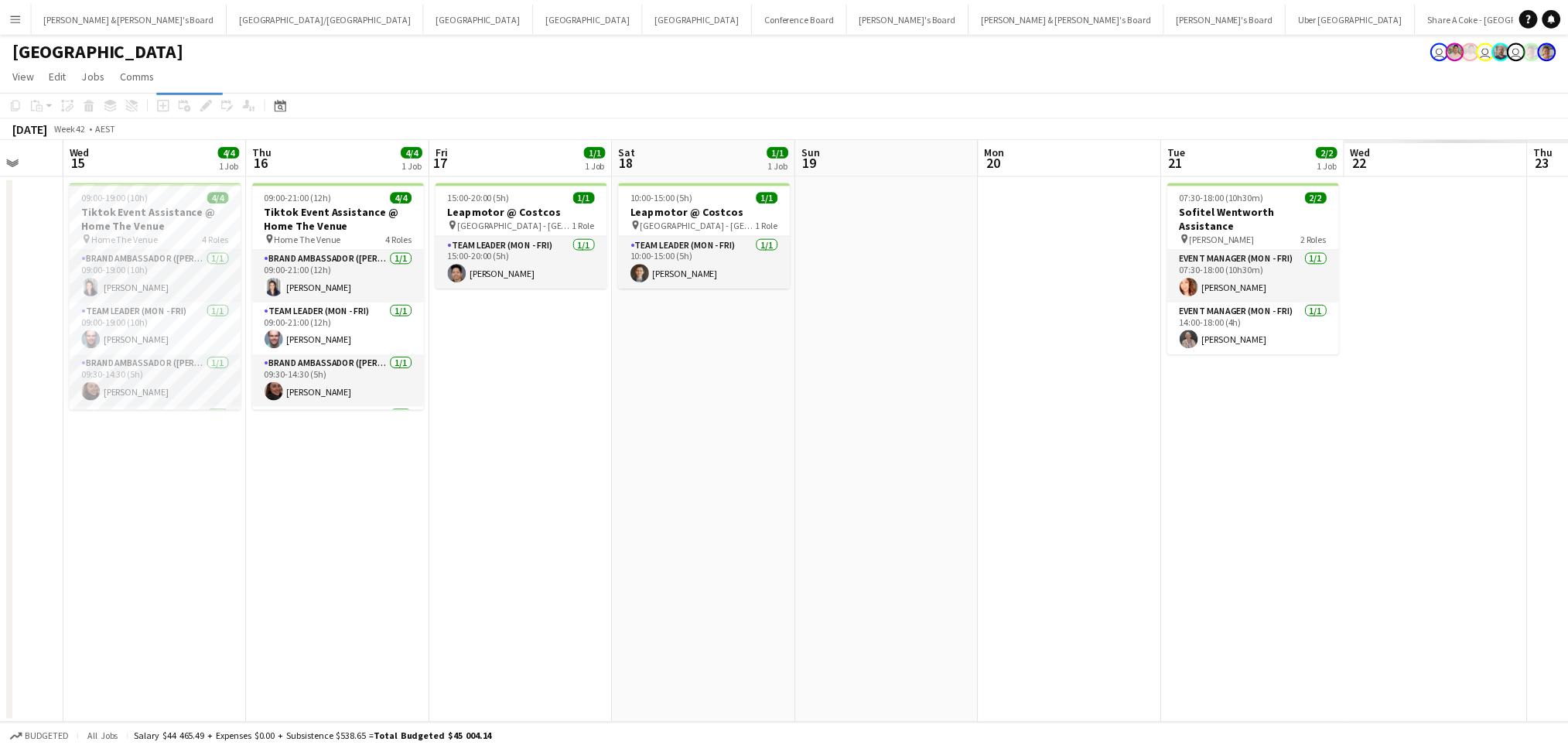
scroll to position [0, 504]
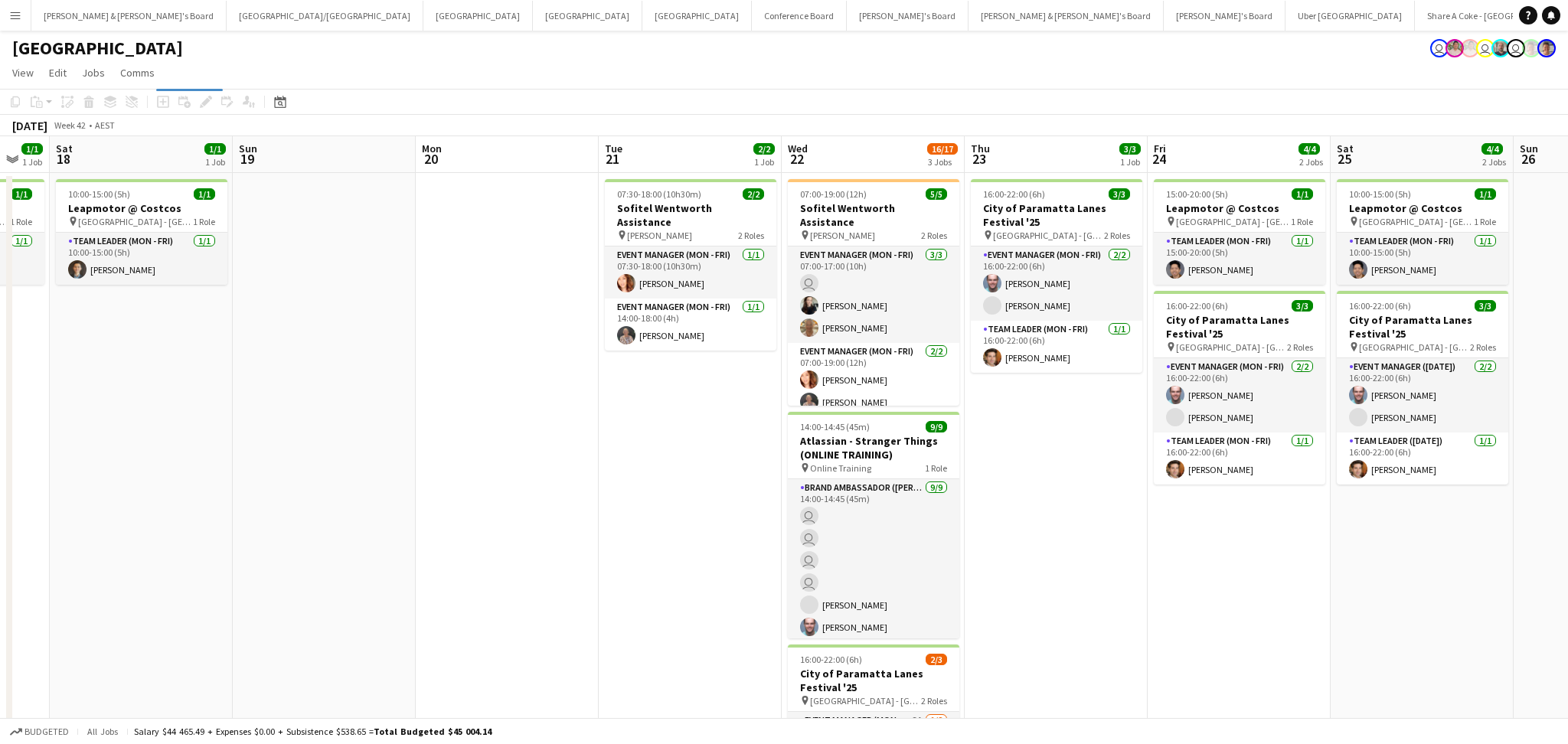
drag, startPoint x: 679, startPoint y: 618, endPoint x: 413, endPoint y: 614, distance: 266.0
click at [413, 614] on app-calendar-viewport "Wed 15 4/4 1 Job Thu 16 4/4 1 Job Fri 17 1/1 1 Job Sat 18 1/1 1 Job Sun 19 Mon …" at bounding box center [784, 504] width 1568 height 734
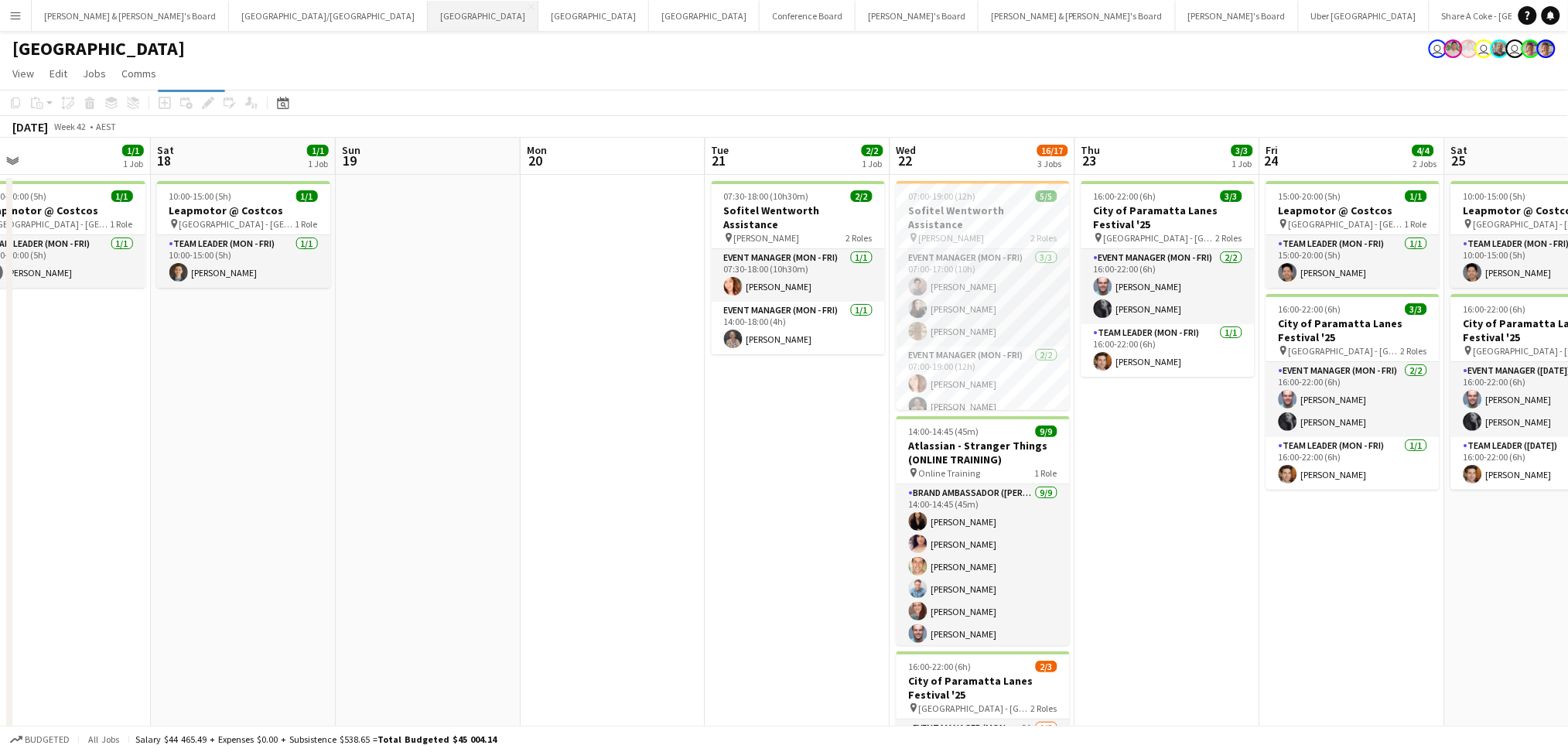
click at [427, 26] on button "Melbourne Close" at bounding box center [483, 16] width 110 height 30
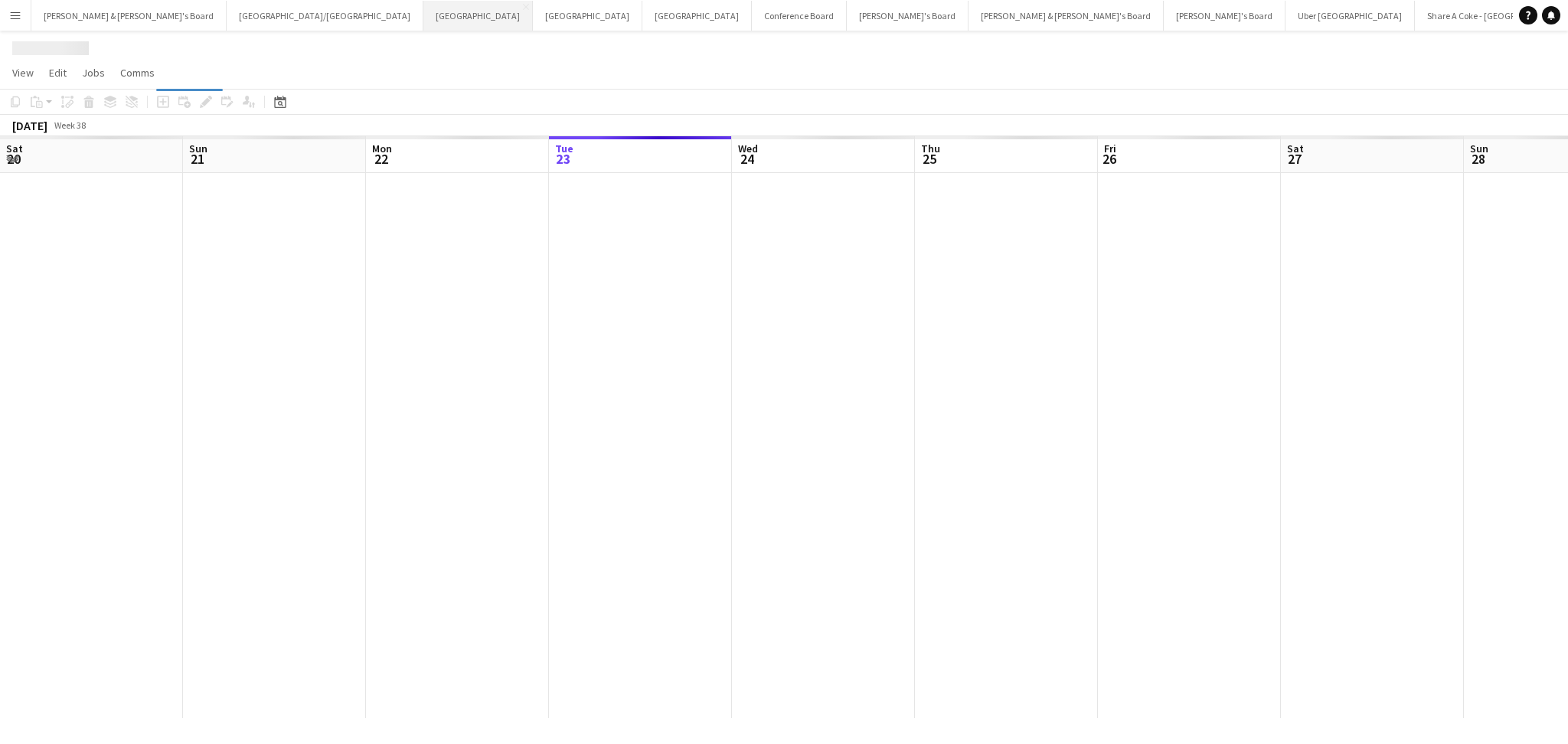
scroll to position [0, 365]
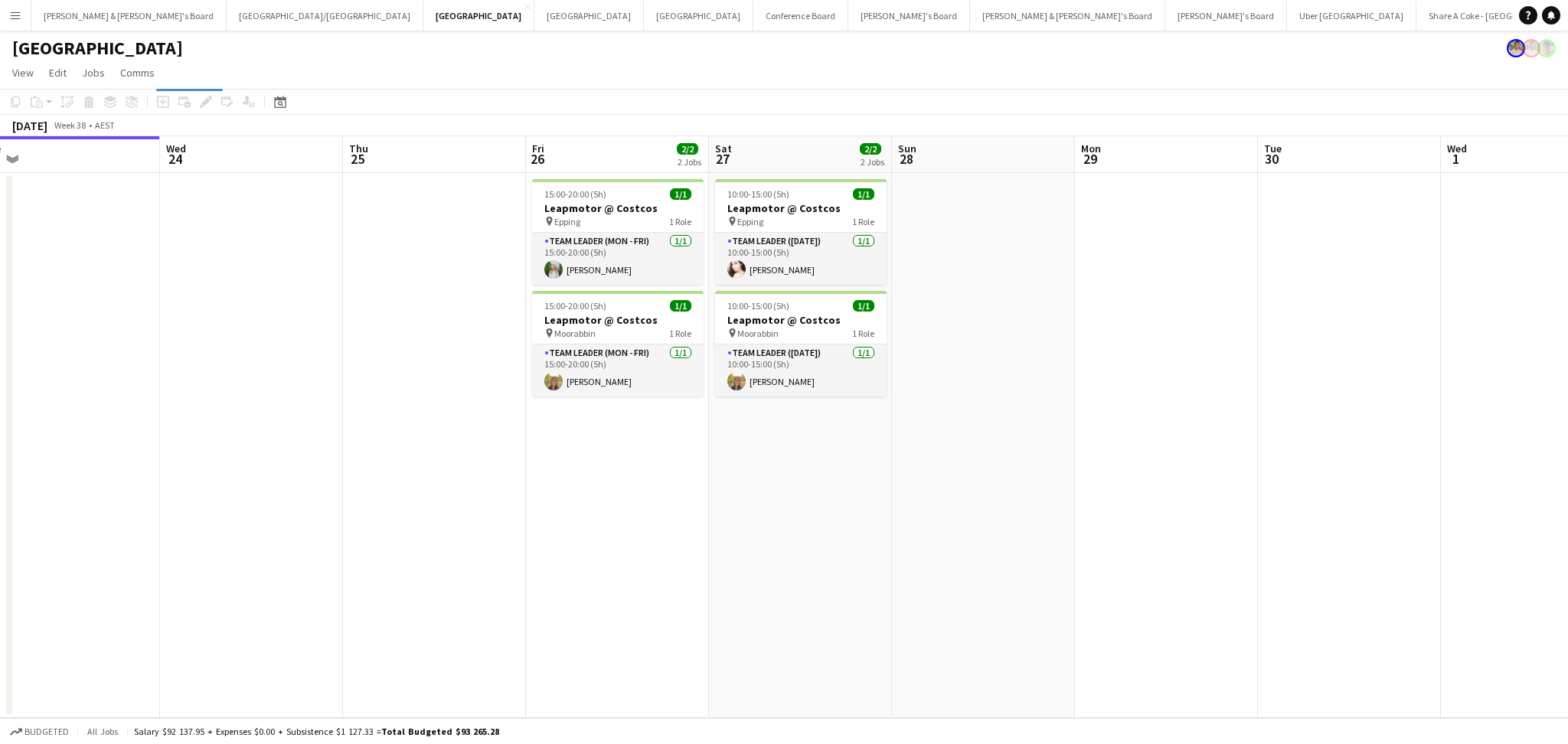
drag, startPoint x: 1235, startPoint y: 605, endPoint x: 599, endPoint y: 591, distance: 636.2
click at [606, 592] on app-calendar-viewport "Sat 20 2/2 2 Jobs Sun 21 Mon 22 Tue 23 Wed 24 Thu 25 Fri 26 2/2 2 Jobs Sat 27 2…" at bounding box center [784, 427] width 1568 height 582
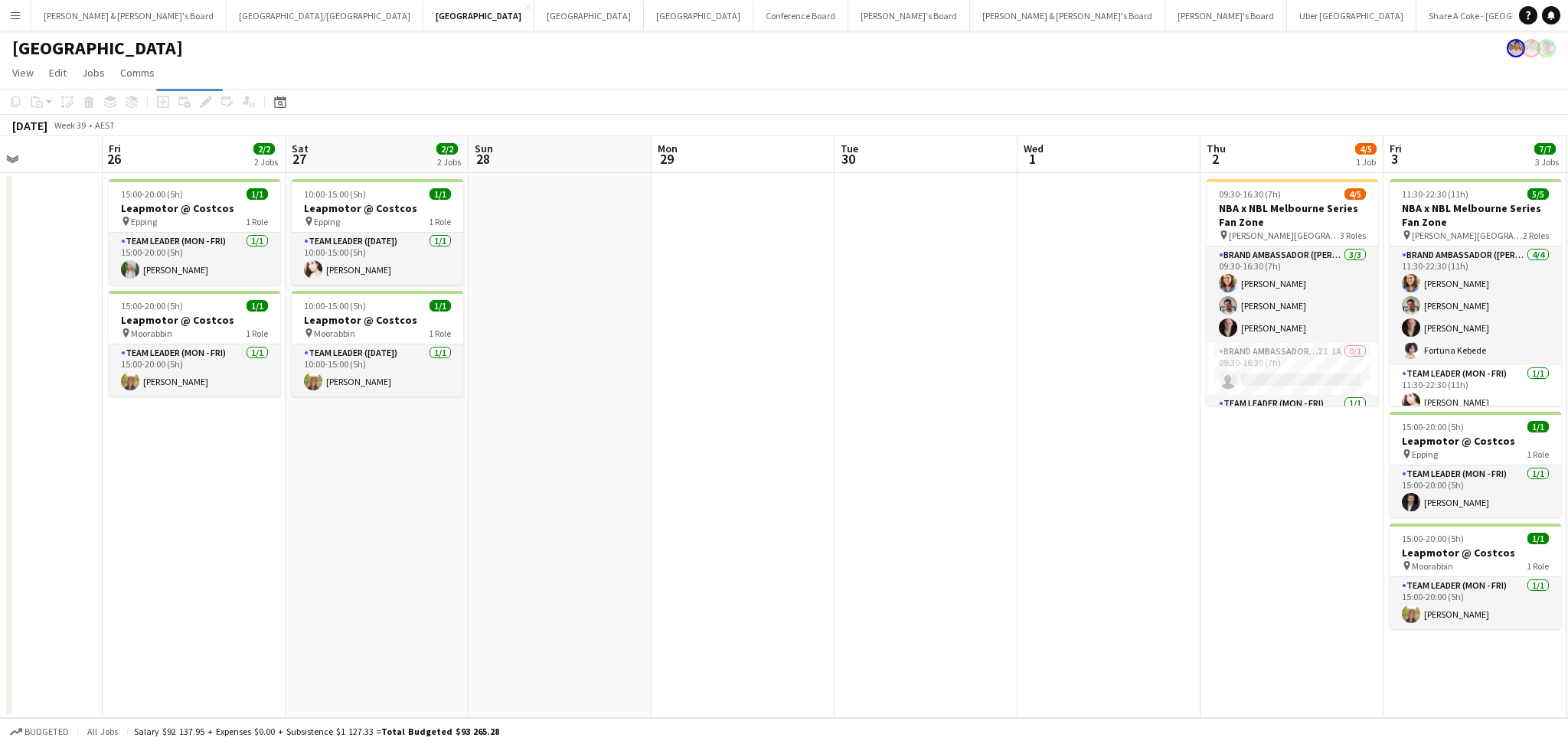
drag, startPoint x: 630, startPoint y: 581, endPoint x: 536, endPoint y: 571, distance: 94.5
click at [536, 571] on app-calendar-viewport "Mon 22 Tue 23 Wed 24 Thu 25 Fri 26 2/2 2 Jobs Sat 27 2/2 2 Jobs Sun 28 Mon 29 T…" at bounding box center [784, 427] width 1568 height 582
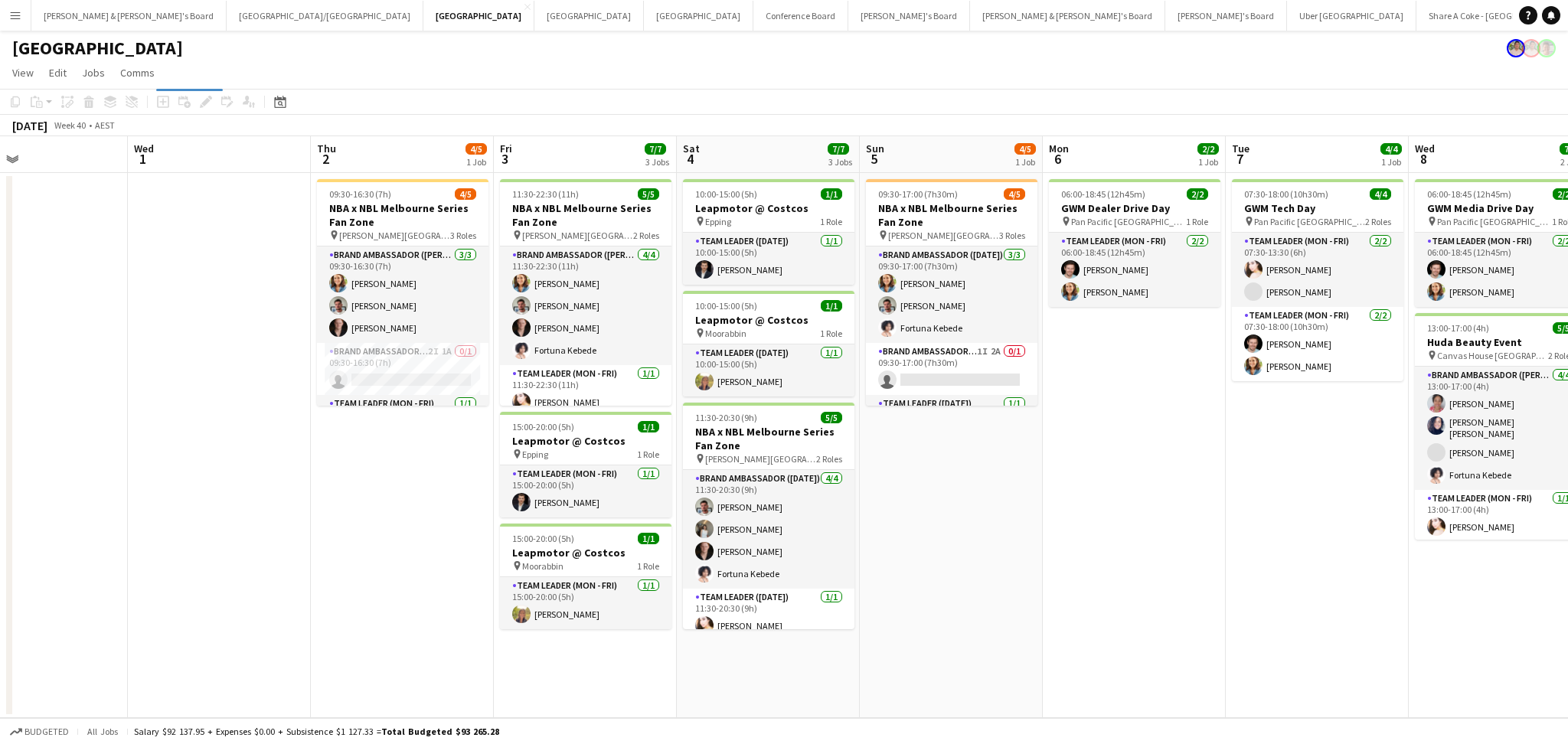
drag, startPoint x: 726, startPoint y: 576, endPoint x: 565, endPoint y: 562, distance: 161.6
click at [565, 562] on app-calendar-viewport "Sat 27 2/2 2 Jobs Sun 28 Mon 29 Tue 30 Wed 1 Thu 2 4/5 1 Job Fri 3 7/7 3 Jobs S…" at bounding box center [784, 427] width 1568 height 582
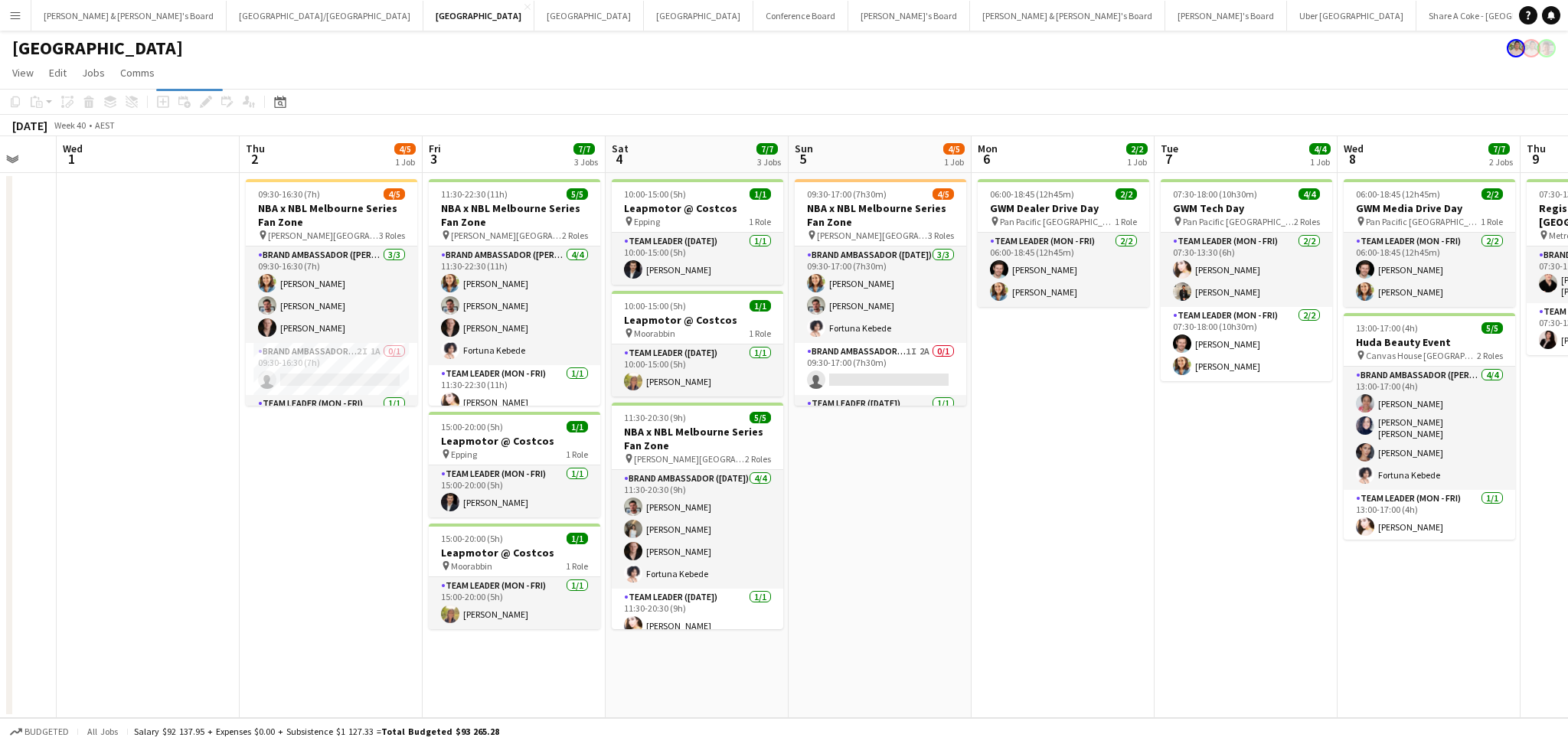
scroll to position [0, 682]
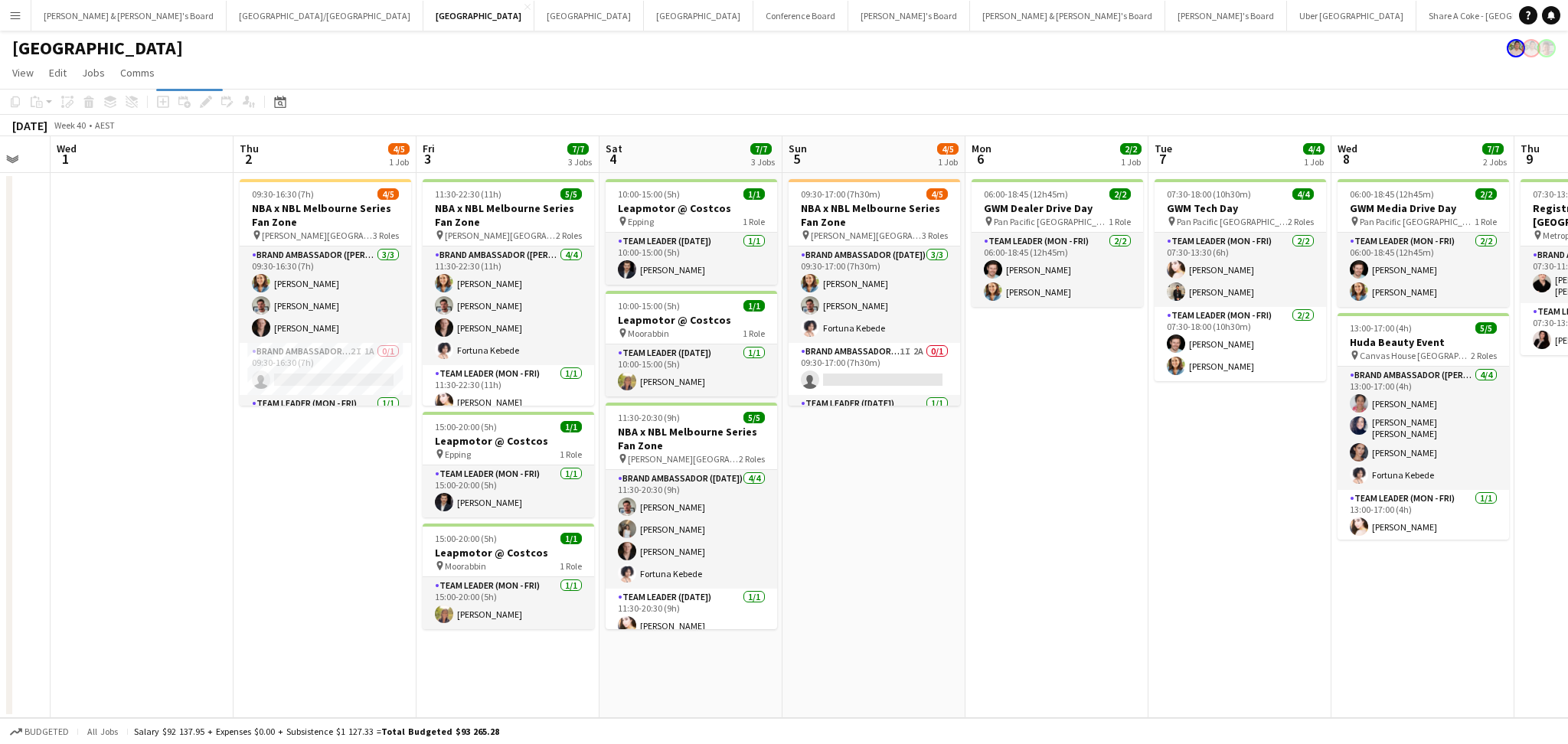
drag, startPoint x: 1221, startPoint y: 661, endPoint x: 938, endPoint y: 638, distance: 283.9
click at [938, 638] on app-calendar-viewport "Sat 27 2/2 2 Jobs Sun 28 Mon 29 Tue 30 Wed 1 Thu 2 4/5 1 Job Fri 3 7/7 3 Jobs S…" at bounding box center [784, 427] width 1568 height 582
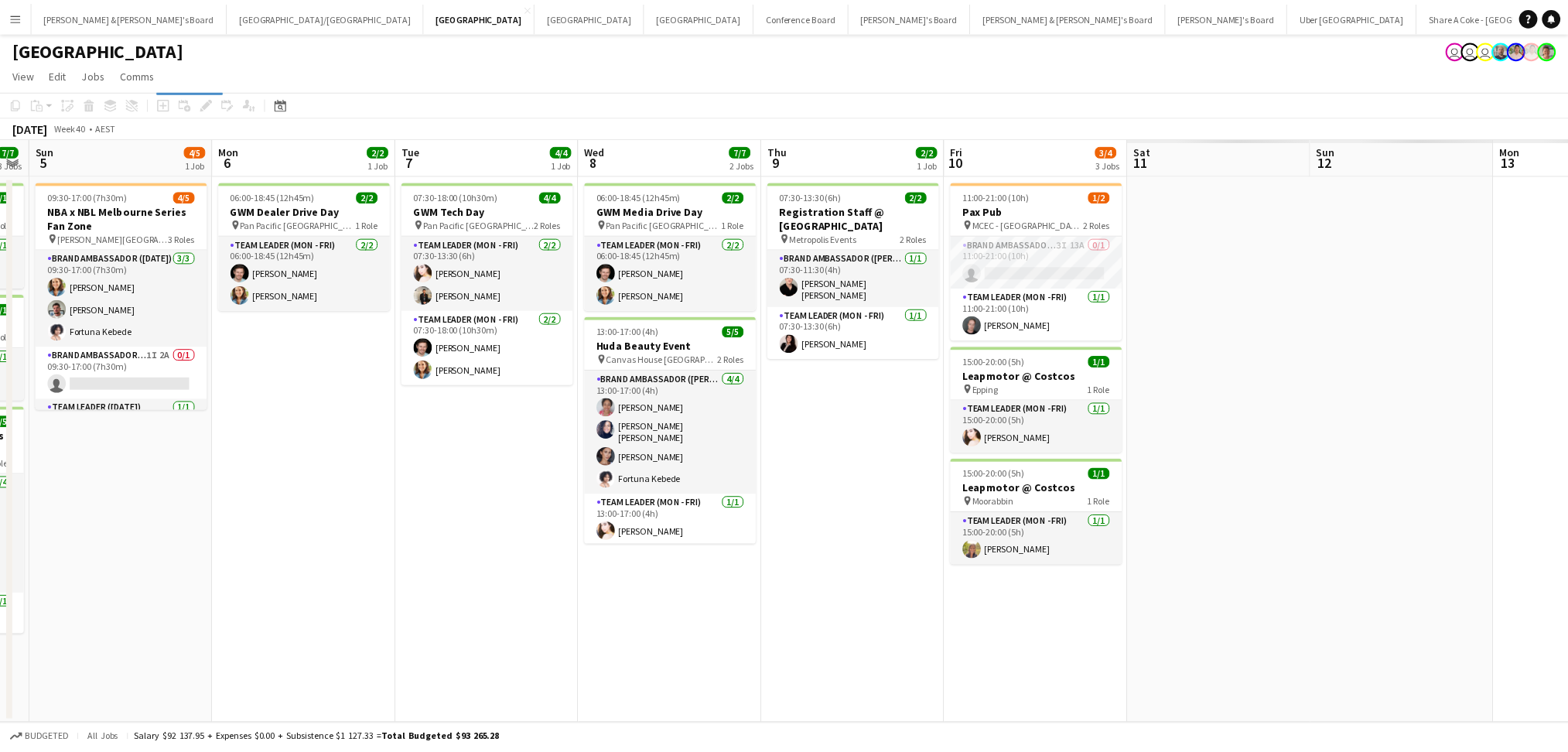
scroll to position [0, 652]
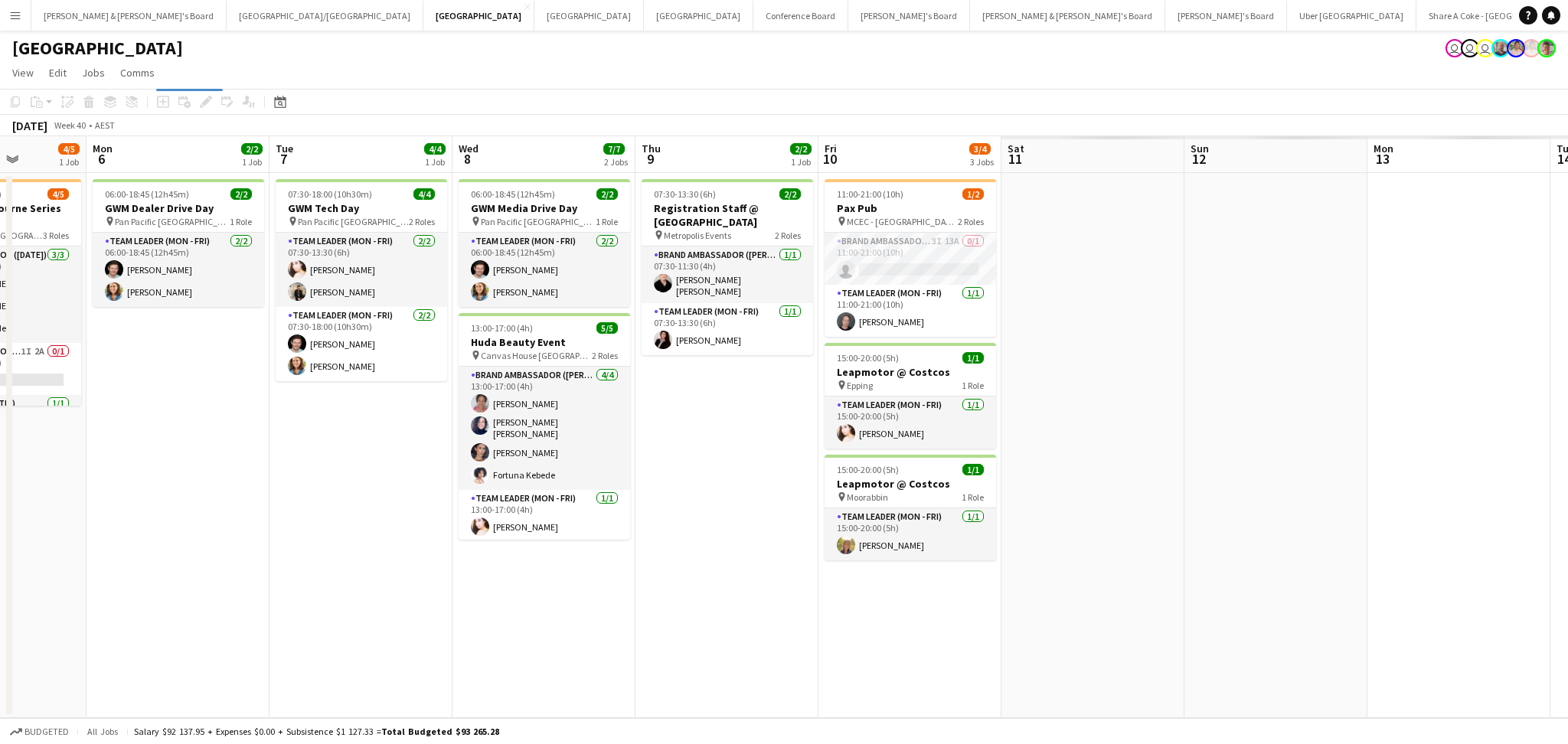
drag, startPoint x: 1489, startPoint y: 621, endPoint x: 611, endPoint y: 614, distance: 878.0
click at [611, 614] on app-calendar-viewport "Thu 2 4/5 1 Job Fri 3 7/7 3 Jobs Sat 4 7/7 3 Jobs Sun 5 4/5 1 Job Mon 6 2/2 1 J…" at bounding box center [784, 427] width 1568 height 582
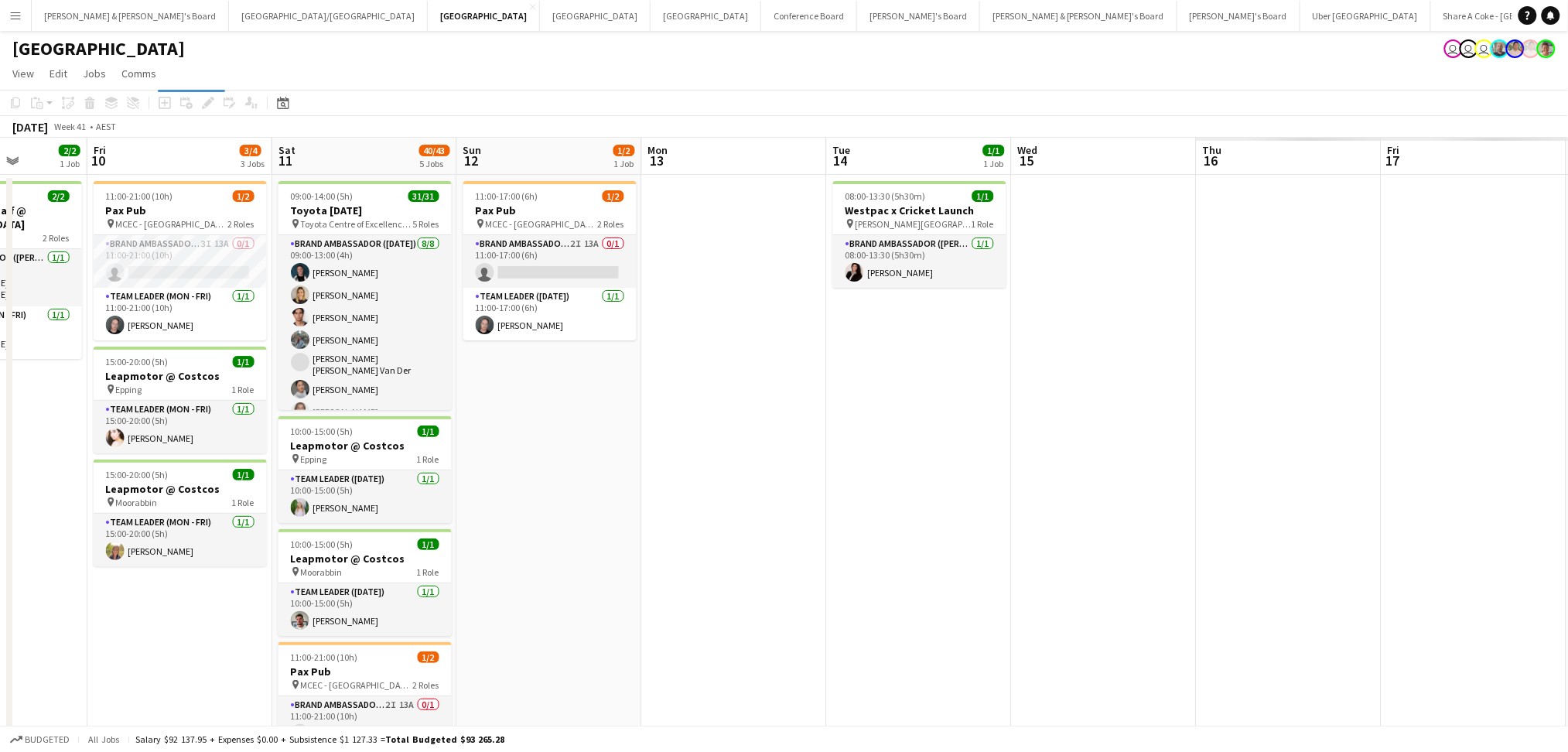
scroll to position [0, 536]
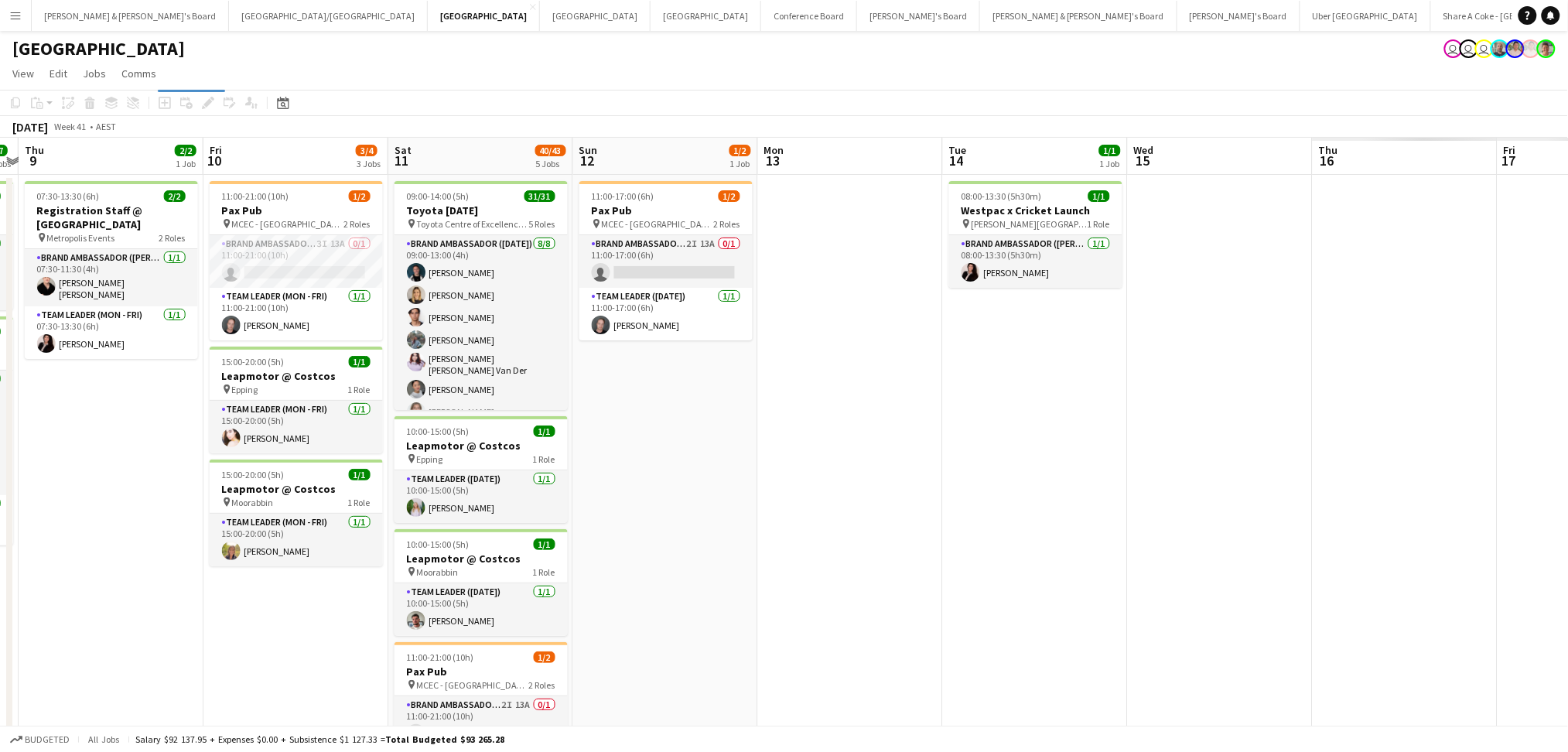
drag, startPoint x: 897, startPoint y: 650, endPoint x: 623, endPoint y: 649, distance: 274.0
click at [623, 649] on app-calendar-viewport "Mon 6 2/2 1 Job Tue 7 4/4 1 Job Wed 8 7/7 2 Jobs Thu 9 2/2 1 Job Fri 10 3/4 3 J…" at bounding box center [784, 605] width 1568 height 934
